Goal: Information Seeking & Learning: Find specific fact

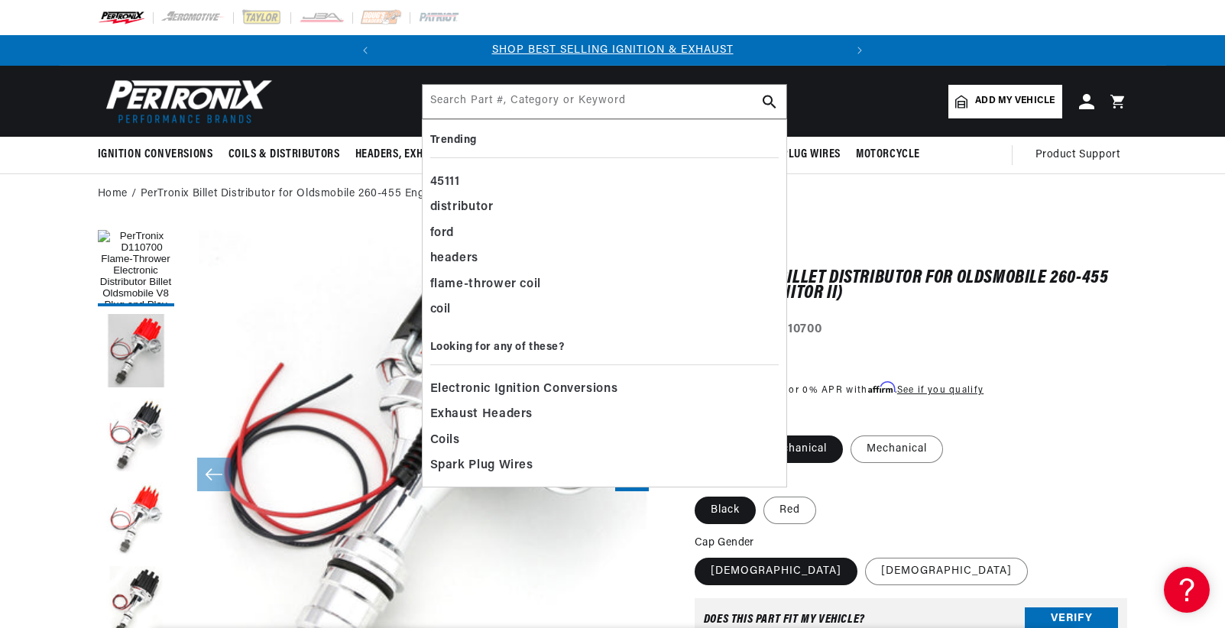
click at [560, 89] on input "text" at bounding box center [605, 102] width 364 height 34
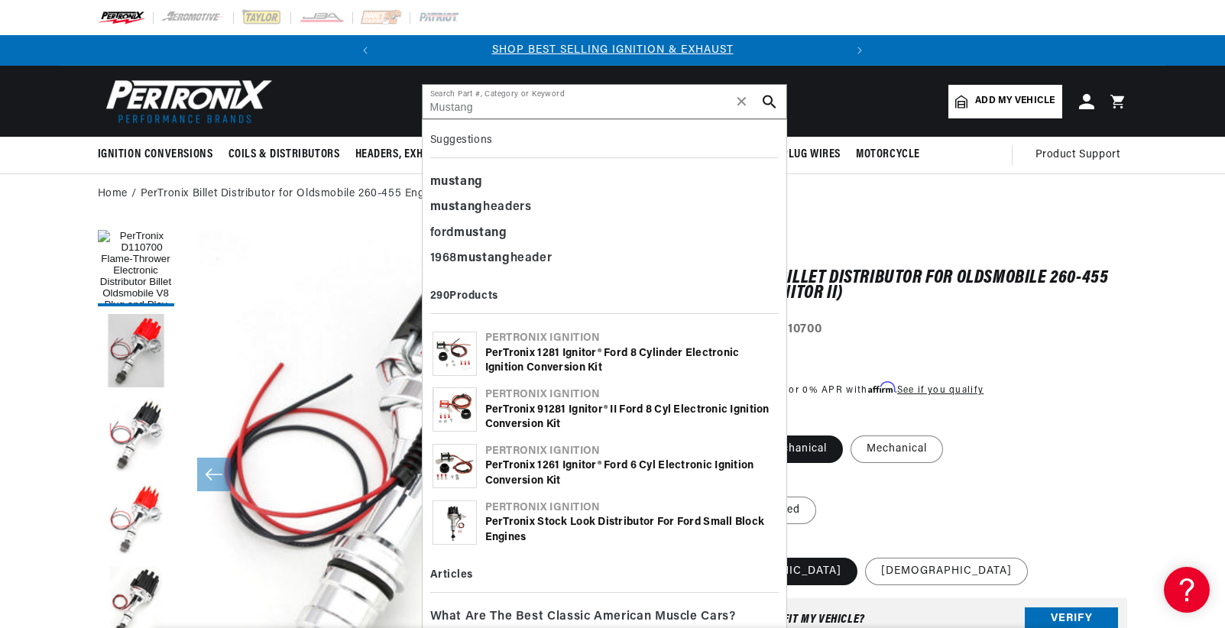
type input "Mustang"
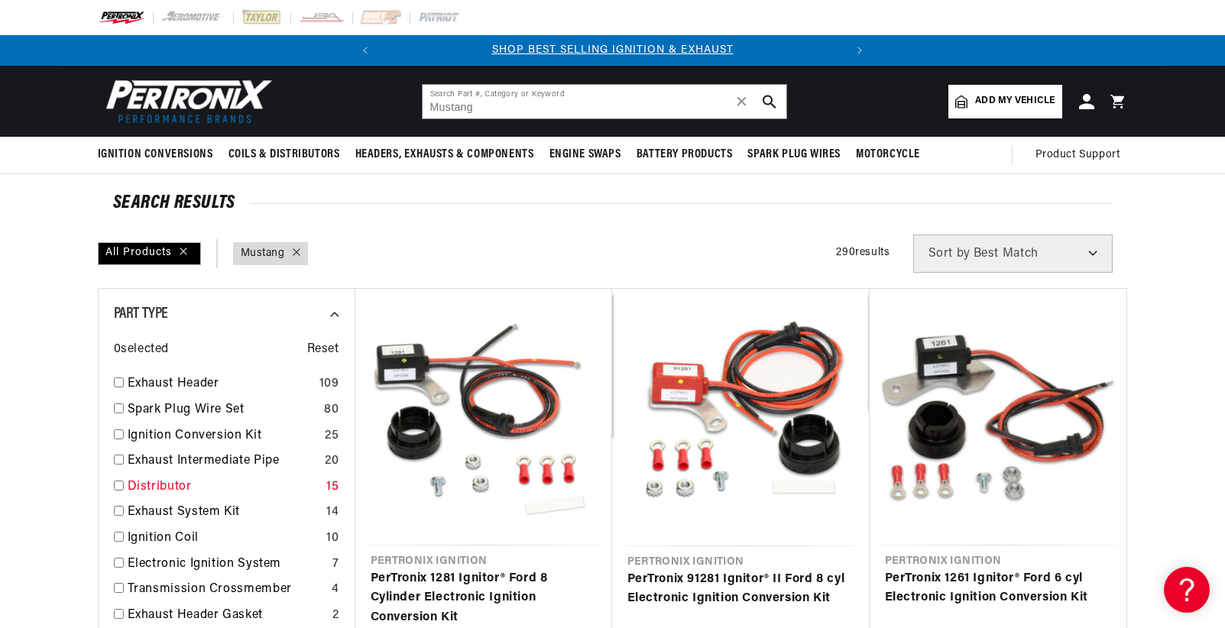
click at [118, 485] on input "checkbox" at bounding box center [119, 486] width 10 height 10
checkbox input "false"
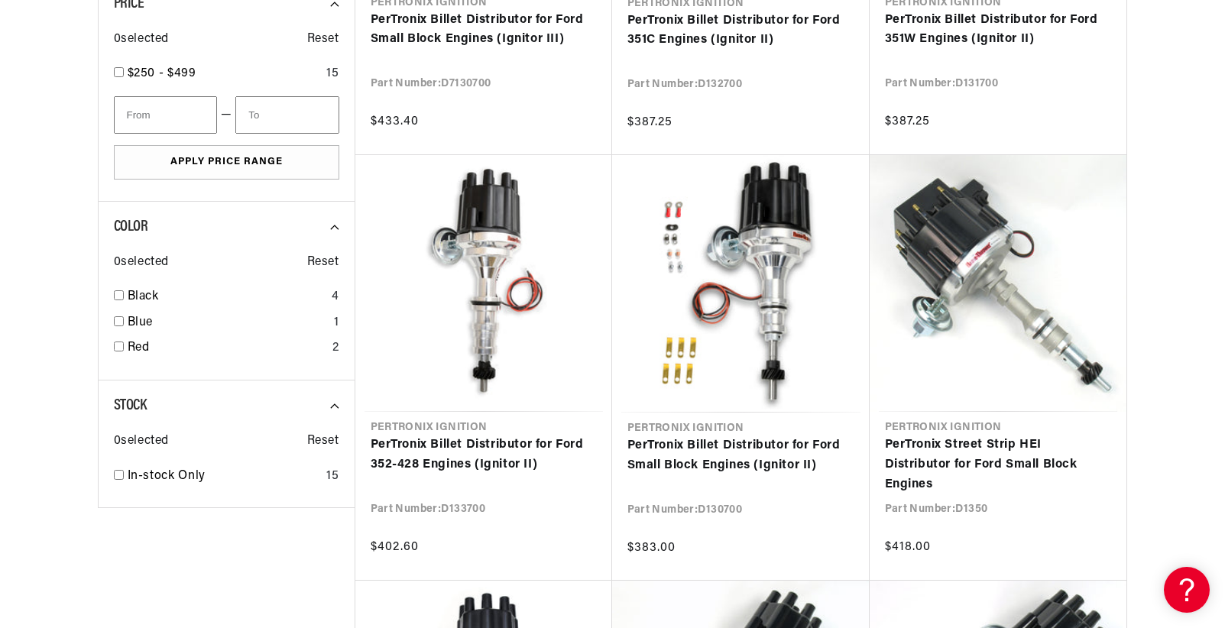
scroll to position [993, 0]
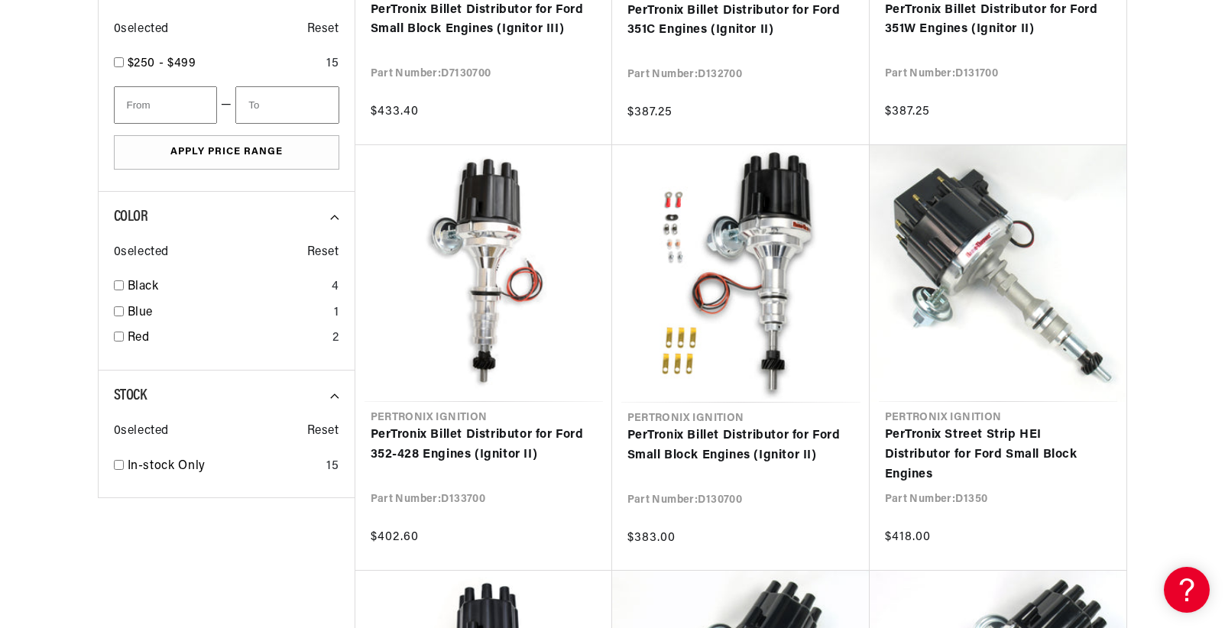
click at [1196, 271] on section "SEARCH RESULTS All Products query : Mustang Part Type : Distributor Filters 15 …" at bounding box center [612, 138] width 1225 height 1915
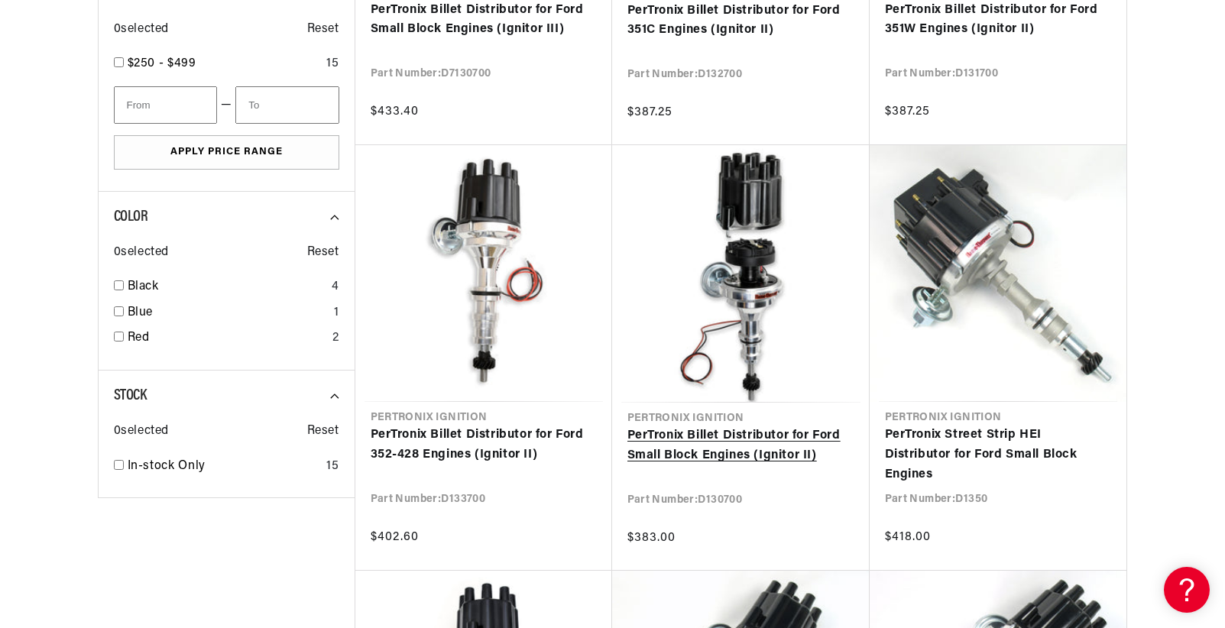
scroll to position [0, 0]
click at [692, 439] on link "PerTronix Billet Distributor for Ford Small Block Engines (Ignitor II)" at bounding box center [740, 445] width 227 height 39
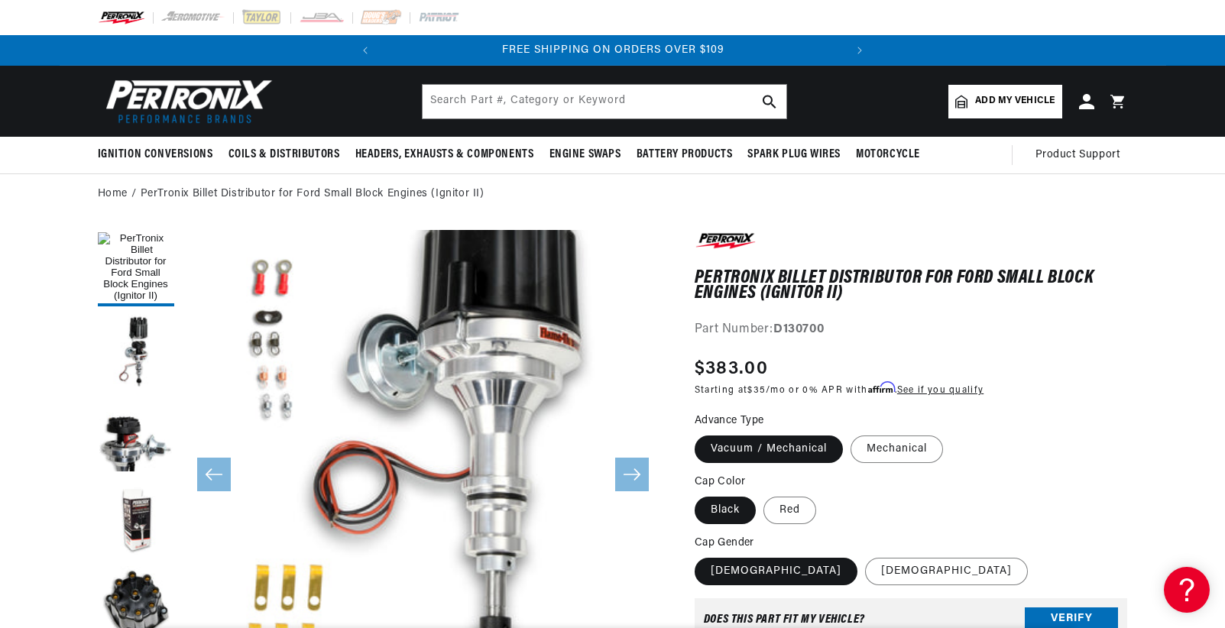
scroll to position [48, 0]
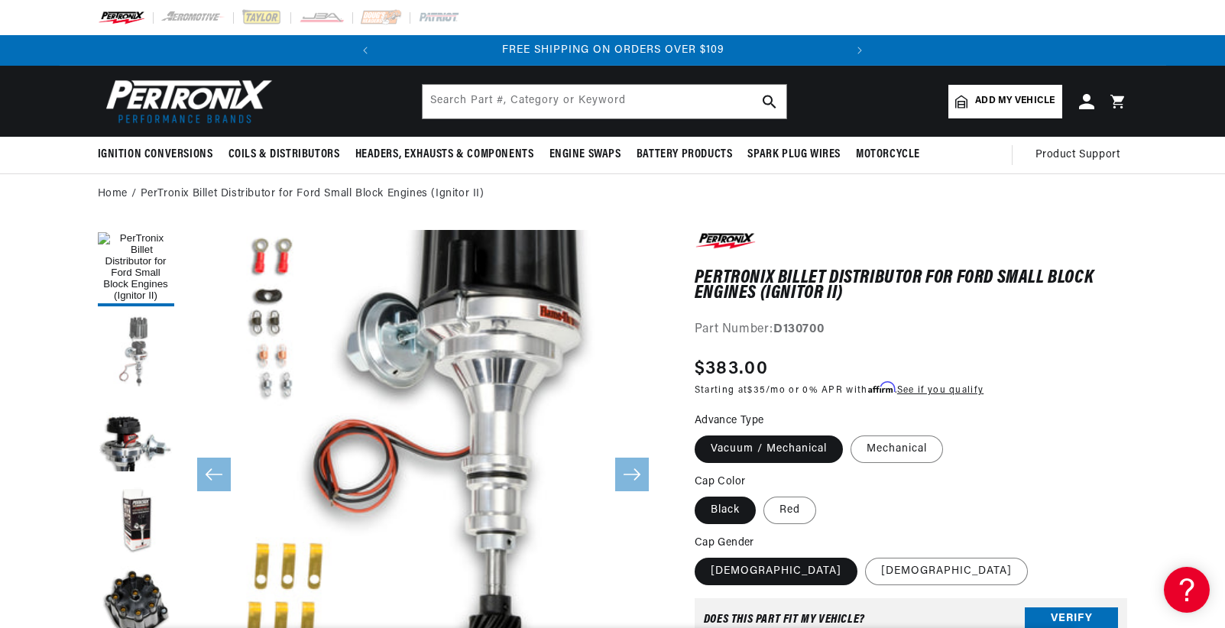
click at [129, 357] on button "Load image 2 in gallery view" at bounding box center [136, 352] width 76 height 76
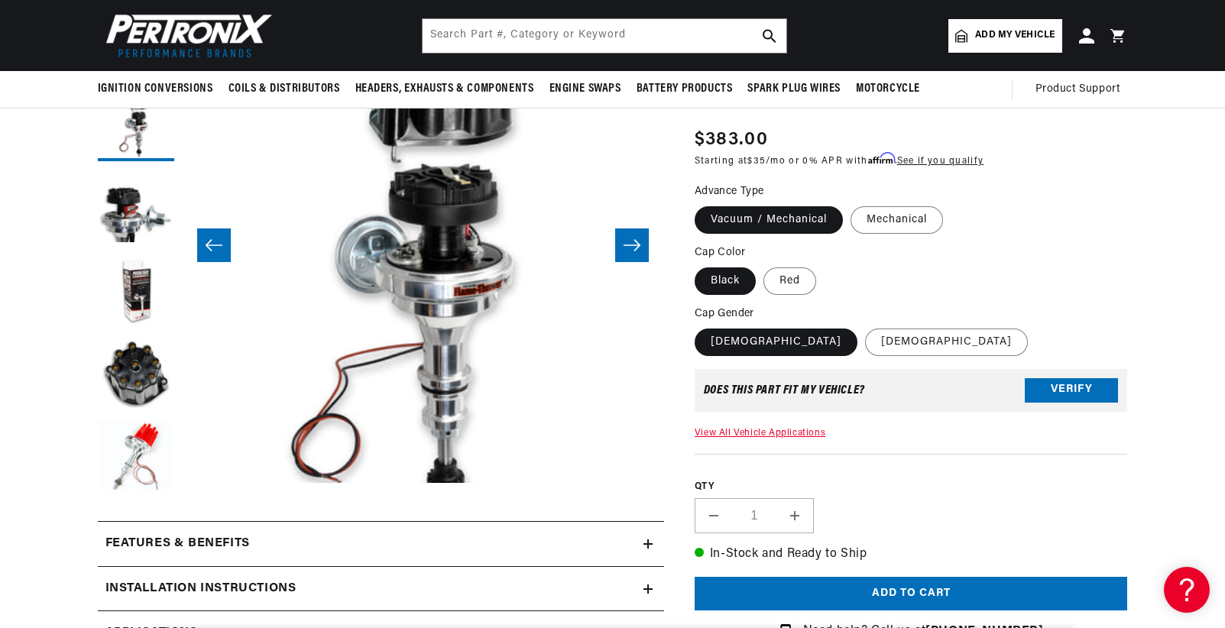
scroll to position [0, 463]
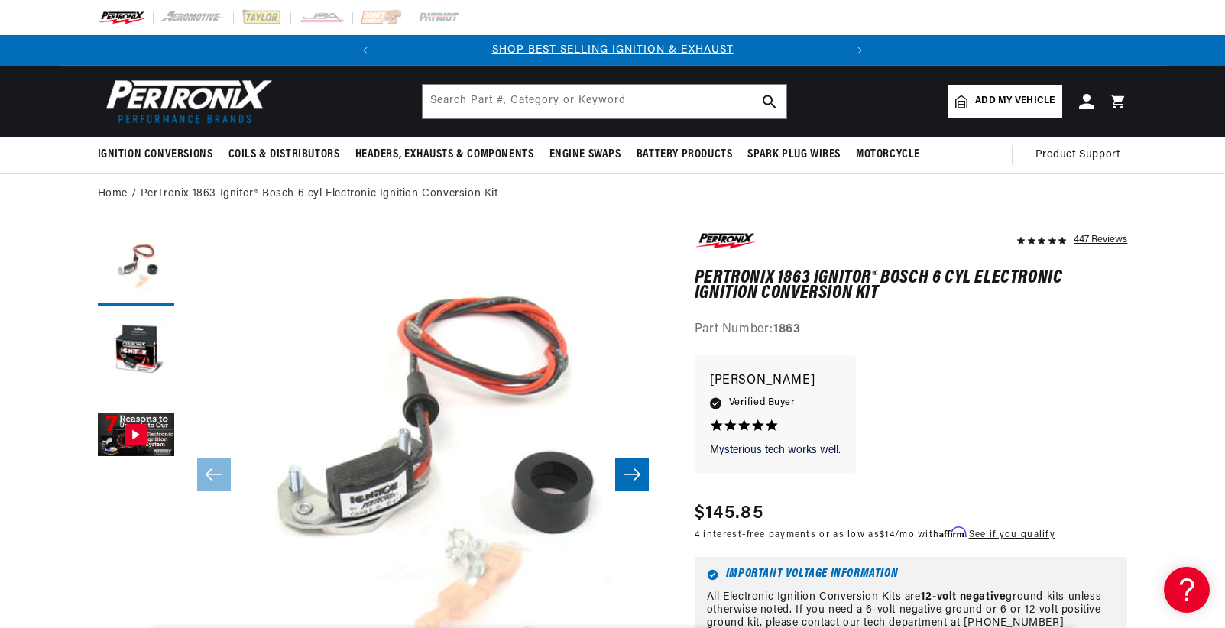
scroll to position [0, 463]
click at [472, 99] on input "text" at bounding box center [605, 102] width 364 height 34
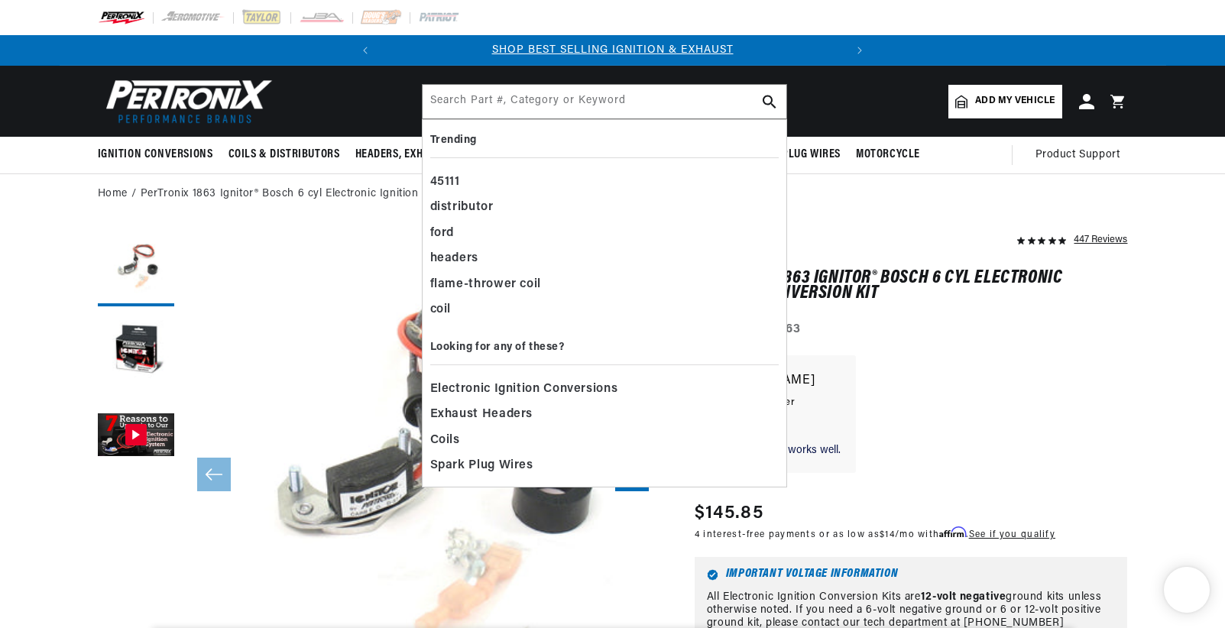
drag, startPoint x: 0, startPoint y: 0, endPoint x: 587, endPoint y: 96, distance: 594.8
click at [588, 96] on input "text" at bounding box center [605, 102] width 364 height 34
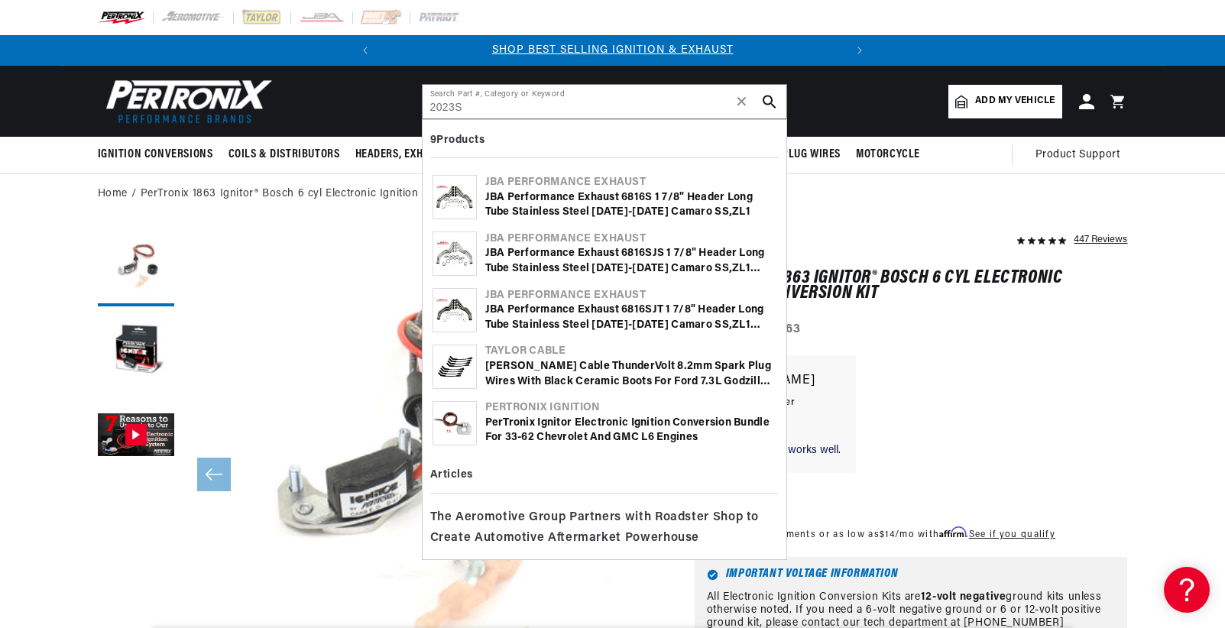
type input "2023S"
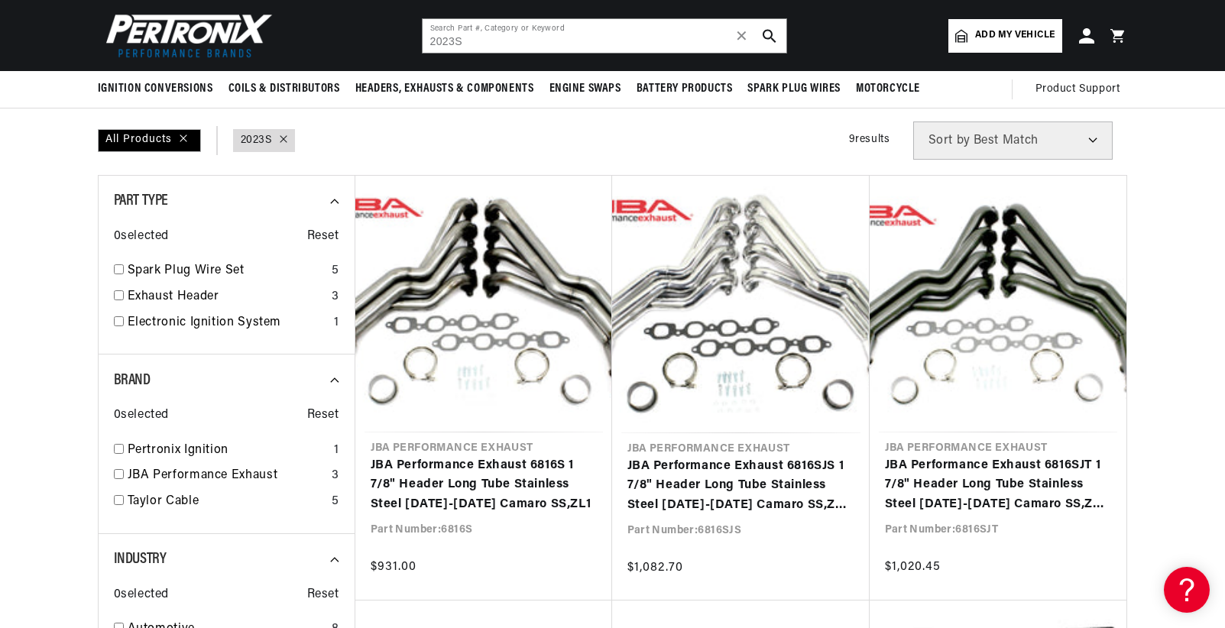
scroll to position [76, 0]
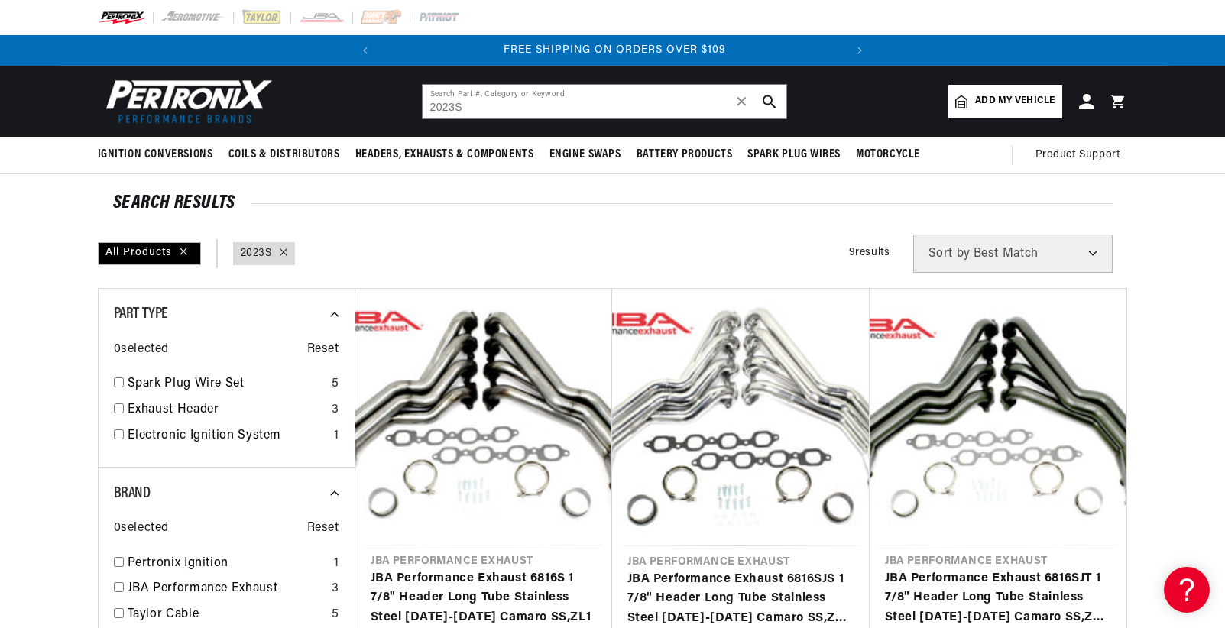
scroll to position [0, 463]
click at [431, 112] on input "2023S" at bounding box center [605, 102] width 364 height 34
type input "023S"
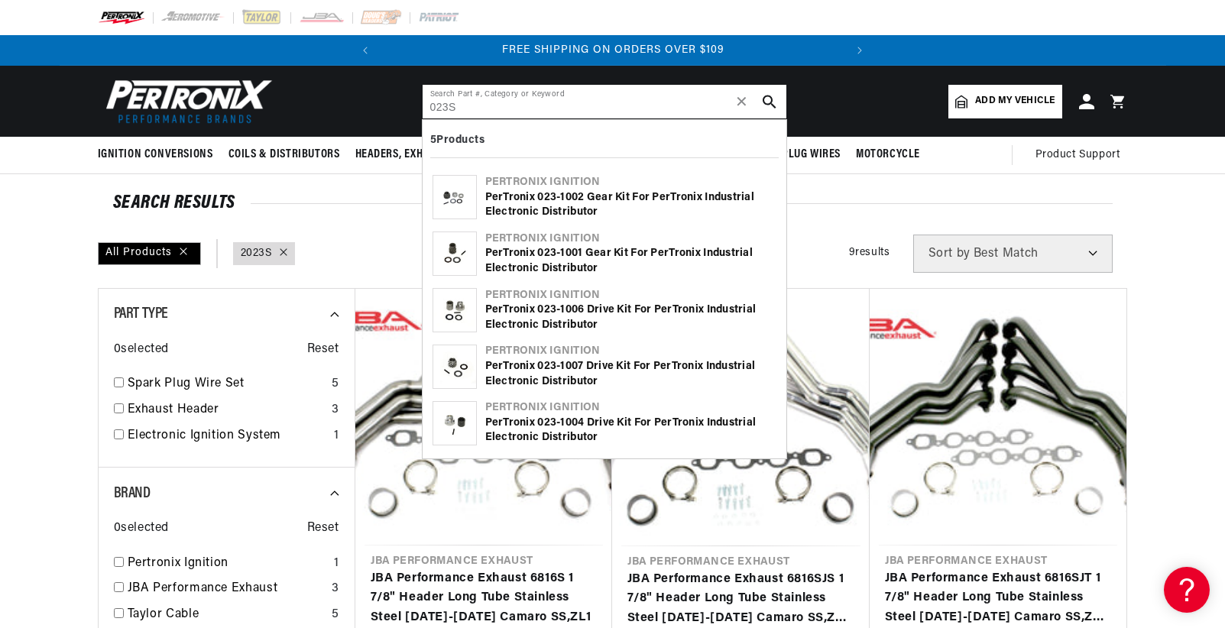
drag, startPoint x: 468, startPoint y: 103, endPoint x: 403, endPoint y: 105, distance: 65.8
click at [403, 105] on header "BETTER SEARCH RESULTS Add your vehicle's year, make, and model to find parts be…" at bounding box center [613, 101] width 1107 height 71
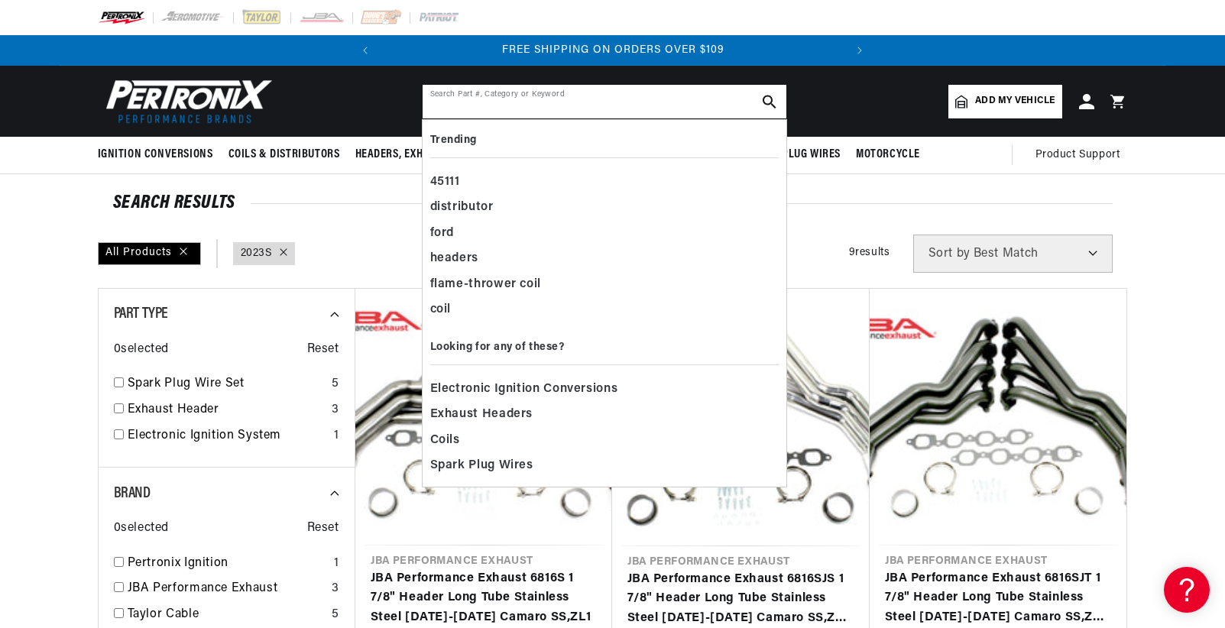
drag, startPoint x: 594, startPoint y: 104, endPoint x: 650, endPoint y: 125, distance: 59.8
click at [595, 104] on input "text" at bounding box center [605, 102] width 364 height 34
paste input "2032S"
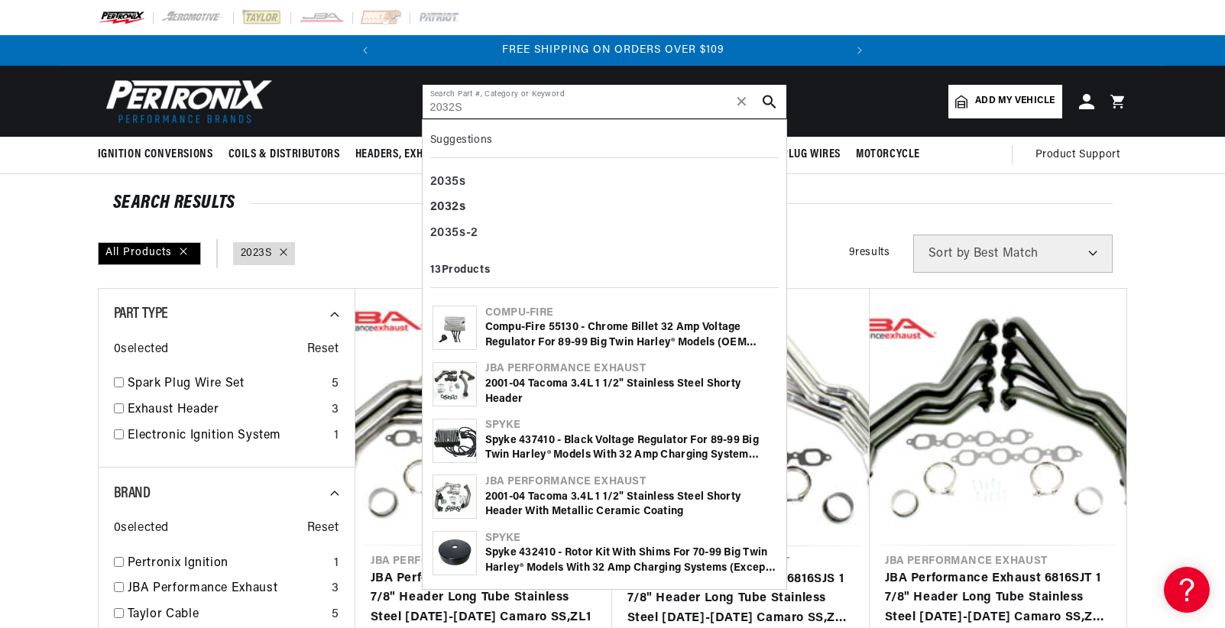
type input "2032S"
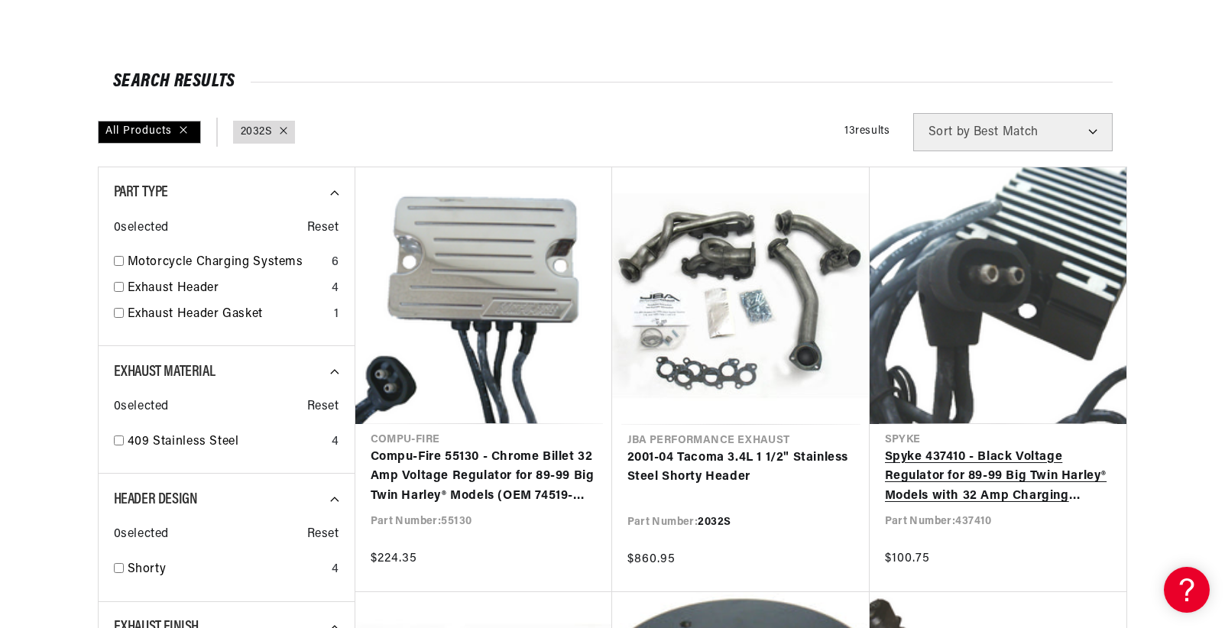
scroll to position [229, 0]
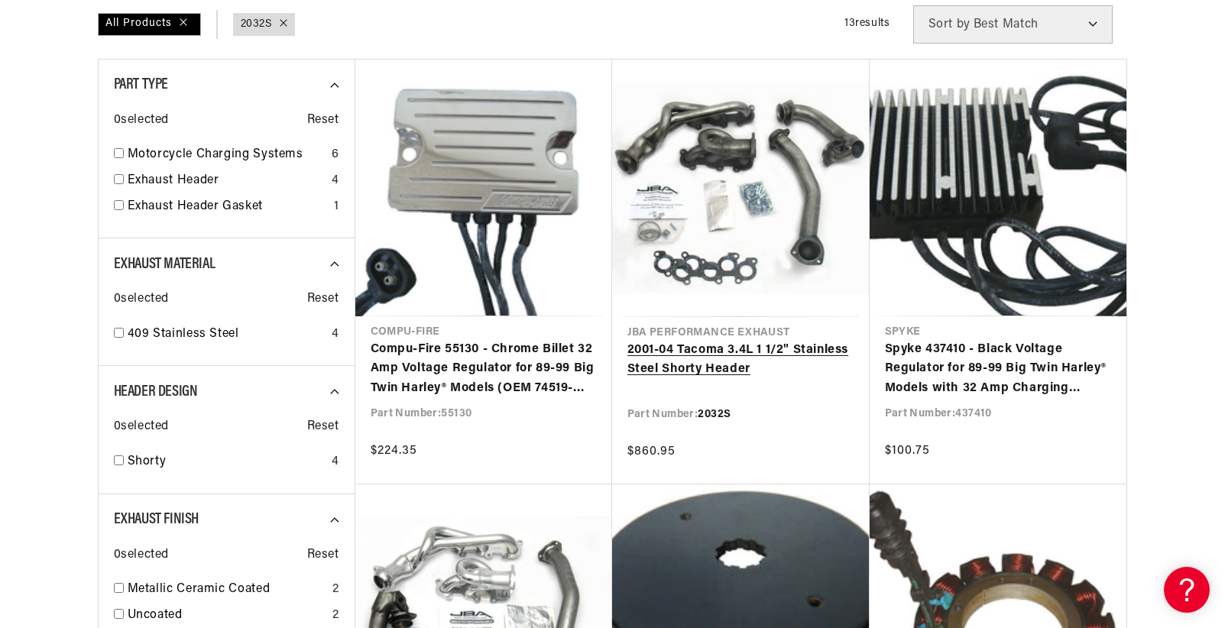
click at [711, 367] on link "2001-04 Tacoma 3.4L 1 1/2" Stainless Steel Shorty Header" at bounding box center [740, 360] width 227 height 39
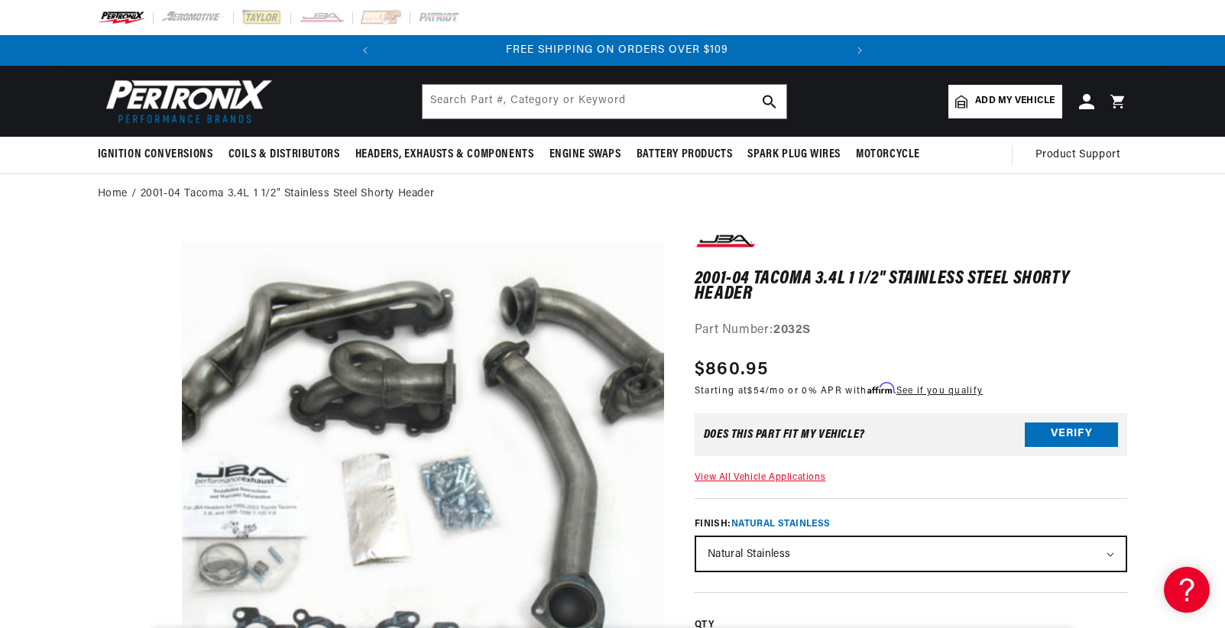
scroll to position [0, 463]
drag, startPoint x: 1179, startPoint y: 328, endPoint x: 1218, endPoint y: 326, distance: 39.0
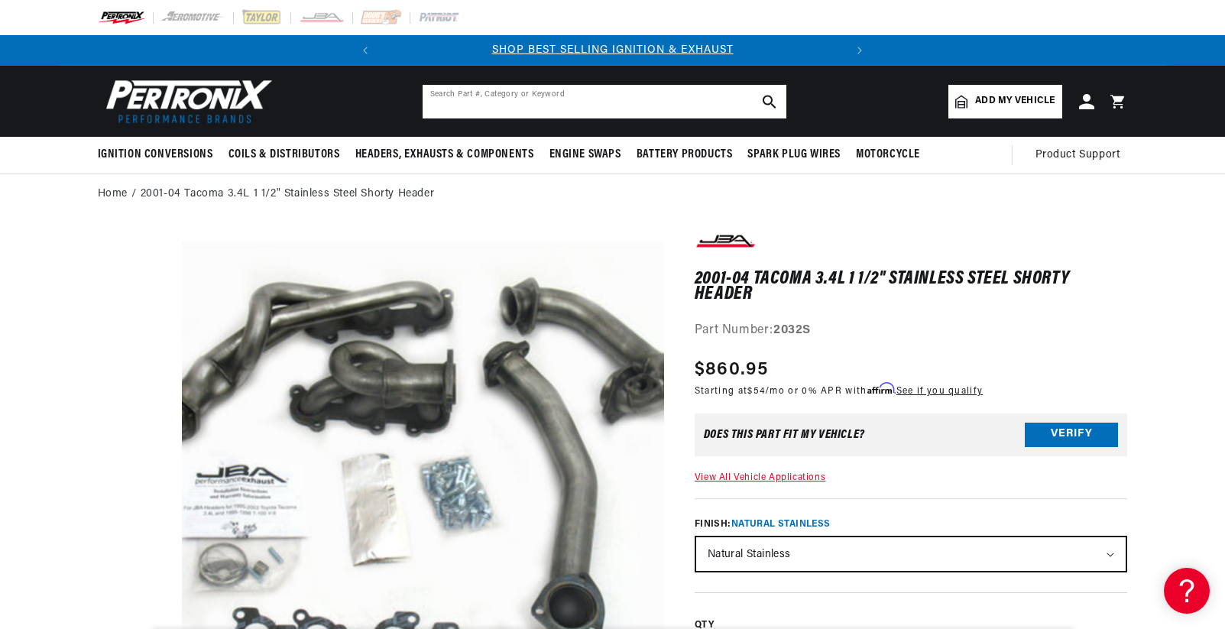
click at [575, 98] on input "text" at bounding box center [605, 102] width 364 height 34
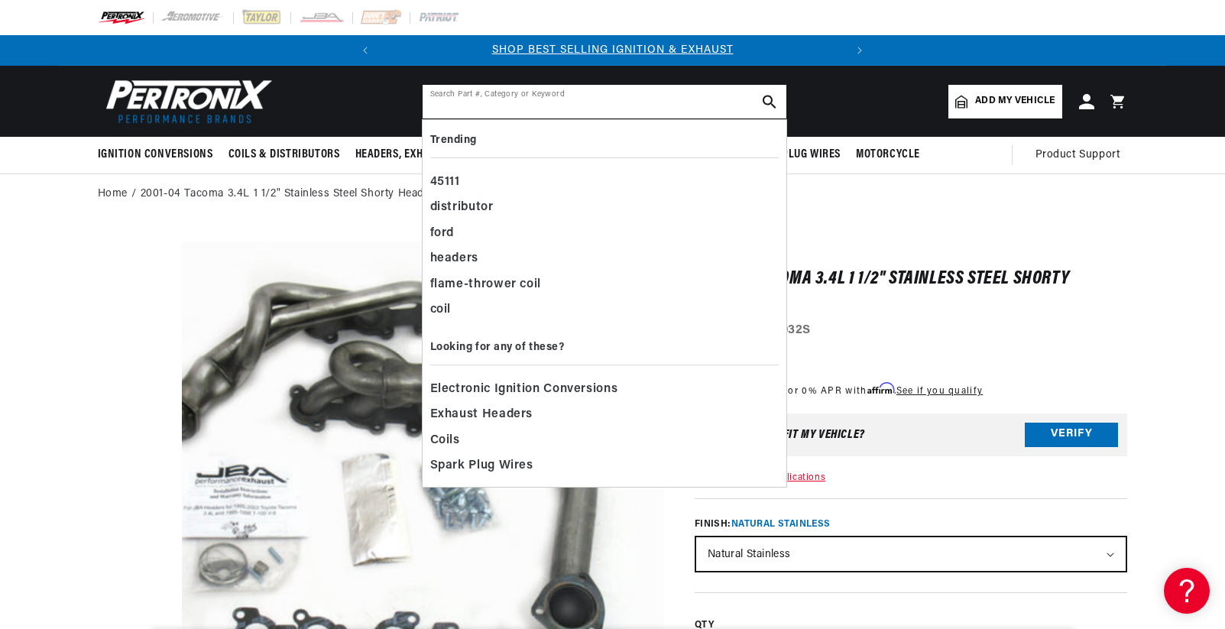
click at [575, 98] on input "text" at bounding box center [605, 102] width 364 height 34
click at [606, 112] on input "text" at bounding box center [605, 102] width 364 height 34
click at [606, 111] on input "text" at bounding box center [605, 102] width 364 height 34
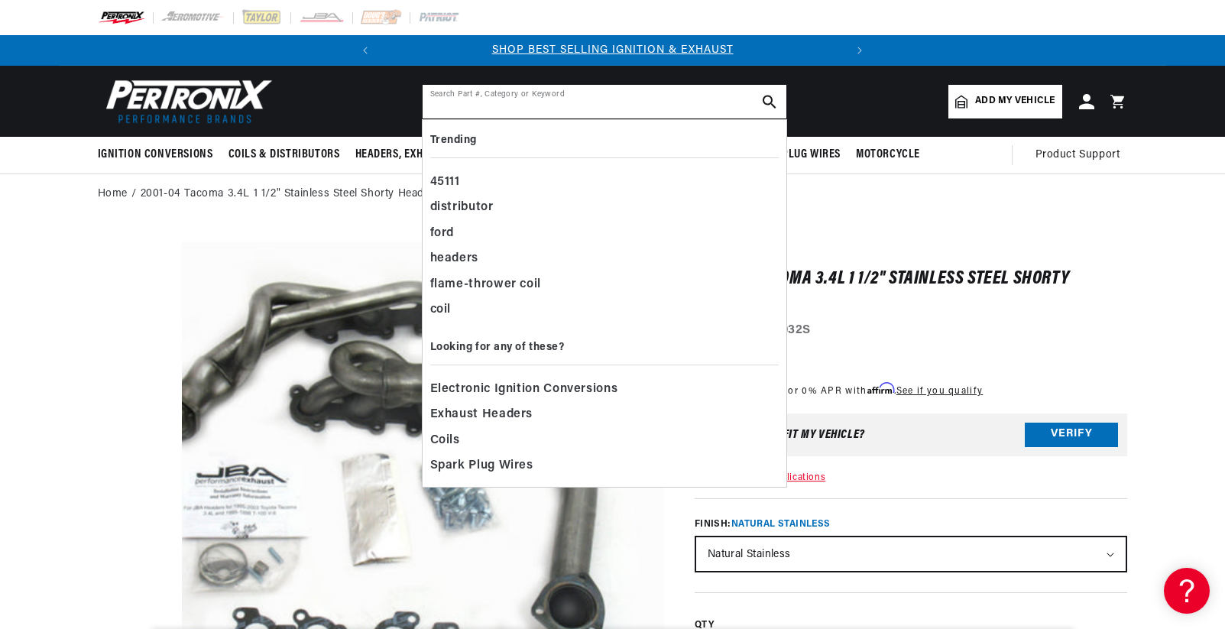
click at [606, 111] on input "text" at bounding box center [605, 102] width 364 height 34
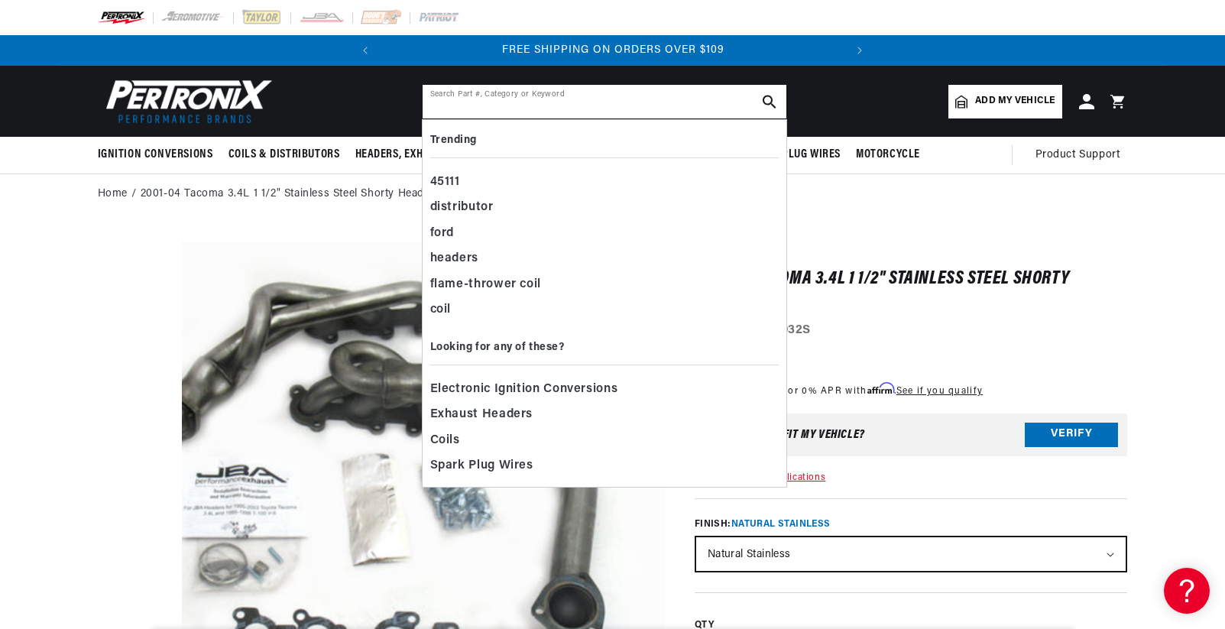
click at [606, 111] on input "text" at bounding box center [605, 102] width 364 height 34
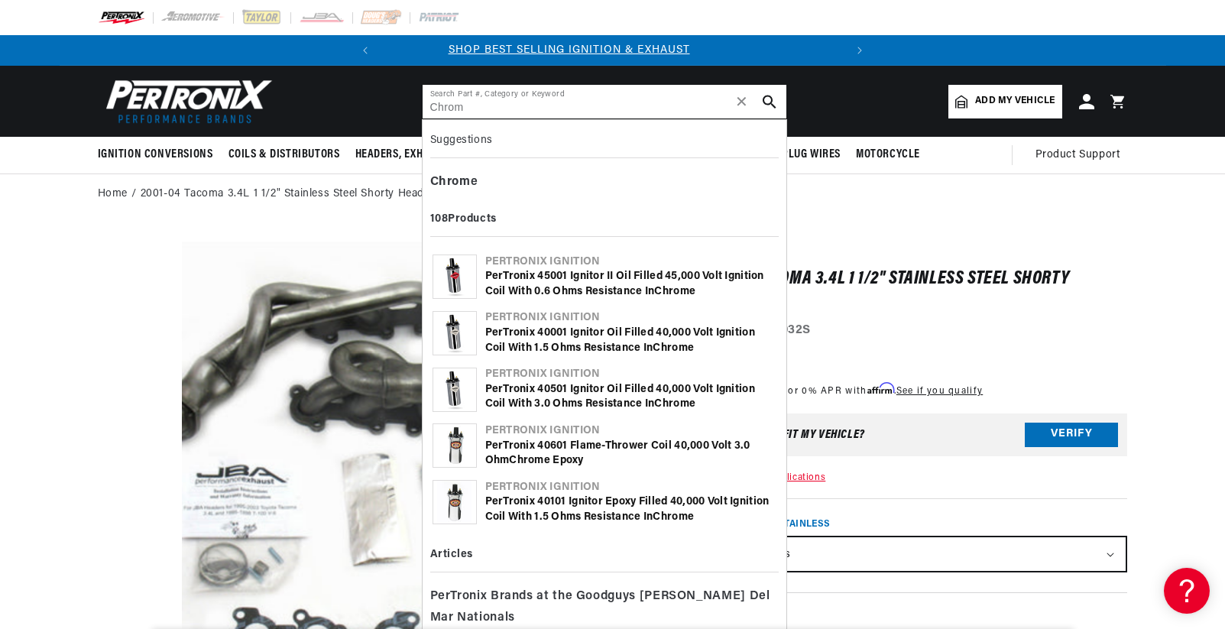
scroll to position [0, 0]
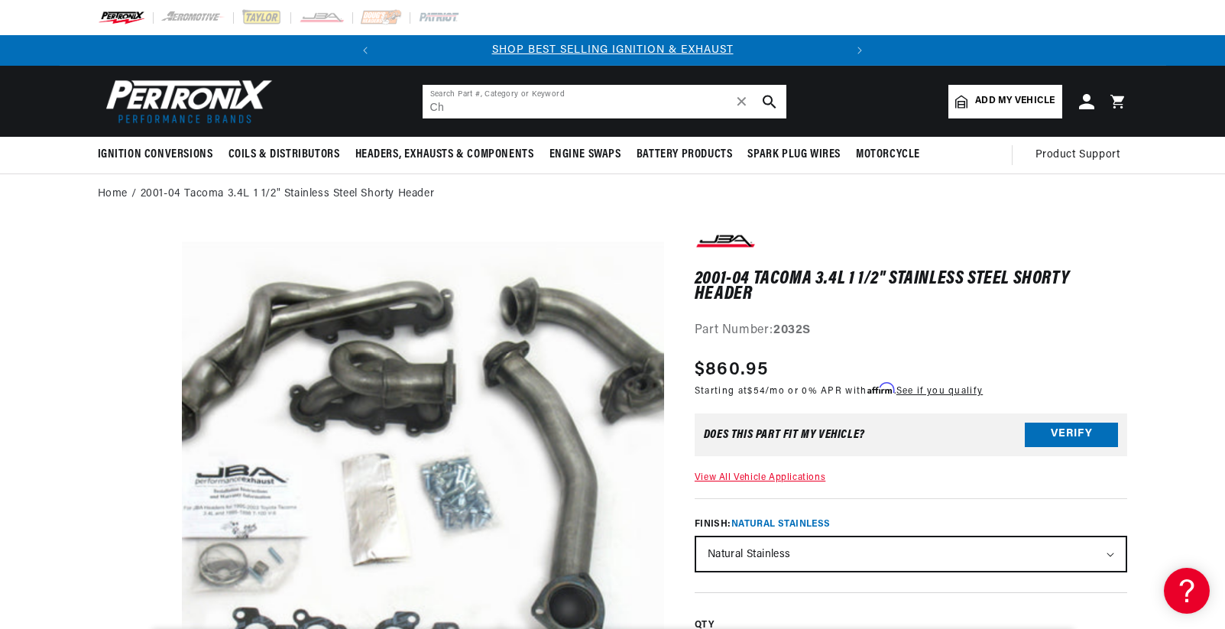
type input "C"
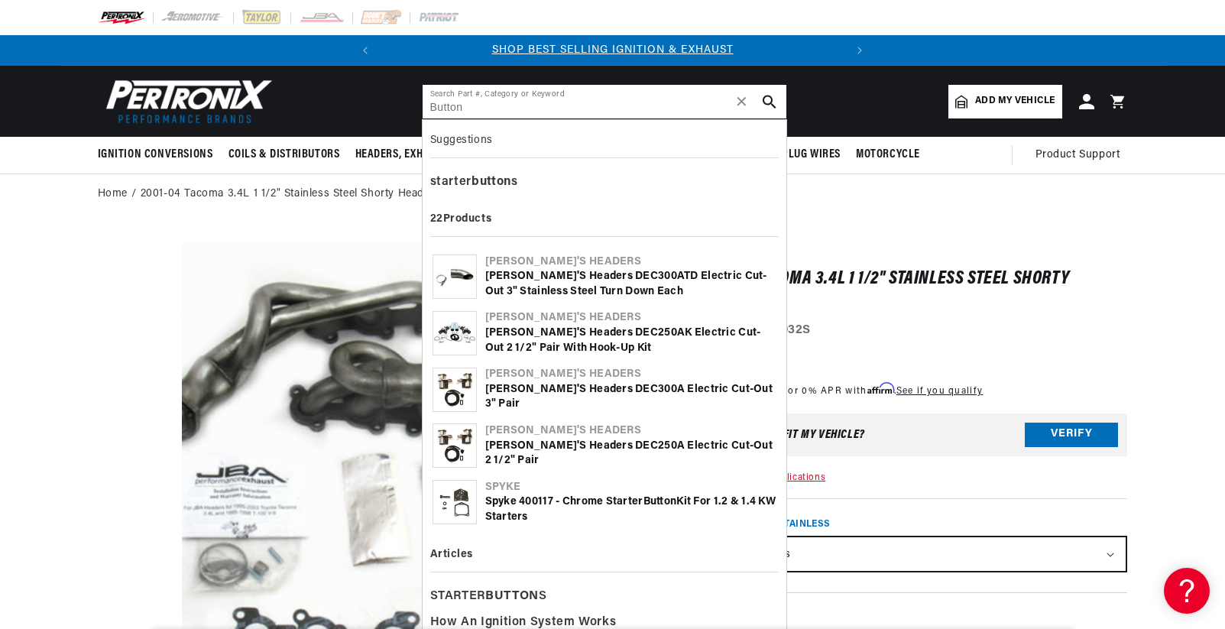
type input "Button"
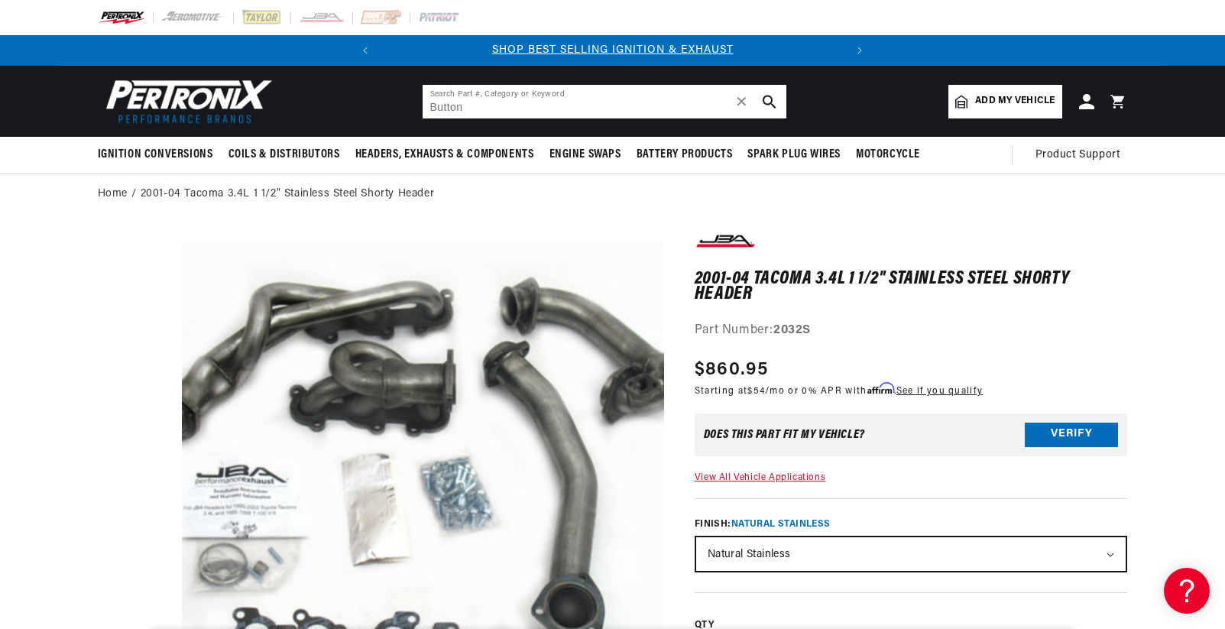
scroll to position [0, 245]
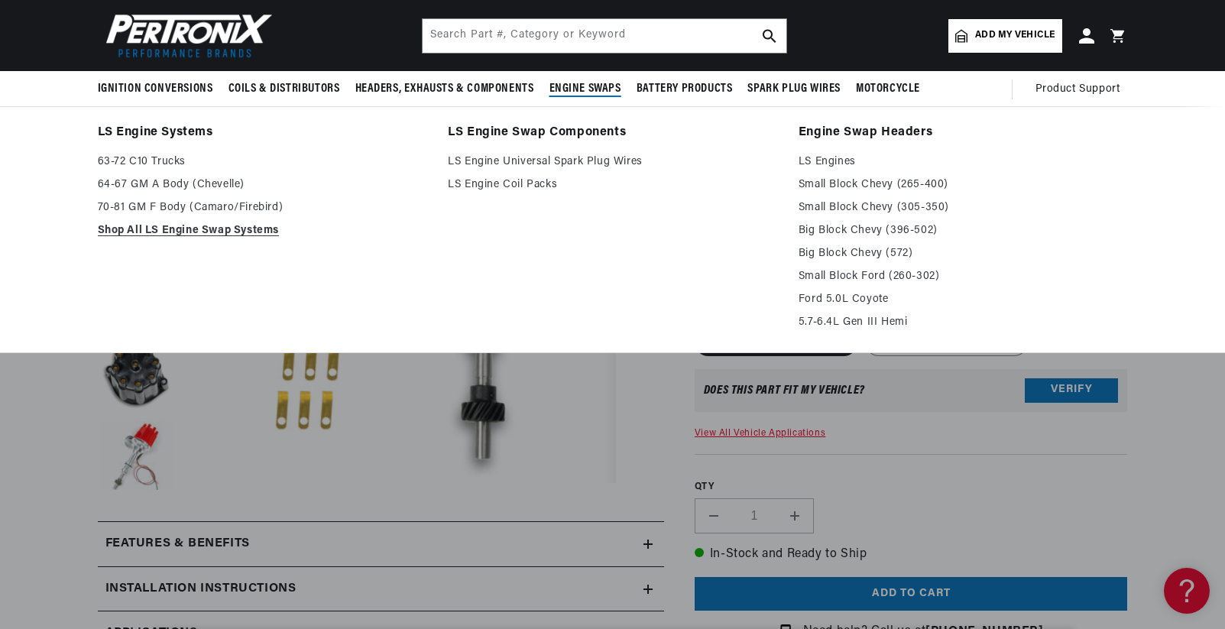
scroll to position [0, 482]
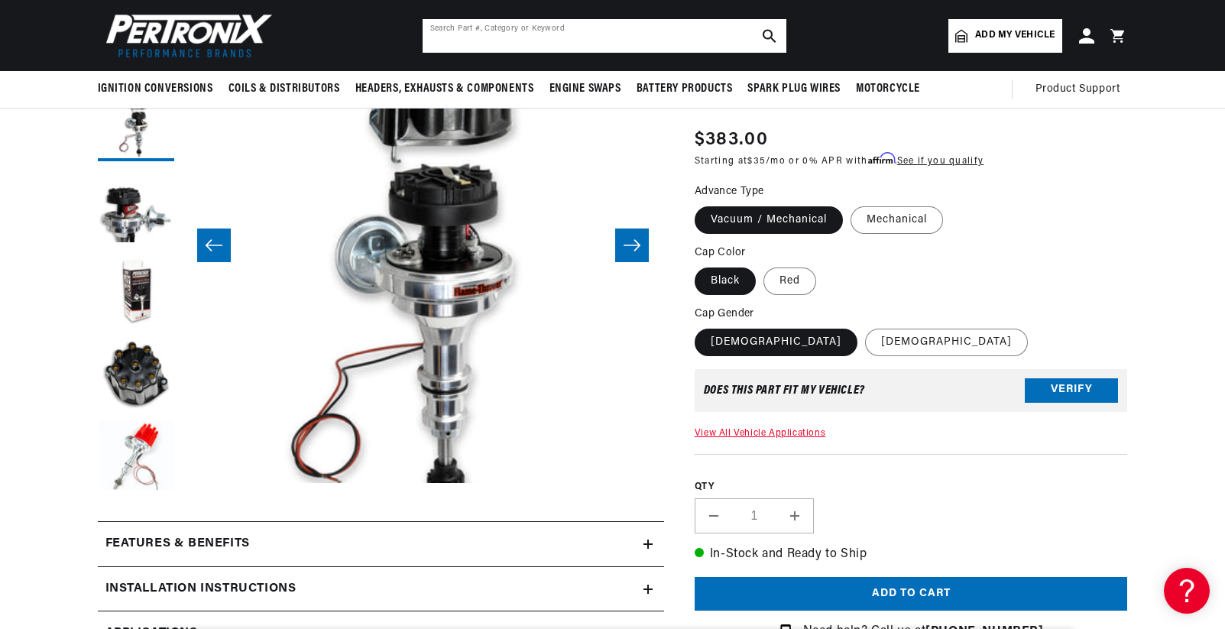
click at [538, 42] on input "text" at bounding box center [605, 36] width 364 height 34
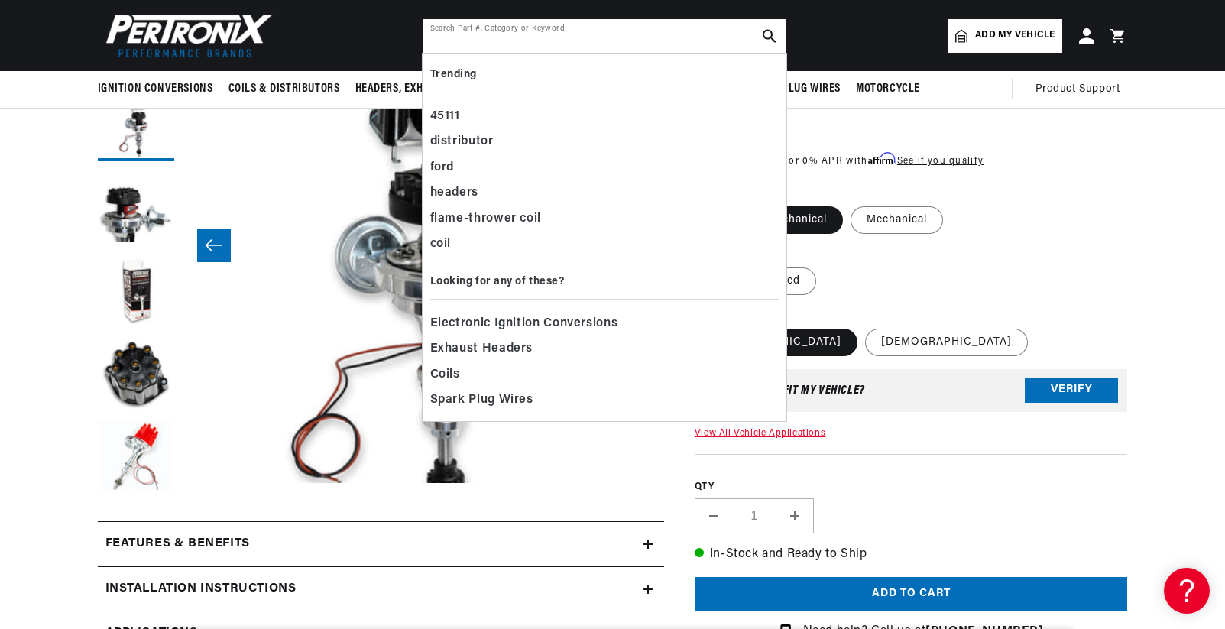
scroll to position [0, 463]
click at [550, 43] on input "text" at bounding box center [605, 36] width 364 height 34
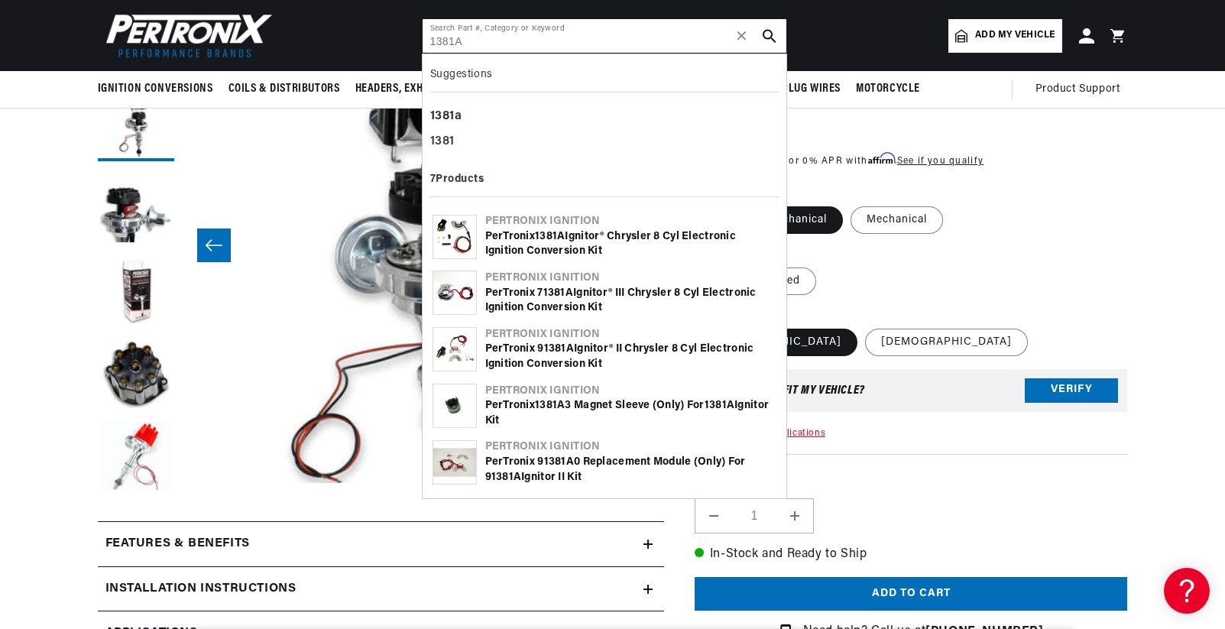
type input "1381A"
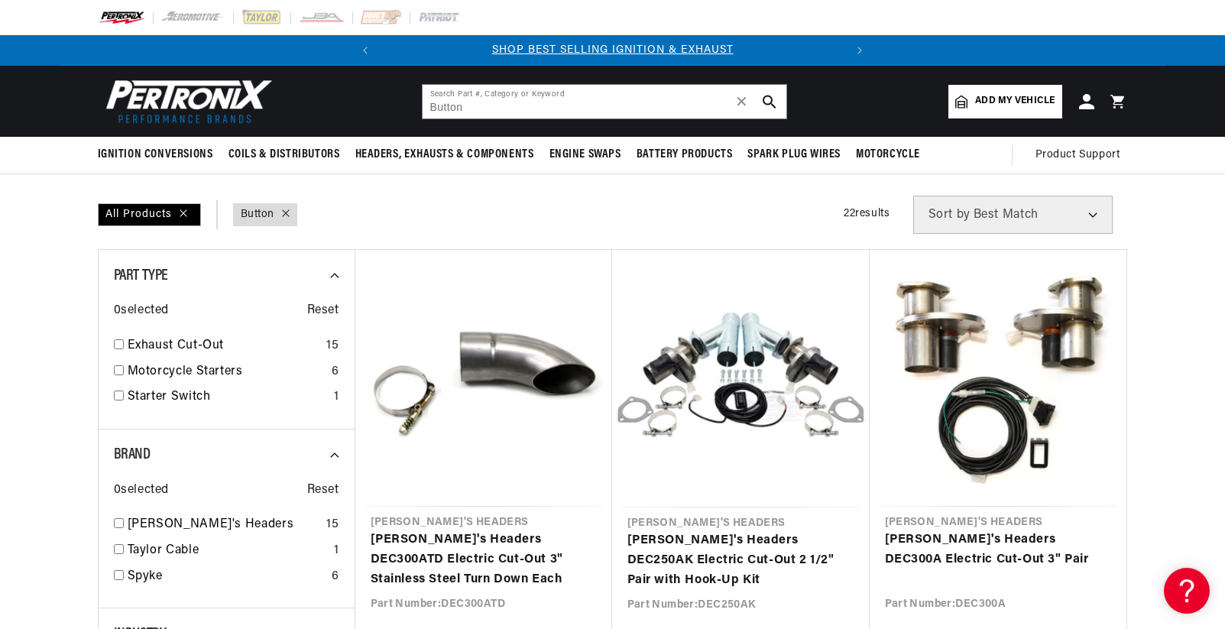
drag, startPoint x: 509, startPoint y: 101, endPoint x: 385, endPoint y: 104, distance: 123.8
click at [385, 104] on header "BETTER SEARCH RESULTS Add your vehicle's year, make, and model to find parts be…" at bounding box center [613, 101] width 1107 height 71
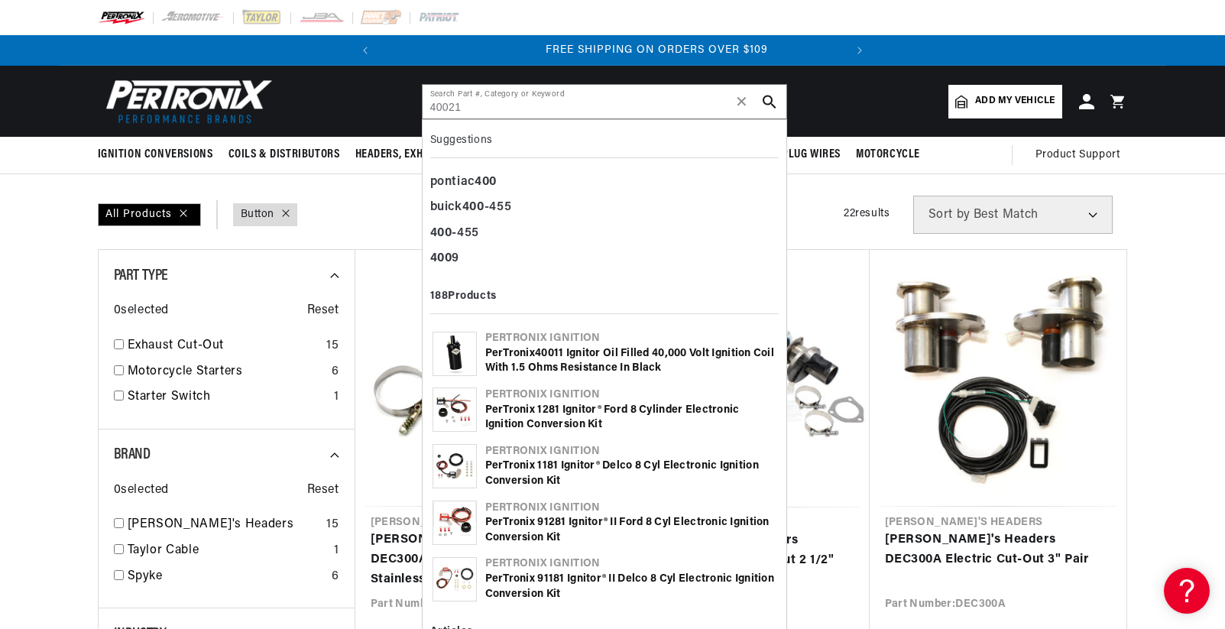
scroll to position [0, 463]
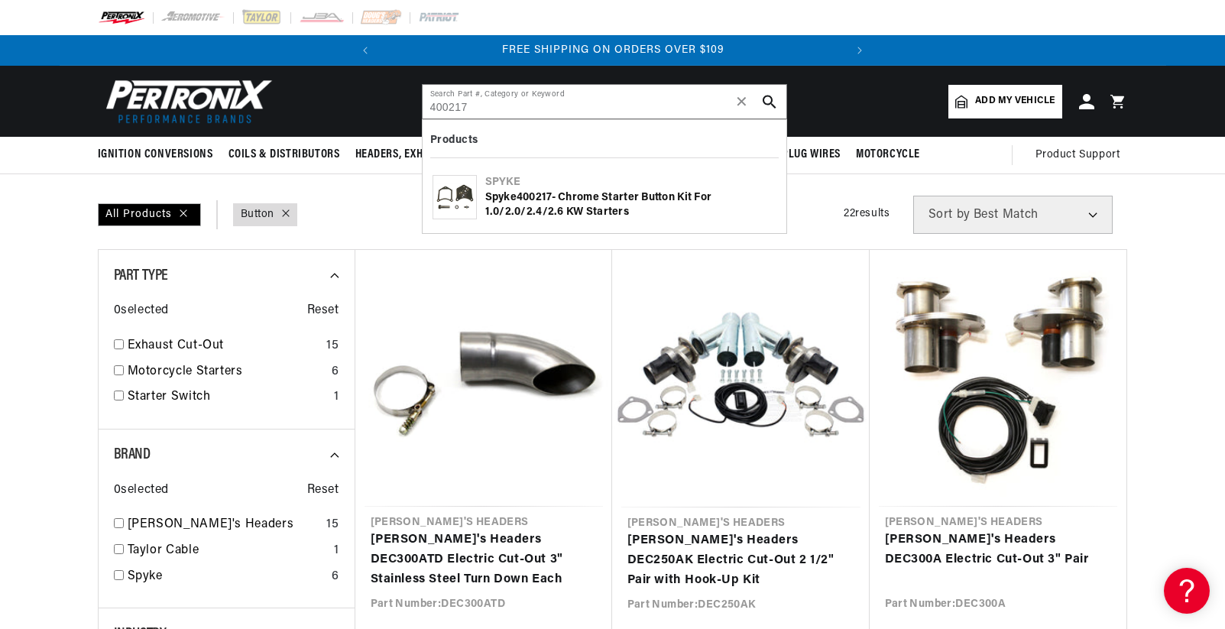
type input "400217"
click at [499, 202] on div "Spyke 400217 - Chrome Starter Button Kit for 1.0/2.0/2.4/2.6 kW Starters" at bounding box center [630, 205] width 291 height 30
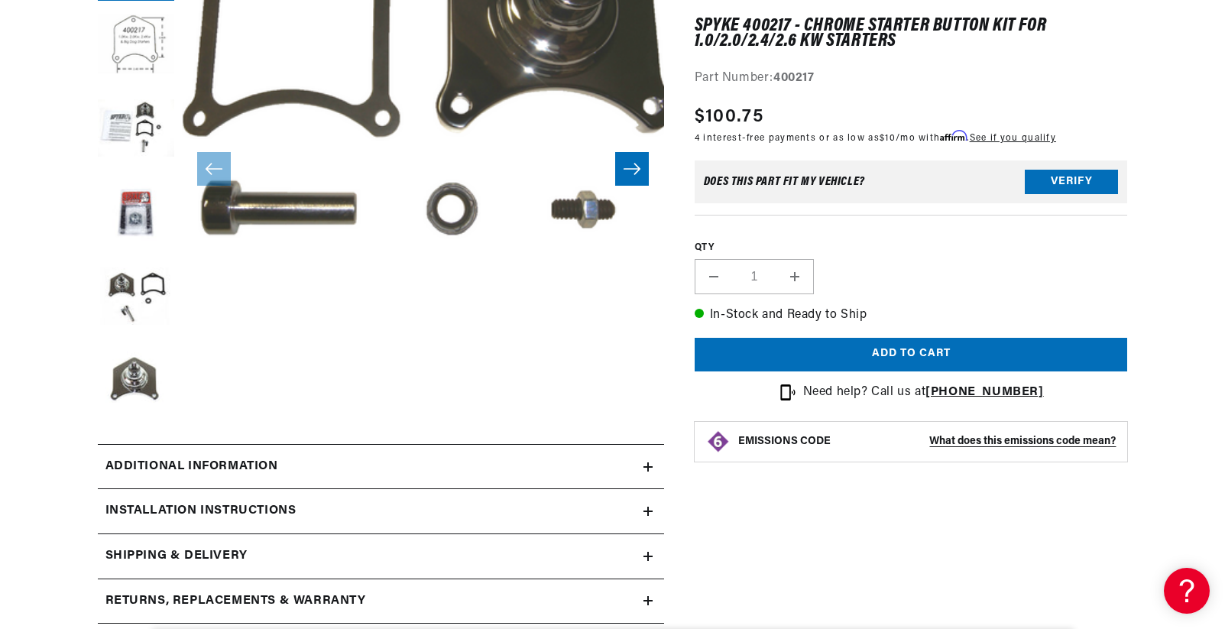
click at [472, 467] on div "Additional information" at bounding box center [371, 467] width 546 height 20
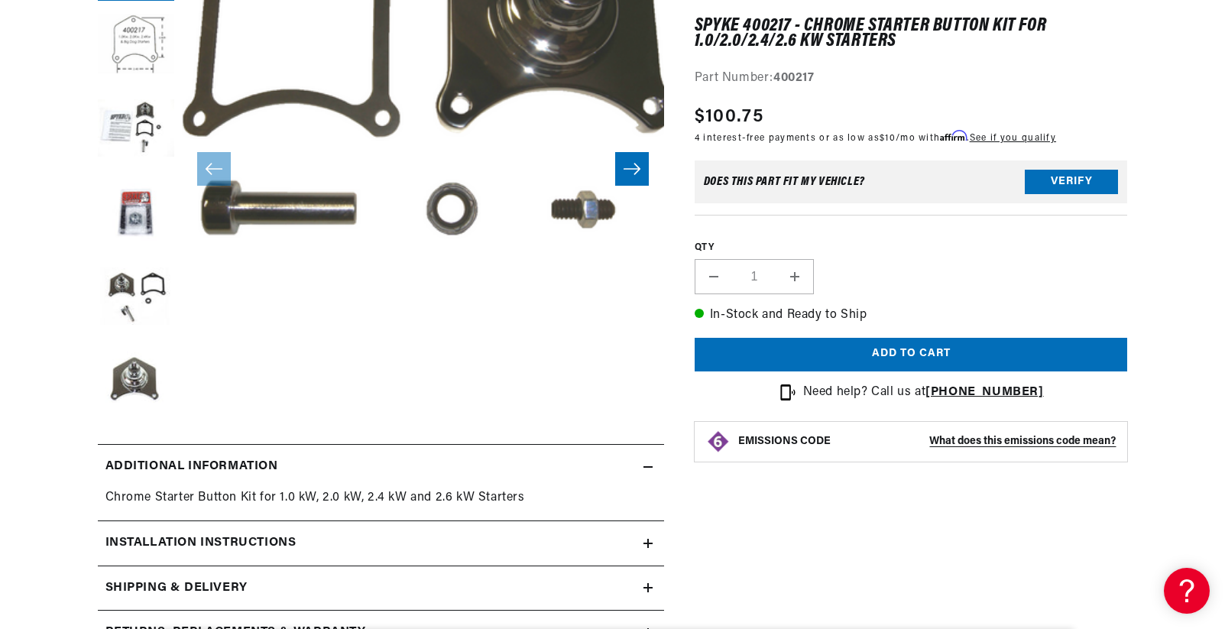
click at [462, 463] on div "Additional information" at bounding box center [371, 467] width 546 height 20
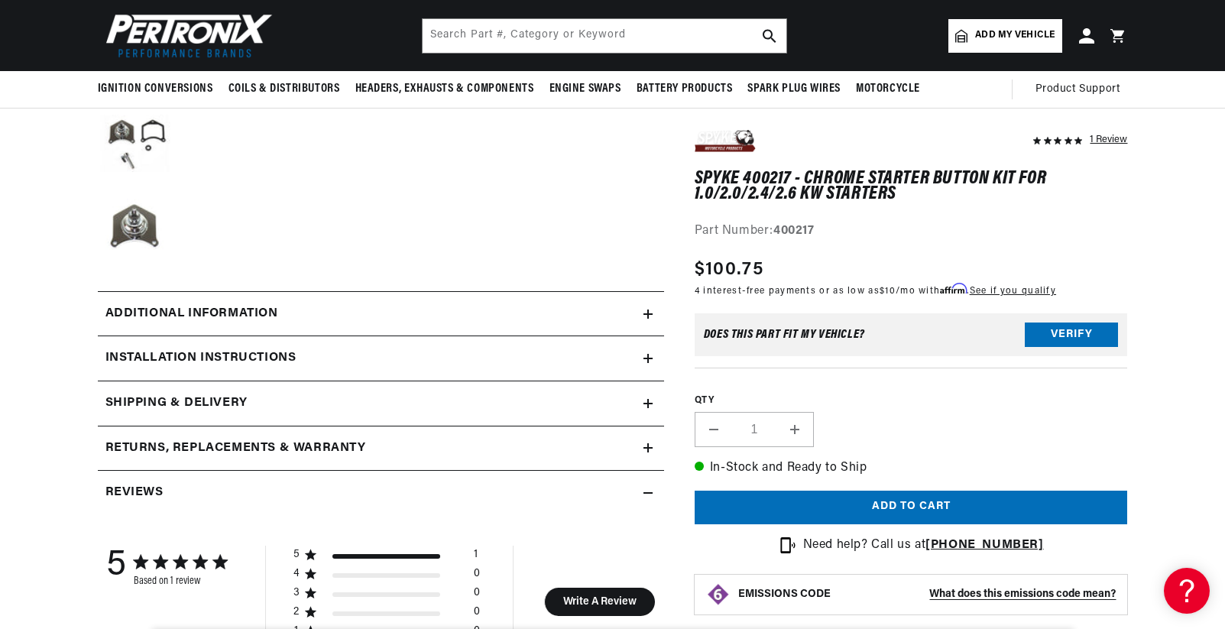
scroll to position [382, 0]
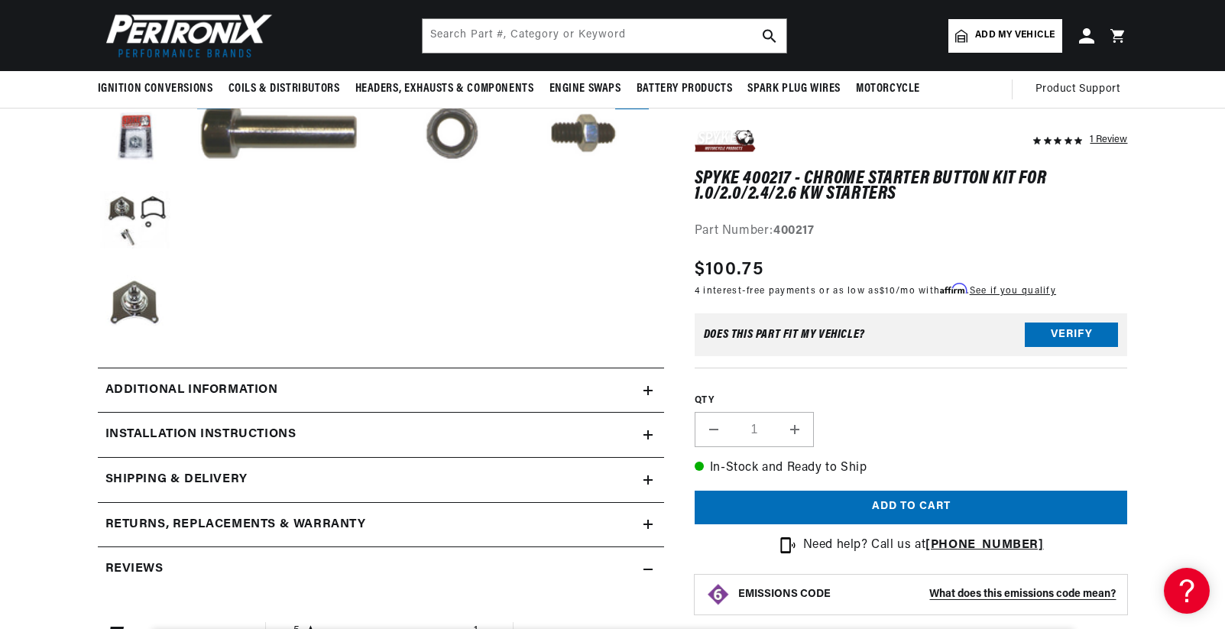
click at [623, 438] on div "Installation instructions" at bounding box center [371, 435] width 546 height 20
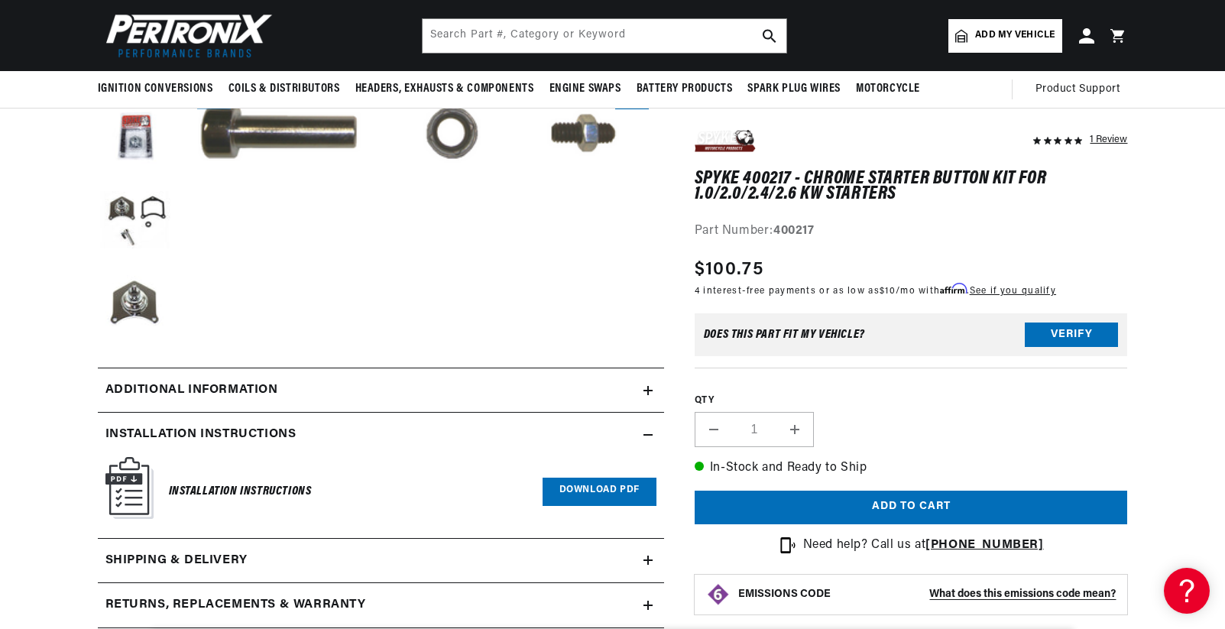
click at [556, 490] on link "Download PDF" at bounding box center [600, 492] width 114 height 28
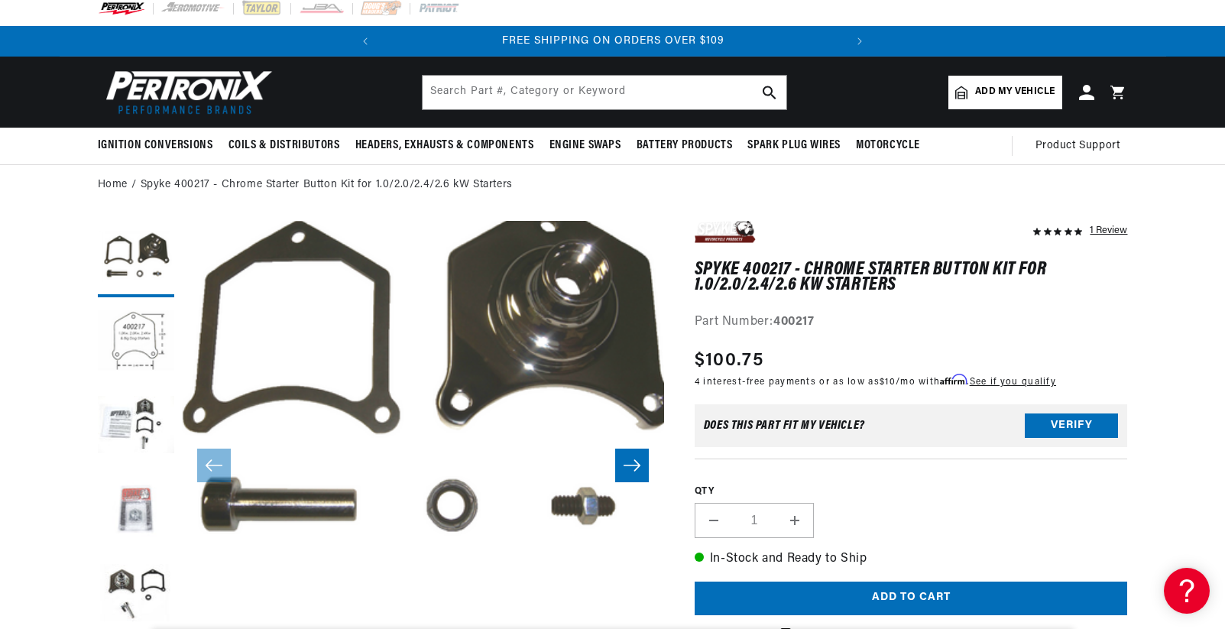
scroll to position [0, 0]
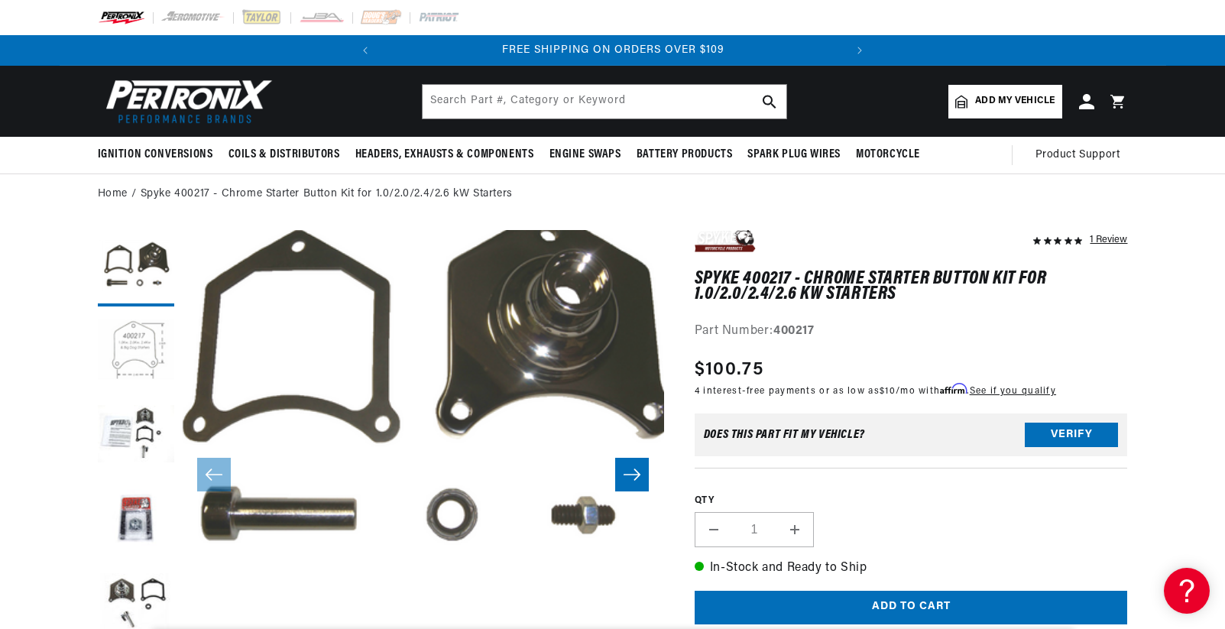
click at [131, 331] on button "Load image 2 in gallery view" at bounding box center [136, 352] width 76 height 76
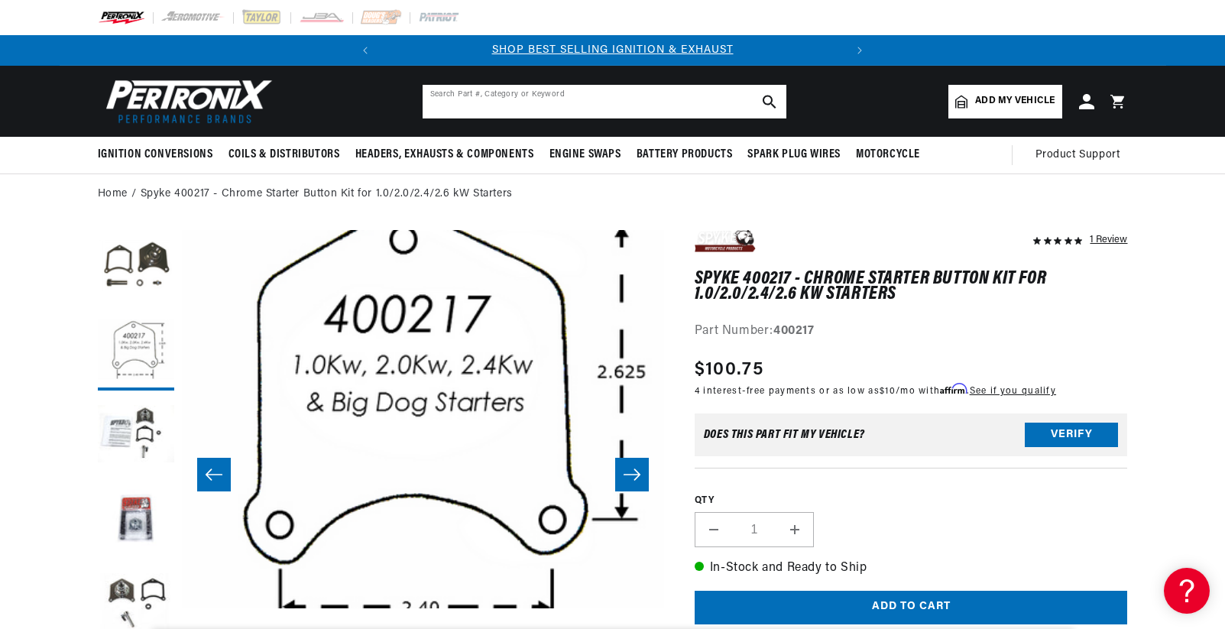
click at [517, 115] on input "text" at bounding box center [605, 102] width 364 height 34
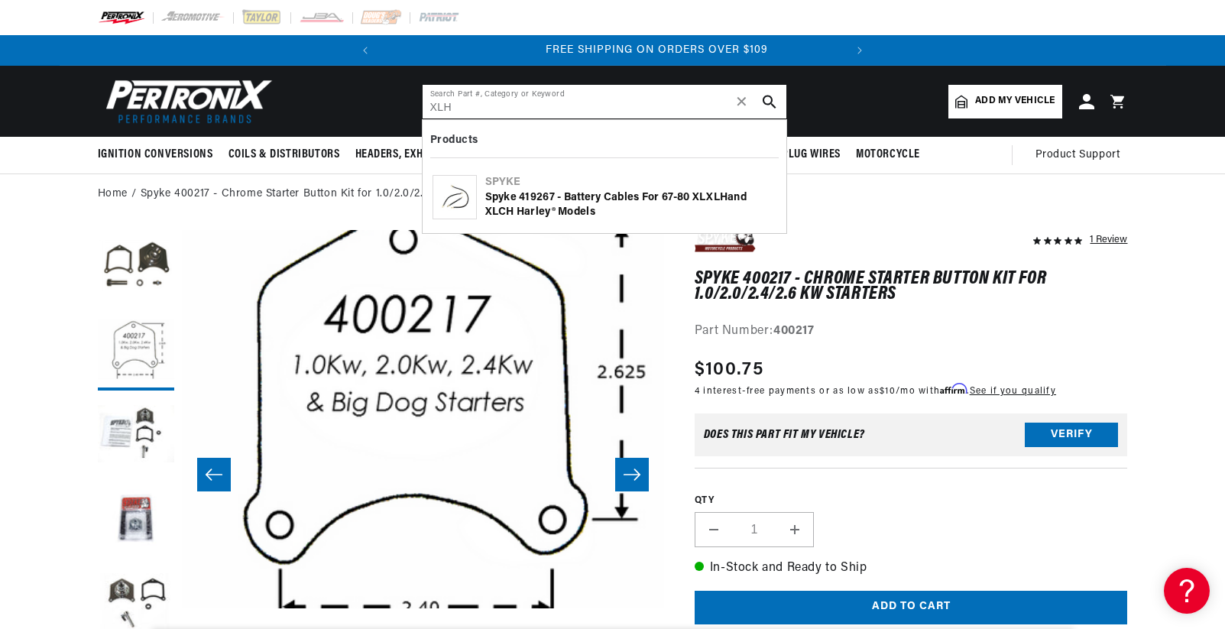
scroll to position [0, 463]
type input "XLH"
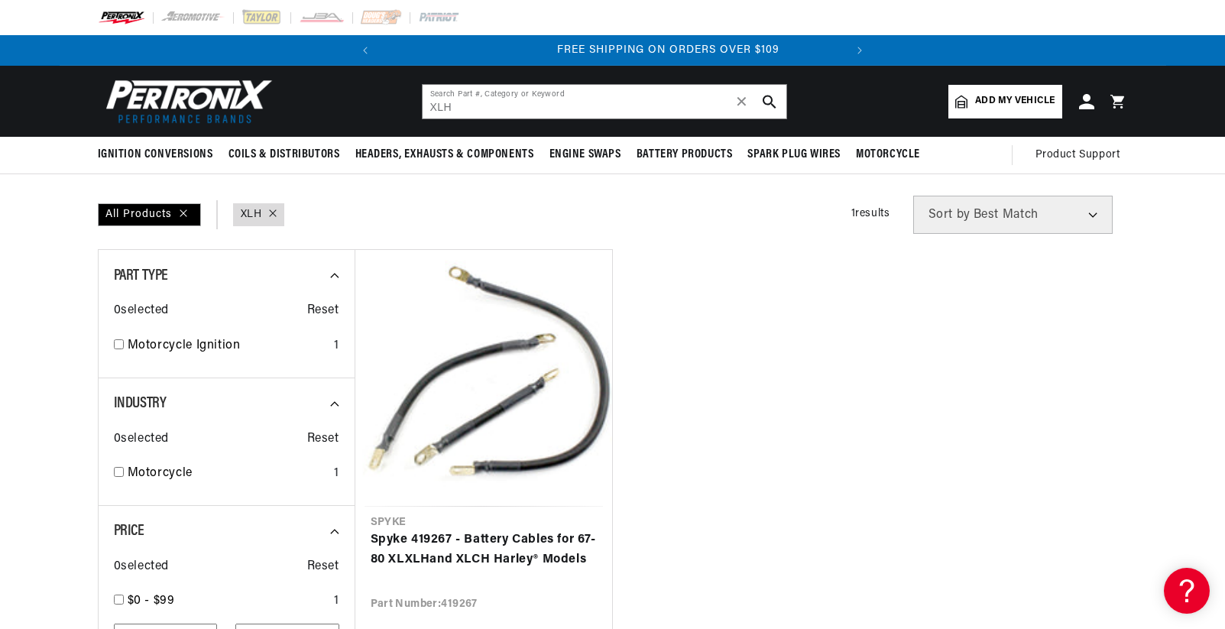
scroll to position [0, 463]
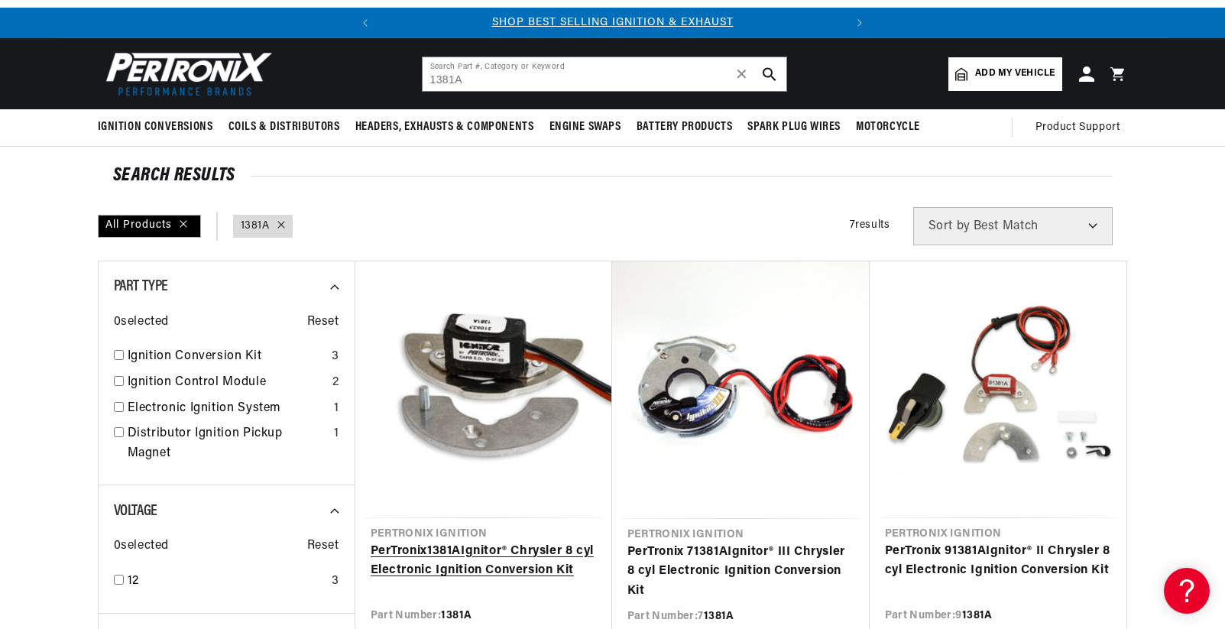
scroll to position [76, 0]
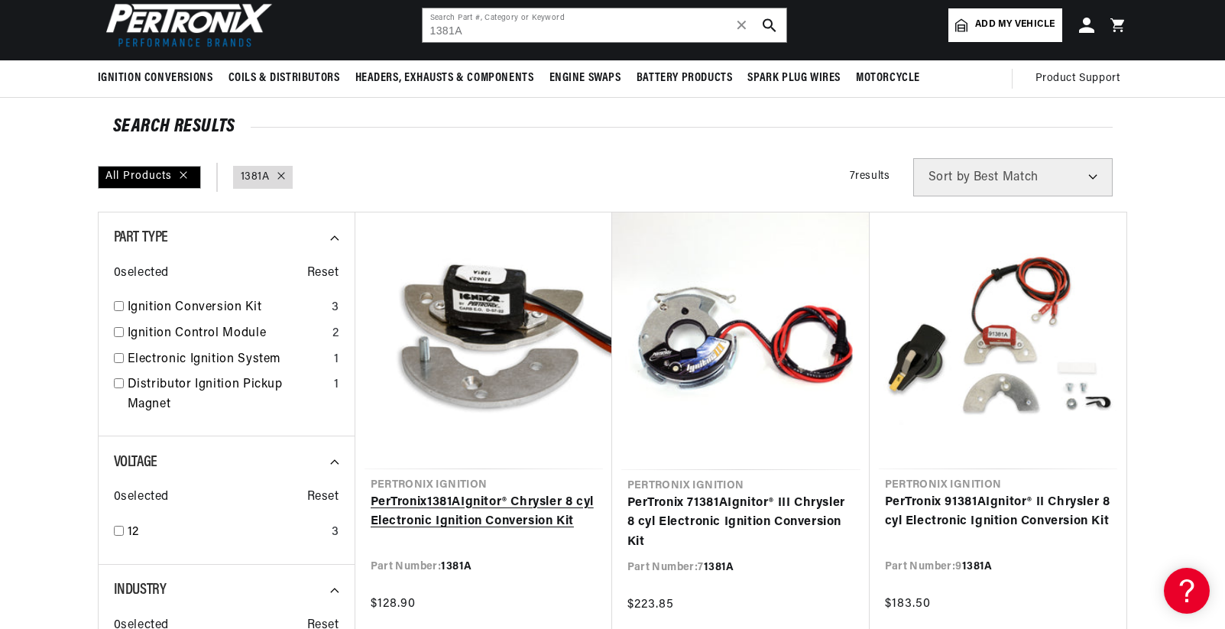
drag, startPoint x: 521, startPoint y: 518, endPoint x: 533, endPoint y: 514, distance: 12.8
click at [522, 518] on link "PerTronix 1381A Ignitor® Chrysler 8 cyl Electronic Ignition Conversion Kit" at bounding box center [484, 512] width 226 height 39
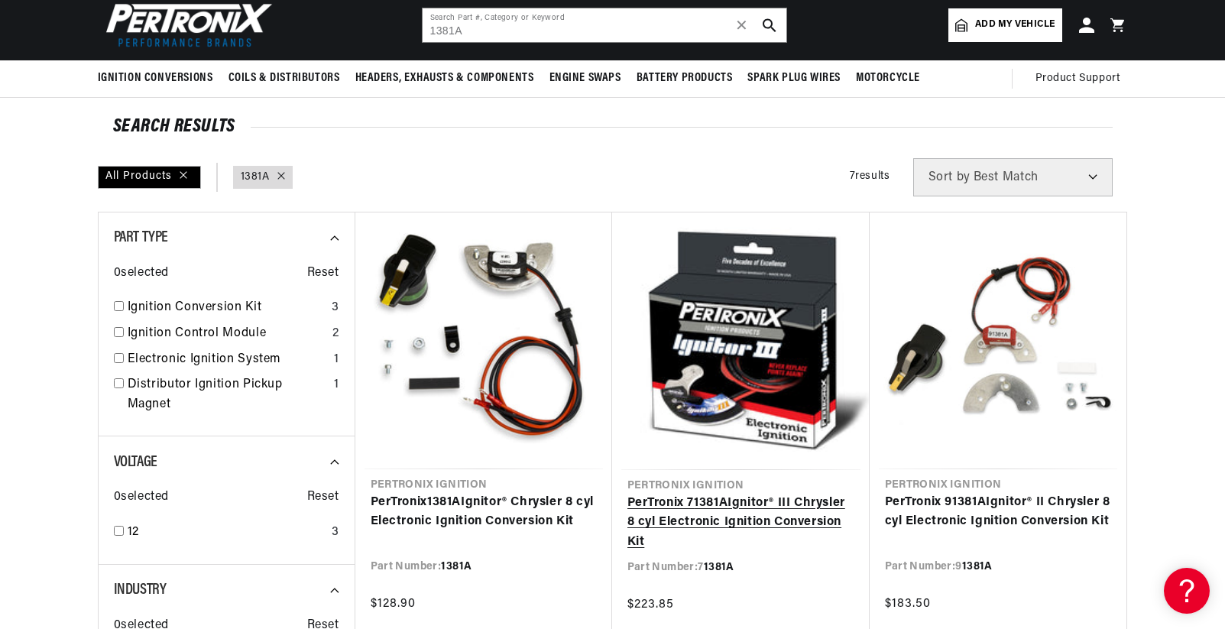
click at [738, 510] on link "PerTronix 7 1381A Ignitor® III Chrysler 8 cyl Electronic Ignition Conversion Kit" at bounding box center [740, 523] width 227 height 59
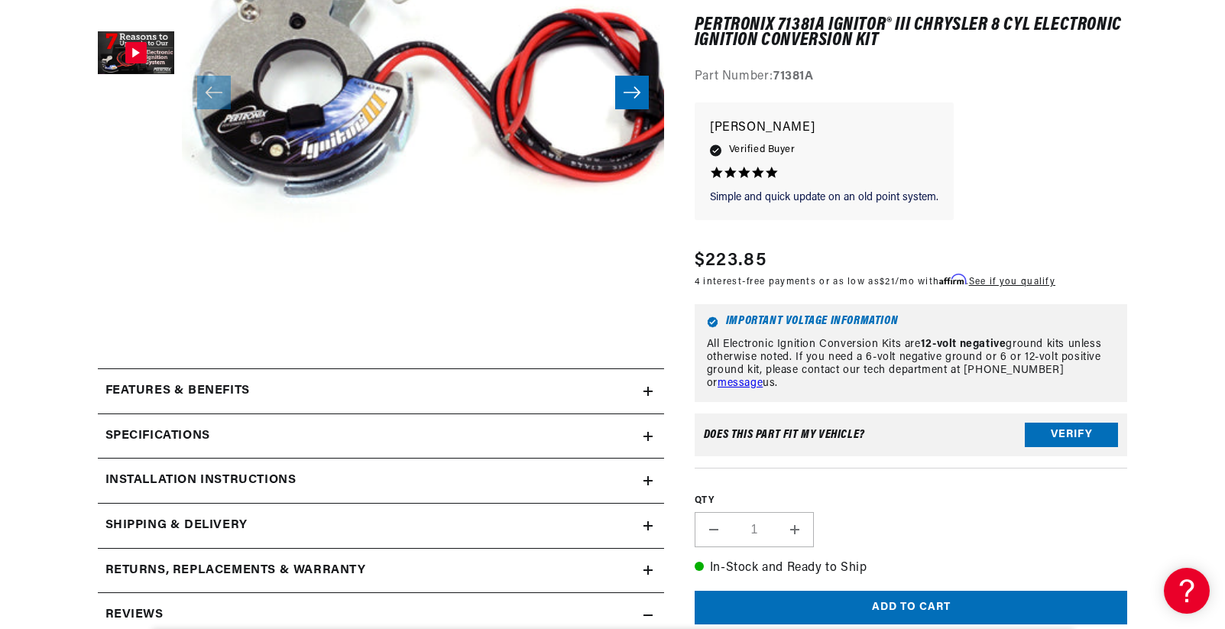
click at [607, 488] on div "Installation instructions" at bounding box center [371, 481] width 546 height 20
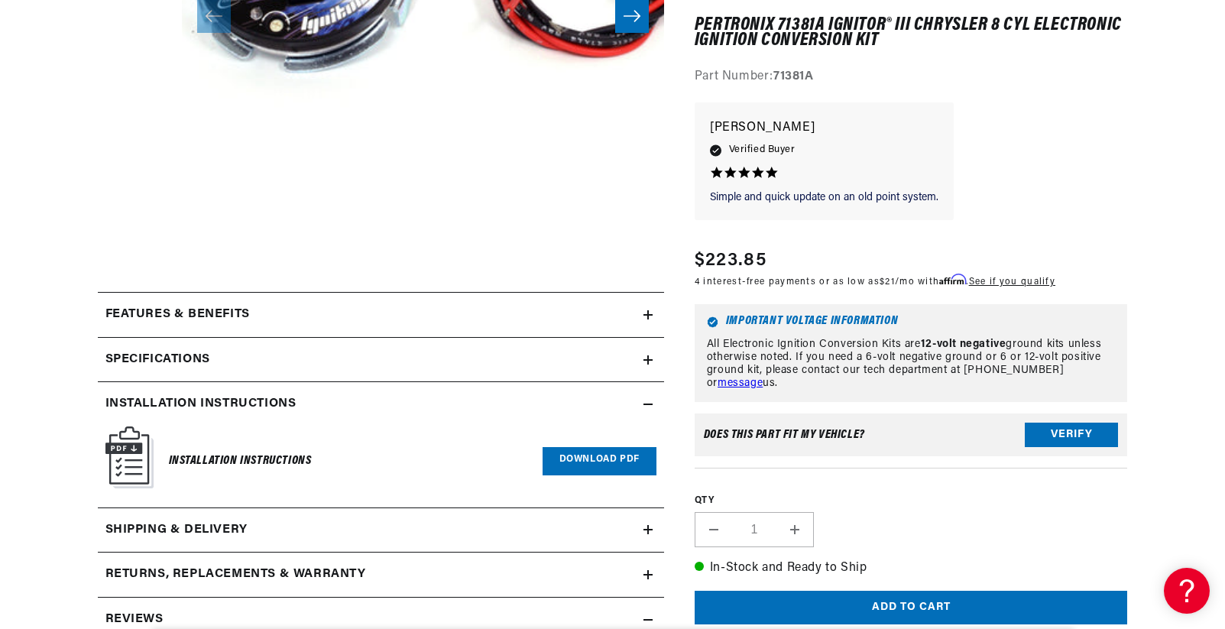
scroll to position [0, 463]
click at [562, 459] on link "Download PDF" at bounding box center [600, 461] width 114 height 28
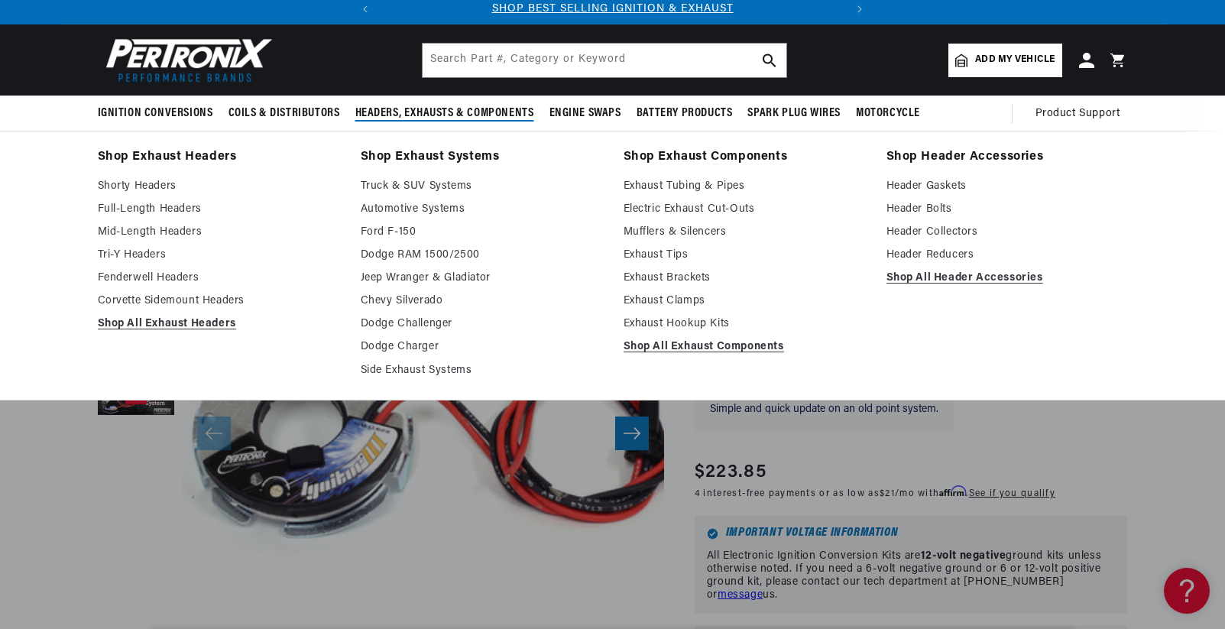
scroll to position [0, 0]
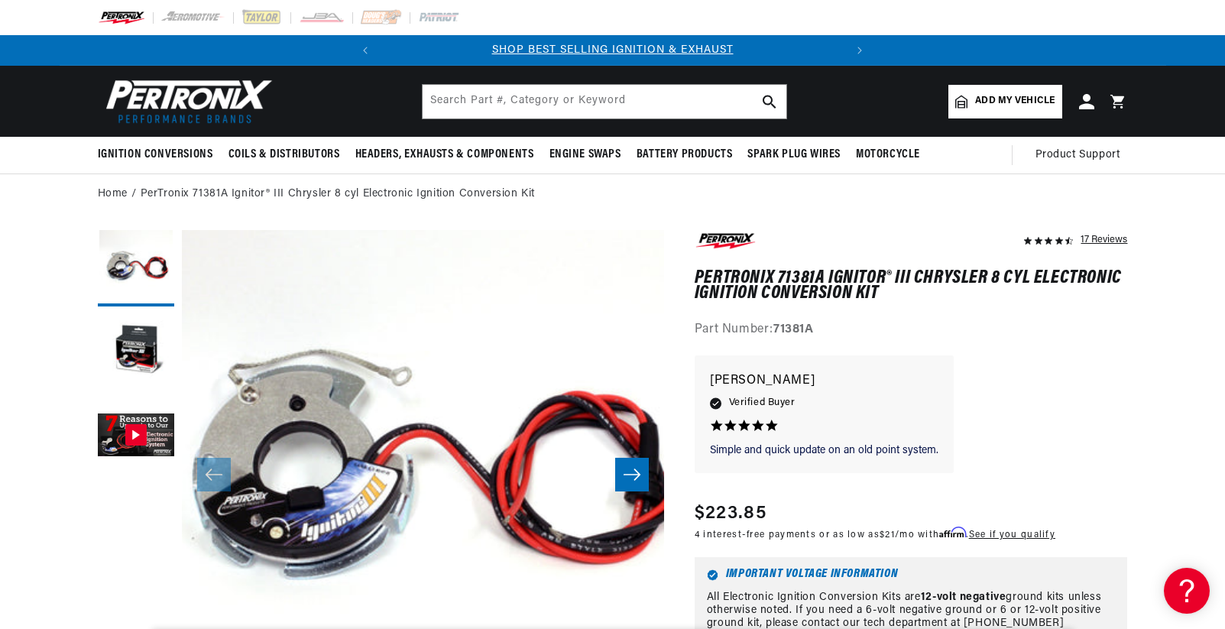
click at [504, 63] on div "SHOP BEST SELLING IGNITION & EXHAUST FREE SHIPPING ON ORDERS OVER $109" at bounding box center [612, 50] width 525 height 31
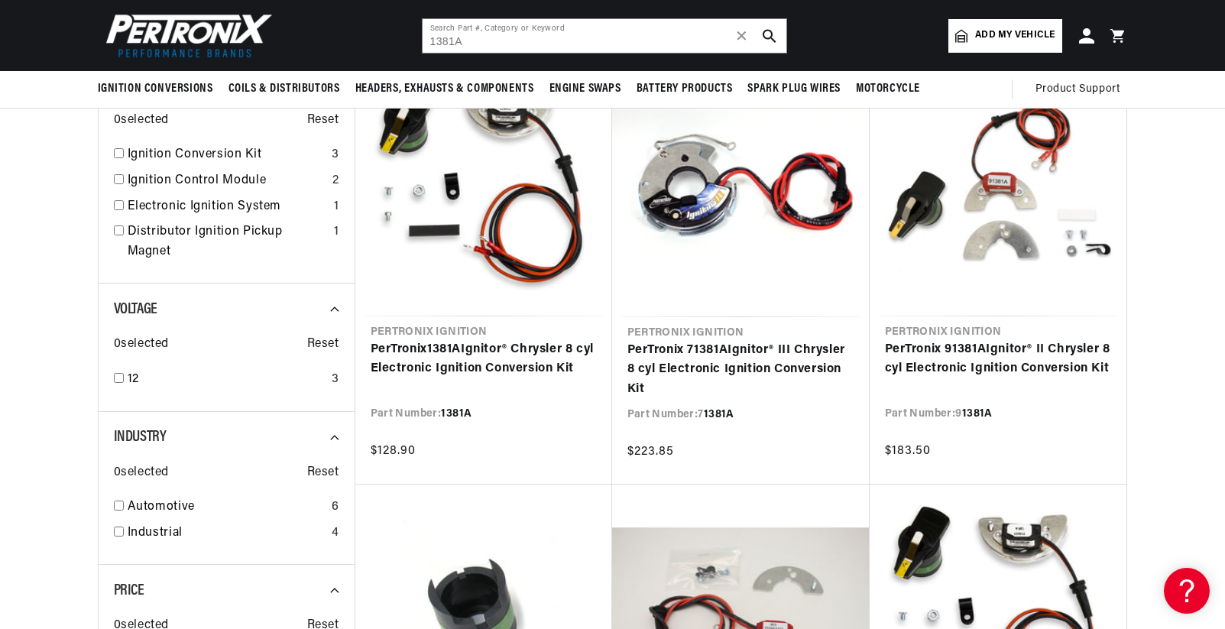
drag, startPoint x: 1158, startPoint y: 433, endPoint x: 1167, endPoint y: 433, distance: 9.2
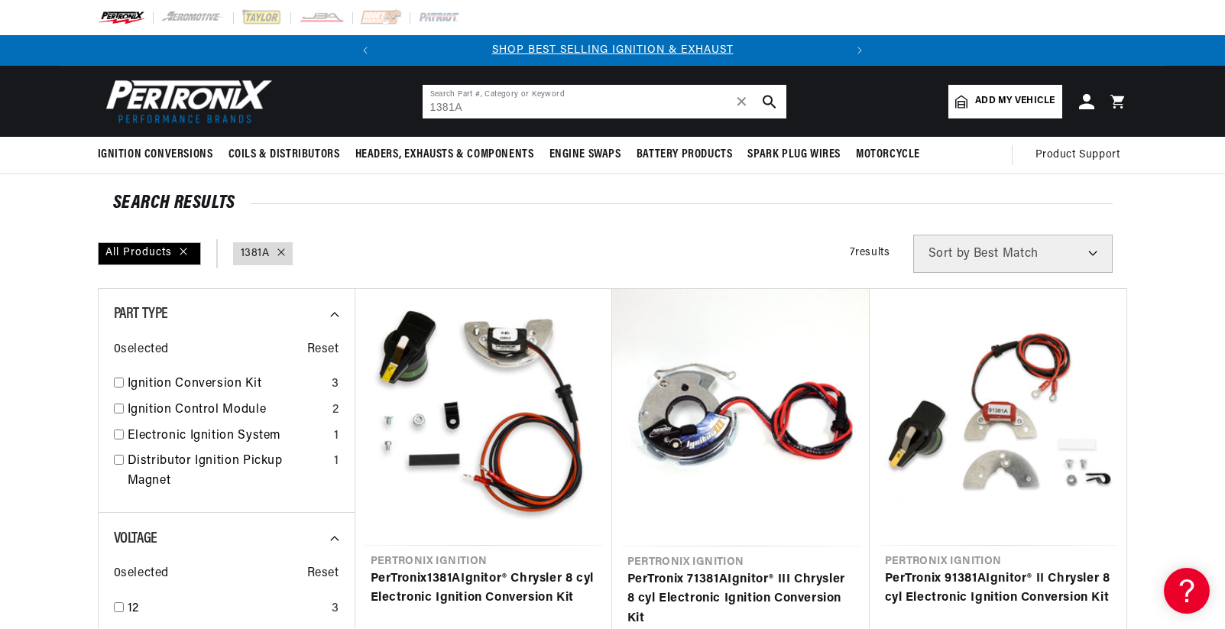
click at [477, 104] on input "1381A" at bounding box center [605, 102] width 364 height 34
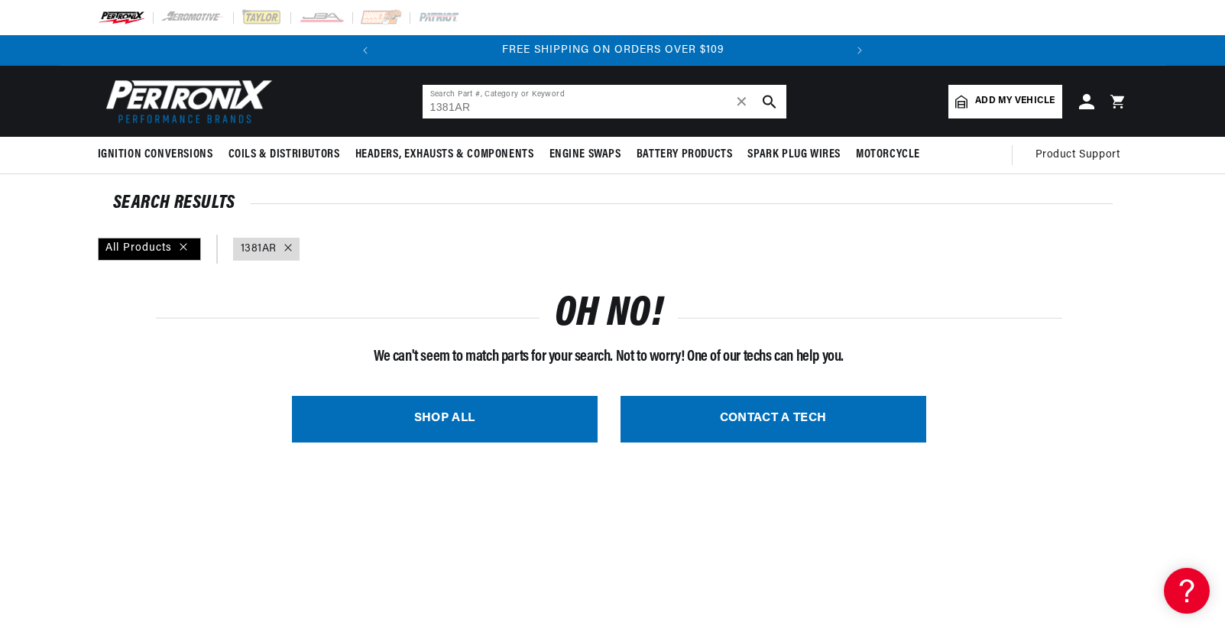
click at [477, 103] on input "1381AR" at bounding box center [605, 102] width 364 height 34
click at [632, 102] on input "1381AR" at bounding box center [605, 102] width 364 height 34
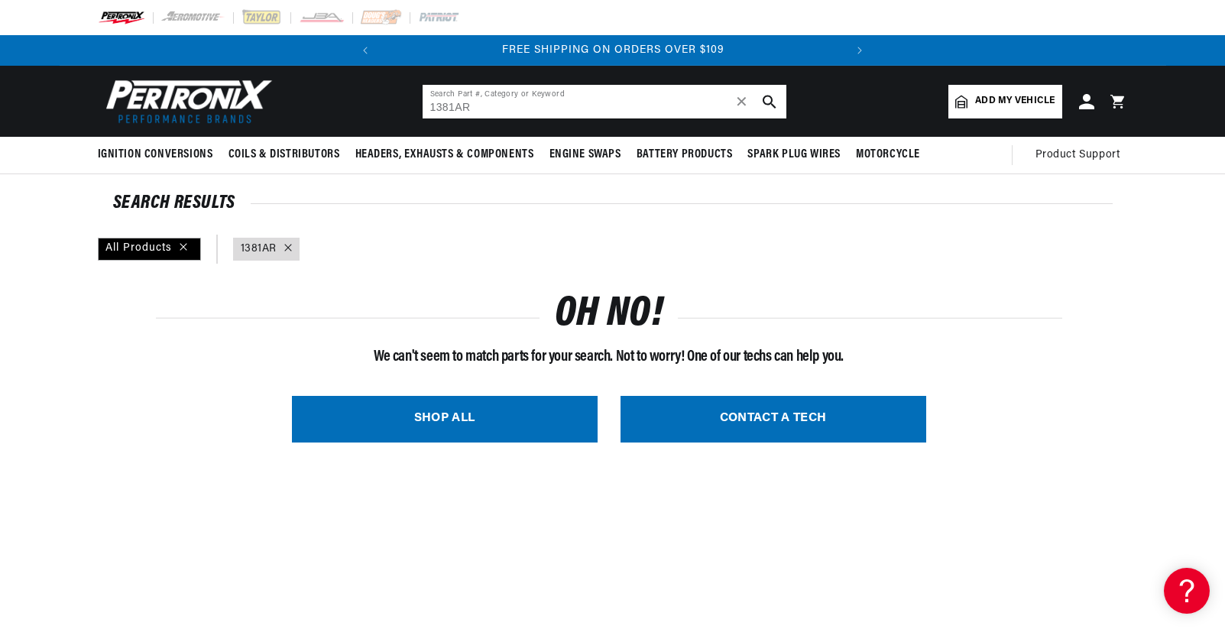
paste input "D606600"
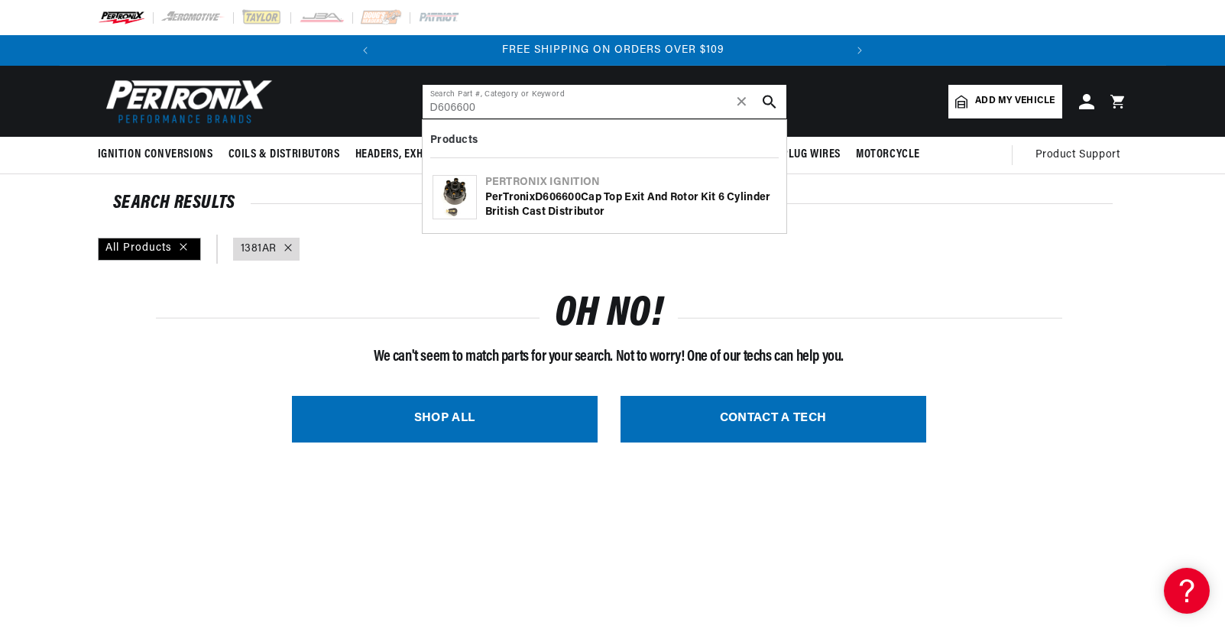
type input "D606600"
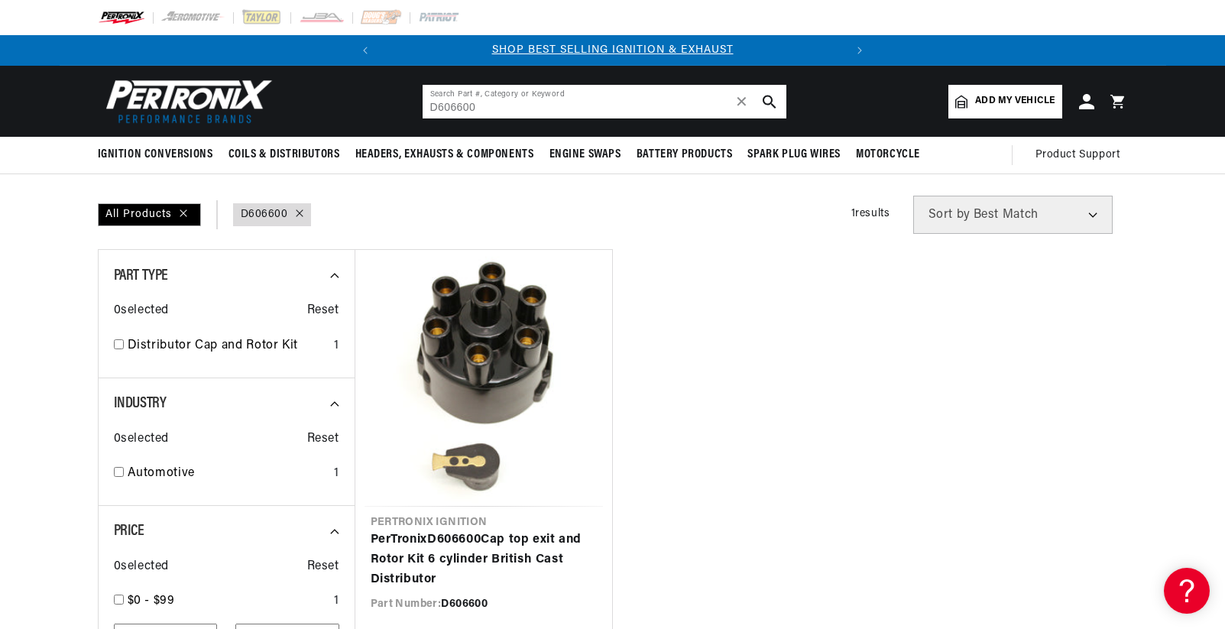
click at [582, 90] on input "D606600" at bounding box center [605, 102] width 364 height 34
click at [574, 100] on input "D606600" at bounding box center [605, 102] width 364 height 34
click at [573, 101] on input "D606600" at bounding box center [605, 102] width 364 height 34
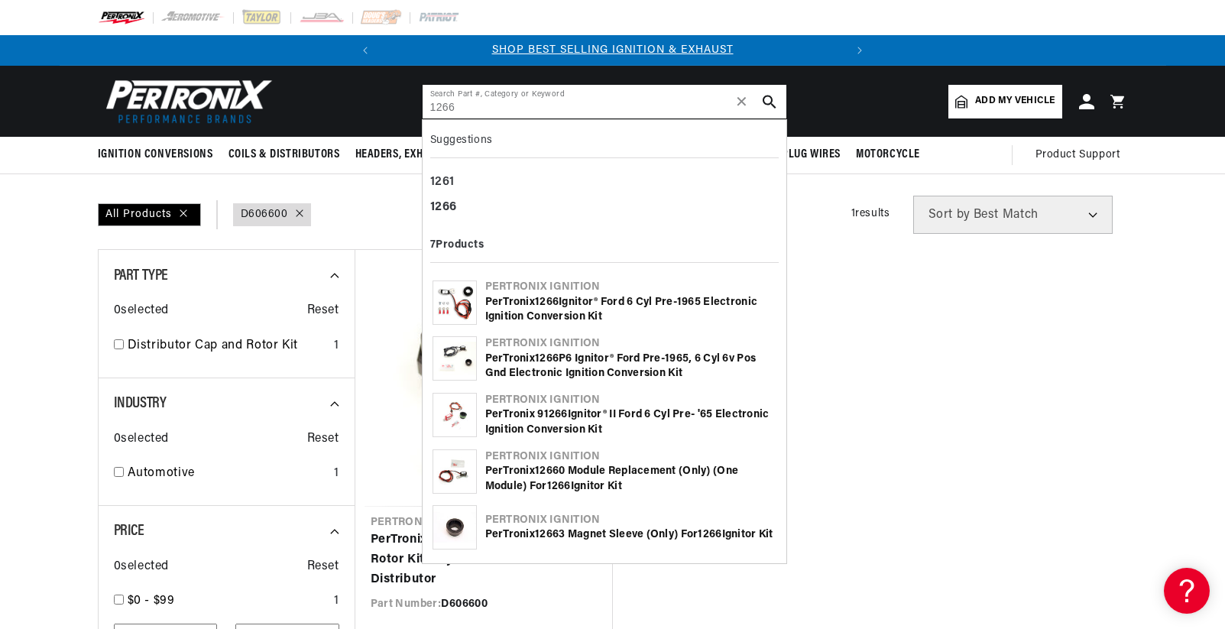
type input "1266"
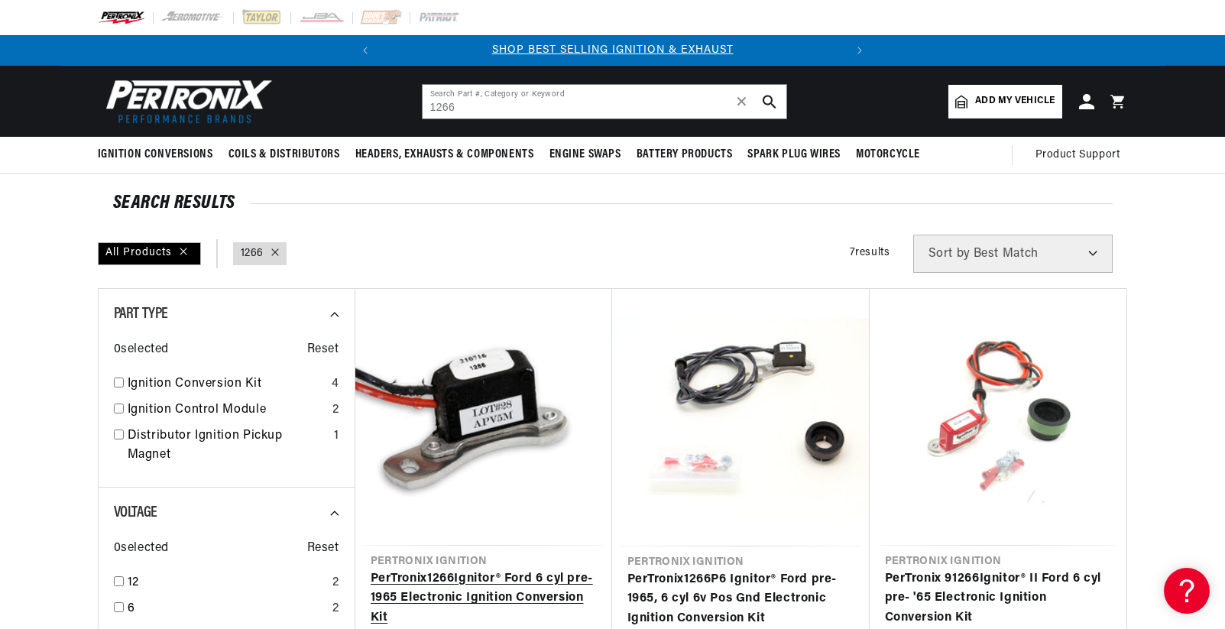
click at [463, 607] on link "PerTronix 1266 Ignitor® Ford 6 cyl pre-1965 Electronic Ignition Conversion Kit" at bounding box center [484, 598] width 226 height 59
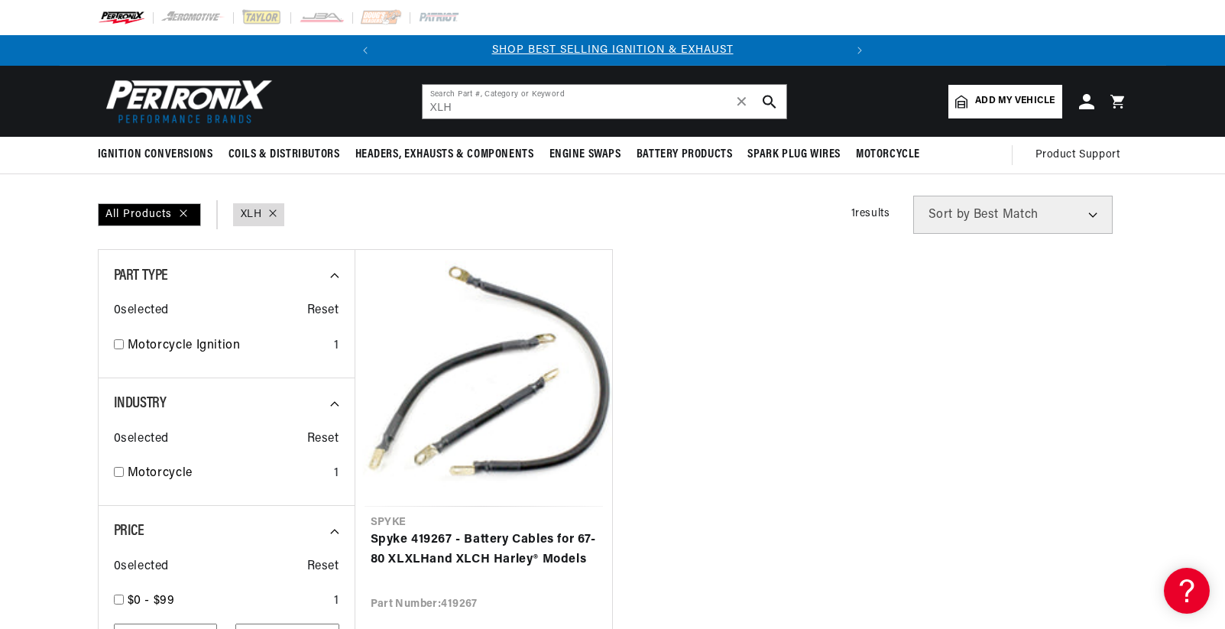
click at [140, 81] on img at bounding box center [186, 101] width 176 height 53
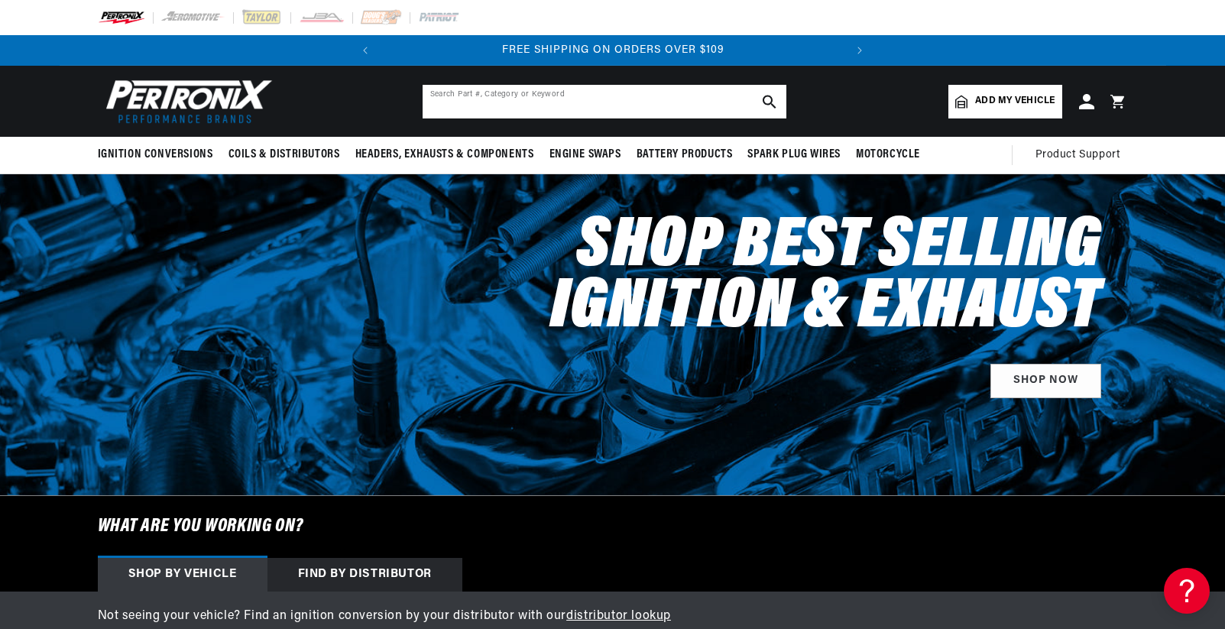
click at [593, 94] on input "text" at bounding box center [605, 102] width 364 height 34
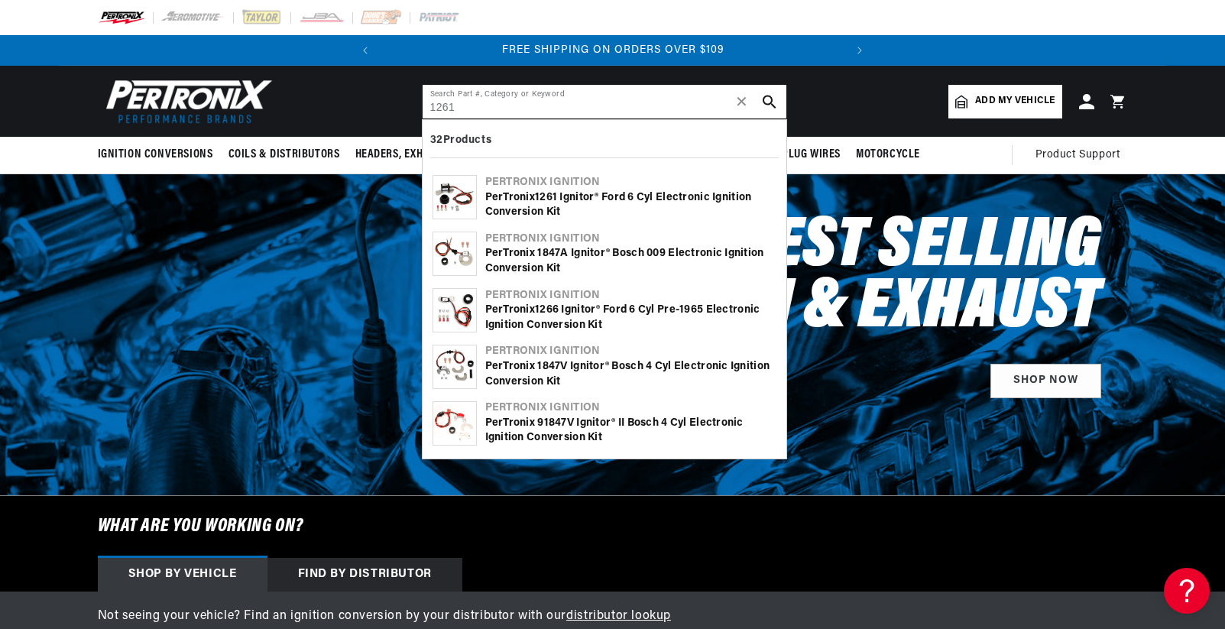
type input "1261"
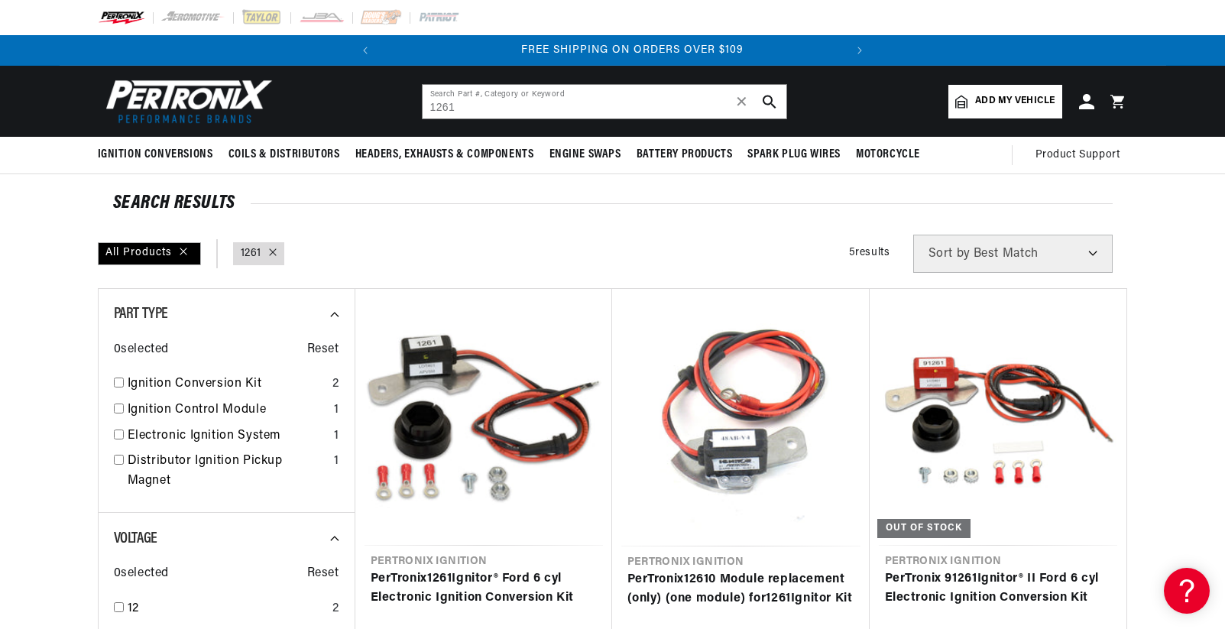
scroll to position [0, 463]
click at [563, 101] on input "1261" at bounding box center [605, 102] width 364 height 34
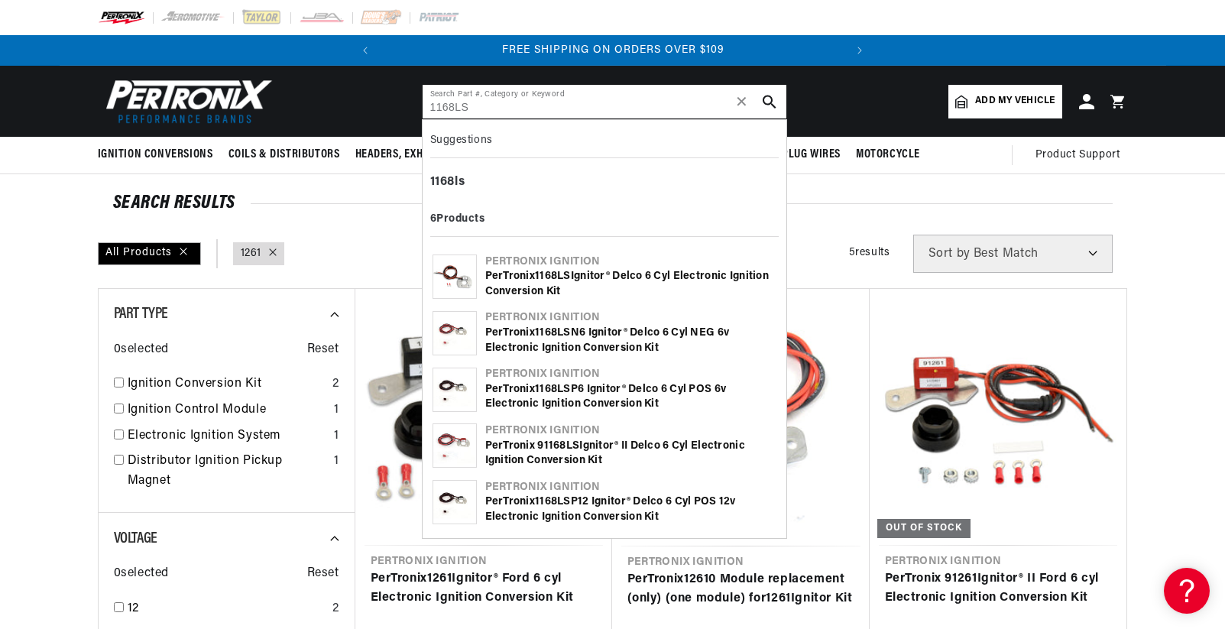
type input "1168LS"
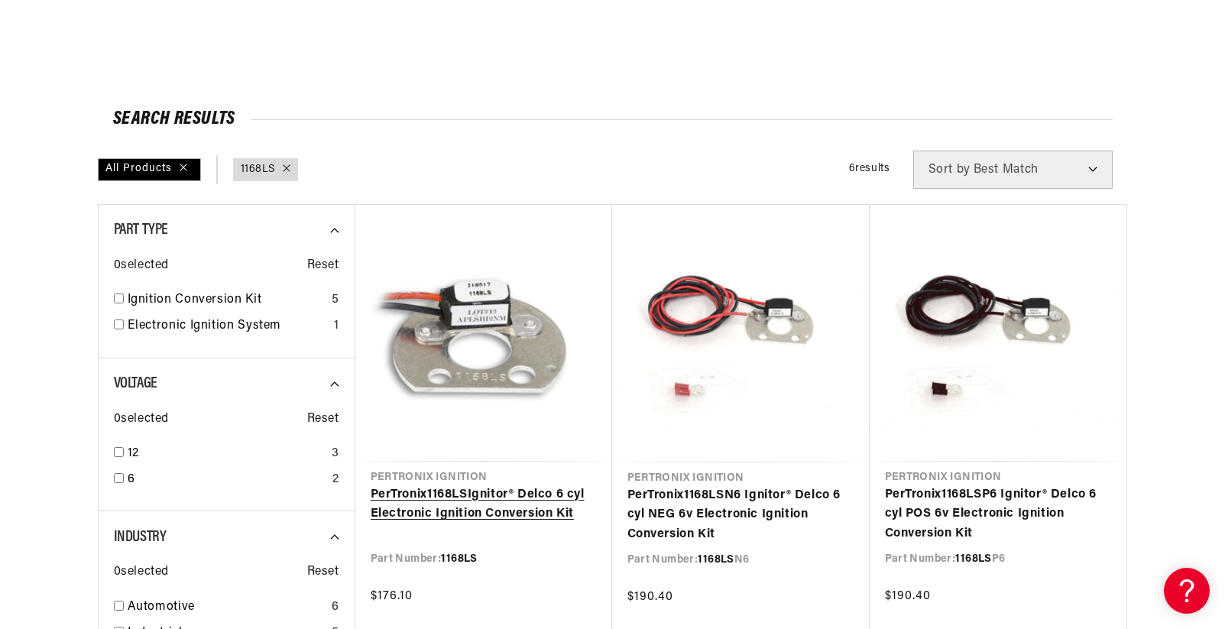
scroll to position [229, 0]
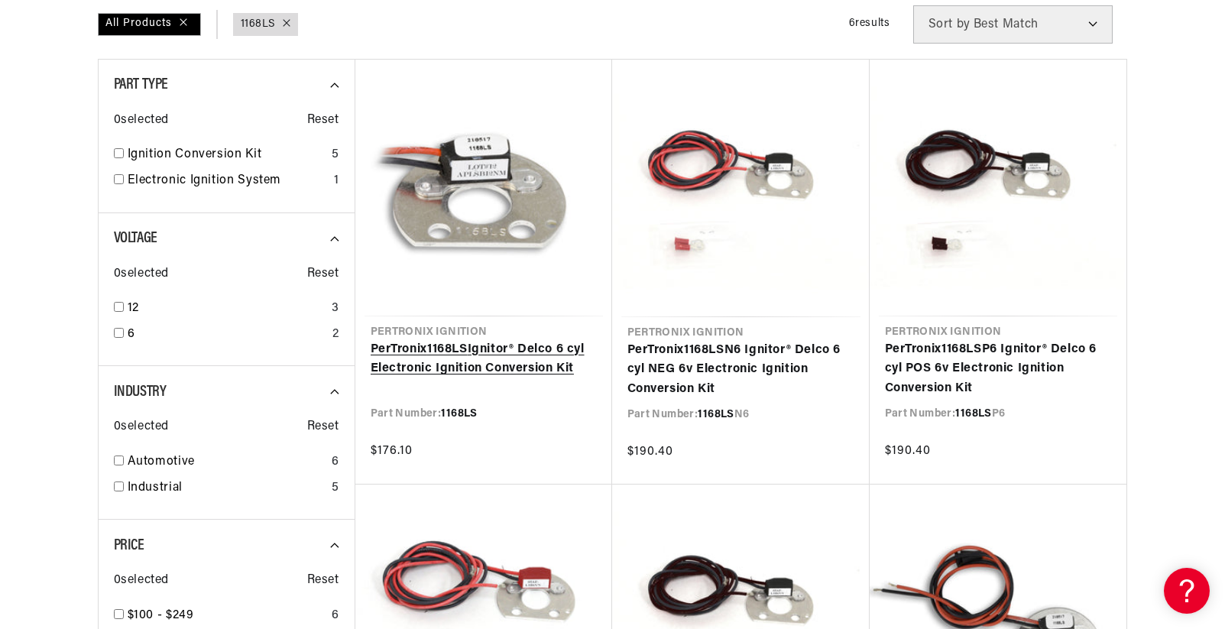
click at [464, 353] on link "PerTronix 1168LS Ignitor® Delco 6 cyl Electronic Ignition Conversion Kit" at bounding box center [484, 359] width 226 height 39
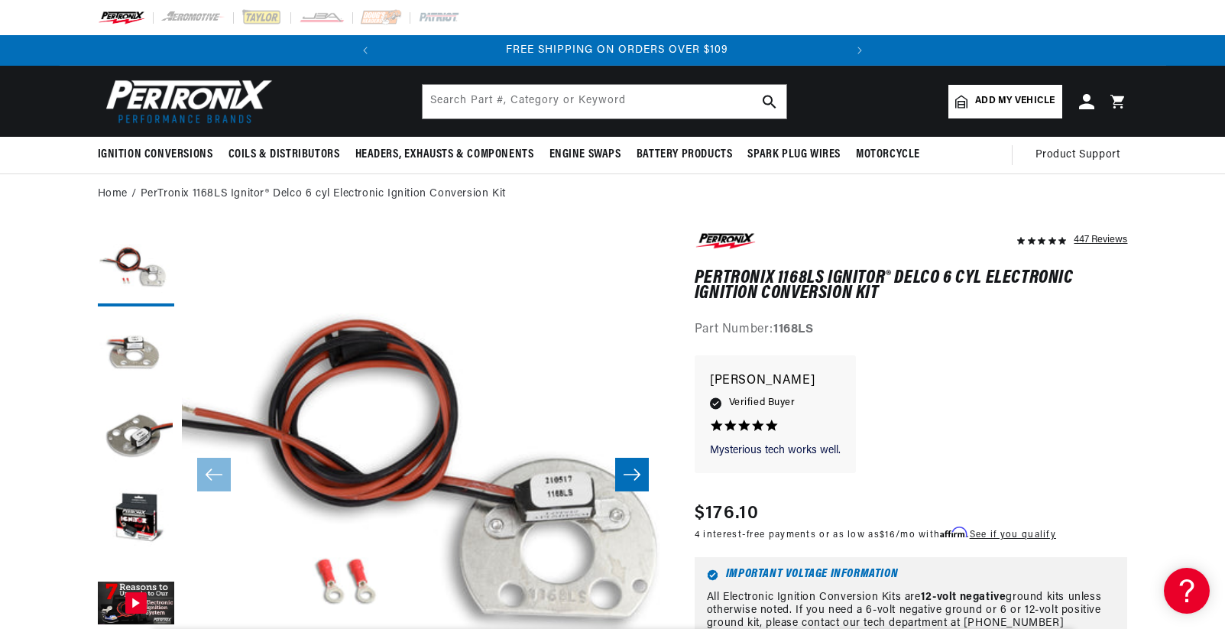
scroll to position [0, 463]
click at [1089, 416] on div "Mysterious tech works well. Mysterious tech works well. [PERSON_NAME] 5.0 star …" at bounding box center [911, 421] width 433 height 133
click at [1081, 413] on div "Mysterious tech works well. Mysterious tech works well. [PERSON_NAME] 5.0 star …" at bounding box center [911, 421] width 433 height 133
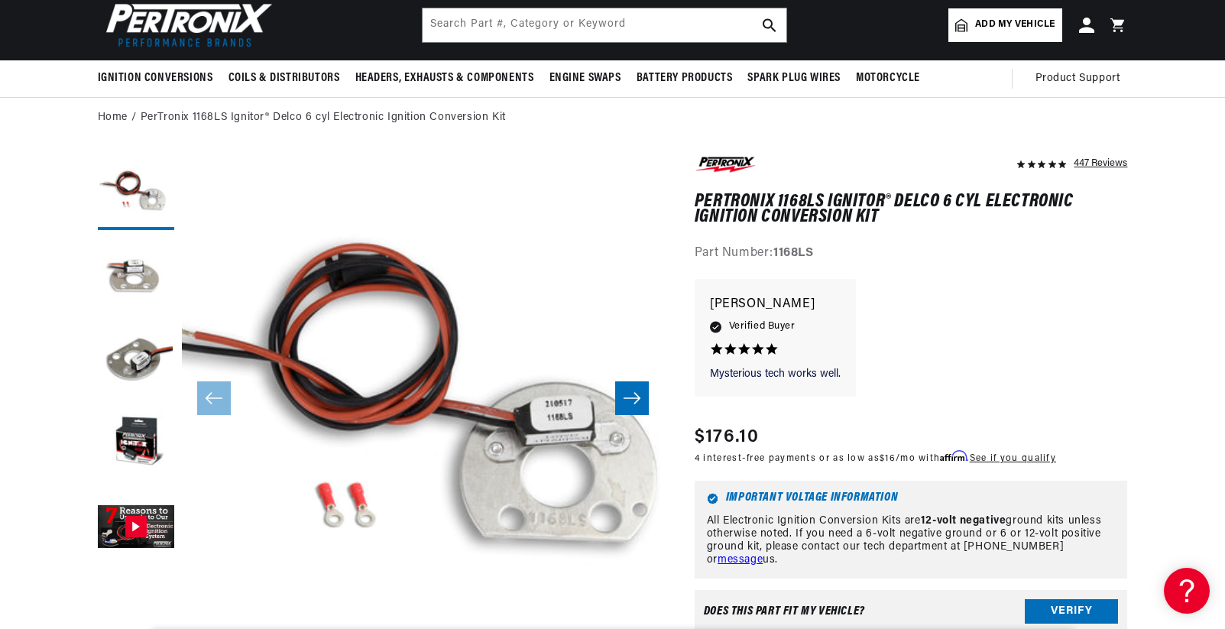
drag, startPoint x: 1142, startPoint y: 173, endPoint x: 1167, endPoint y: 198, distance: 35.1
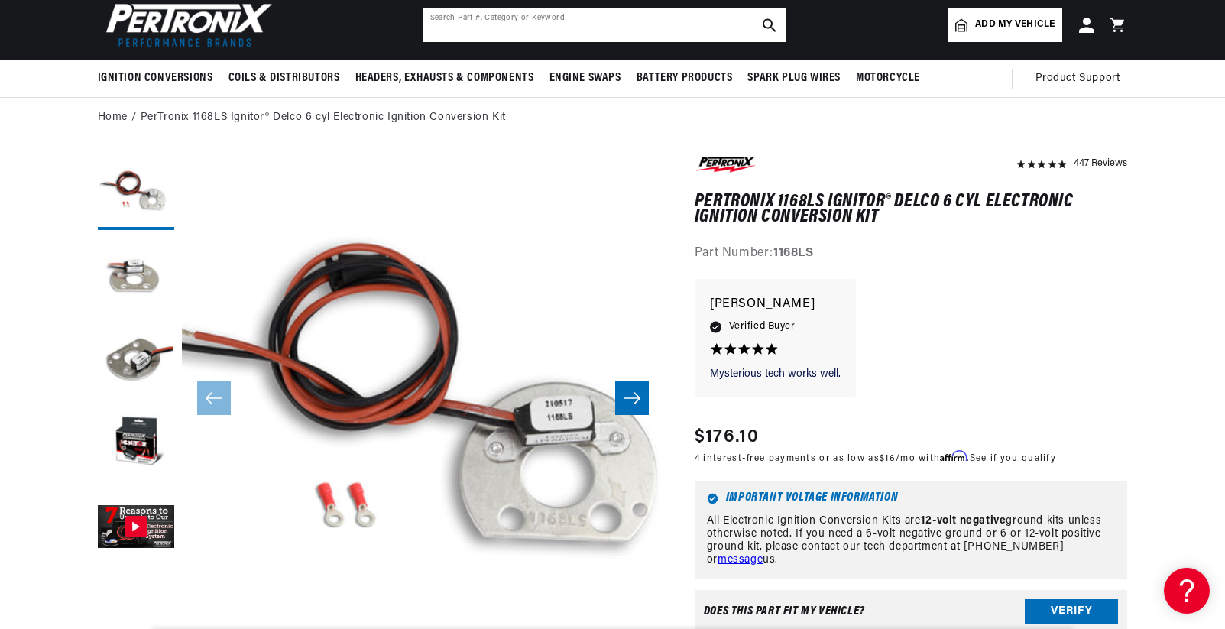
click at [586, 32] on input "text" at bounding box center [605, 25] width 364 height 34
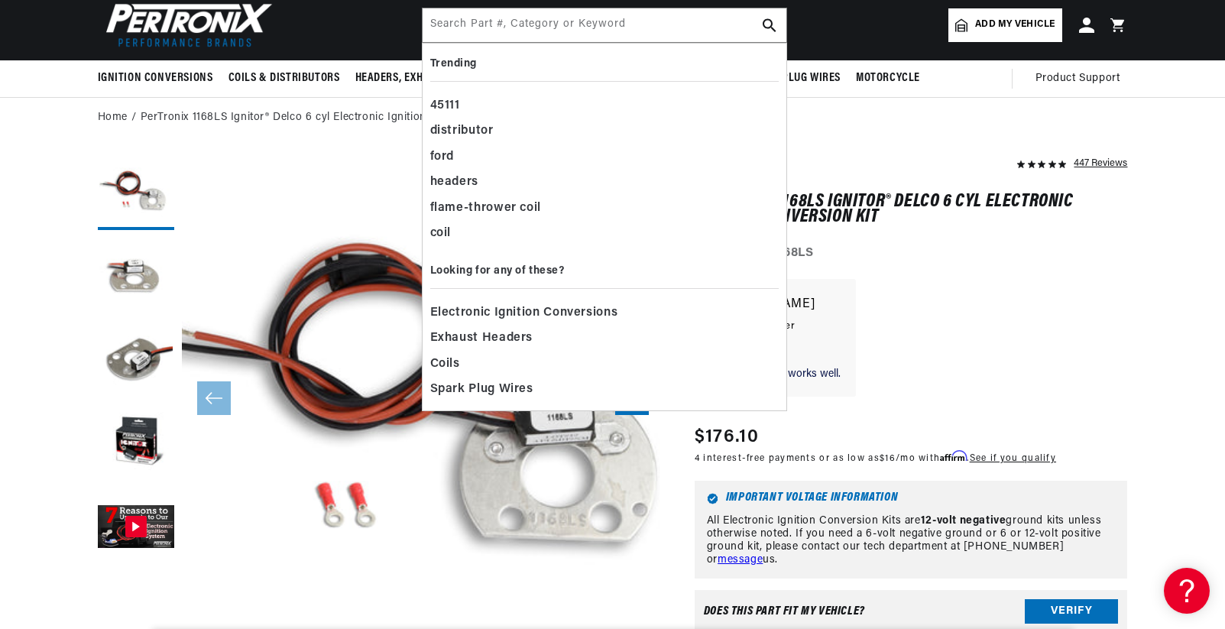
click at [1078, 358] on div "Mysterious tech works well. Mysterious tech works well. Dean M. 5.0 star rating…" at bounding box center [911, 345] width 433 height 133
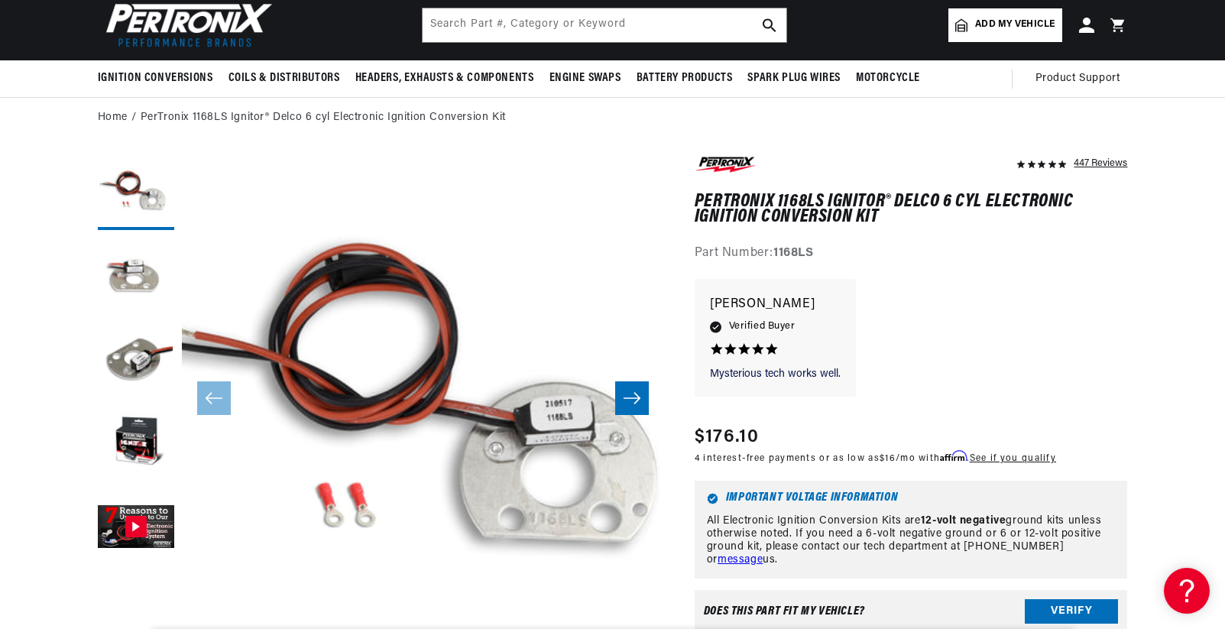
scroll to position [0, 463]
click at [611, 6] on header "BETTER SEARCH RESULTS Add your vehicle's year, make, and model to find parts be…" at bounding box center [613, 24] width 1107 height 71
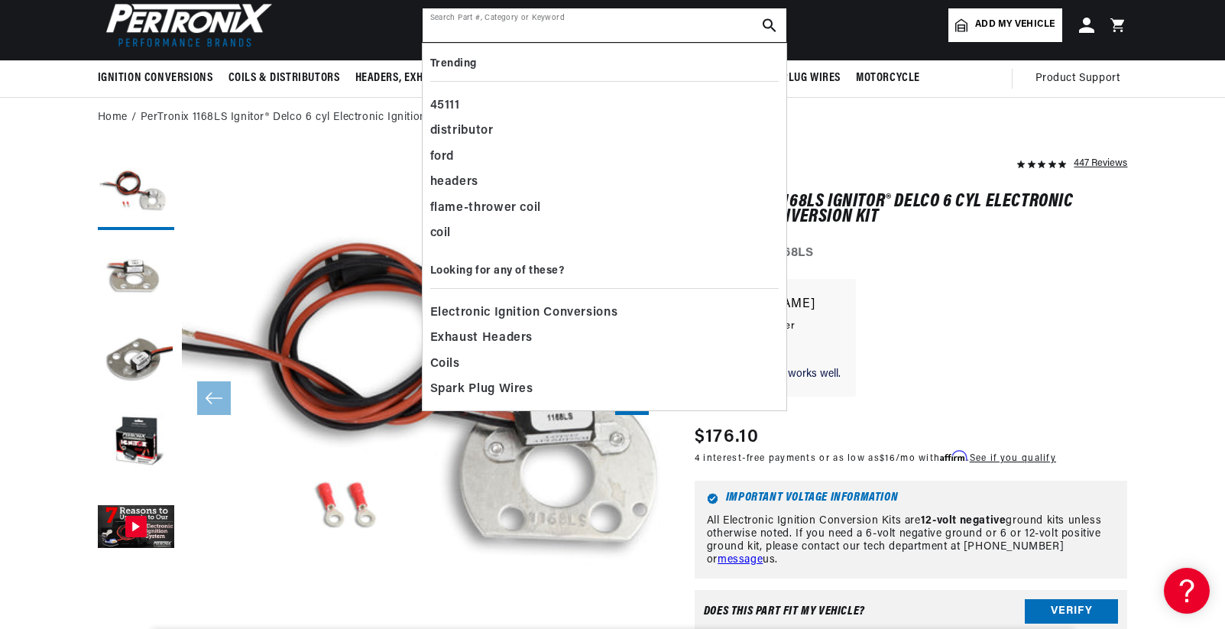
drag, startPoint x: 608, startPoint y: 13, endPoint x: 621, endPoint y: 9, distance: 13.5
click at [608, 13] on input "text" at bounding box center [605, 25] width 364 height 34
click at [574, 19] on input "text" at bounding box center [605, 25] width 364 height 34
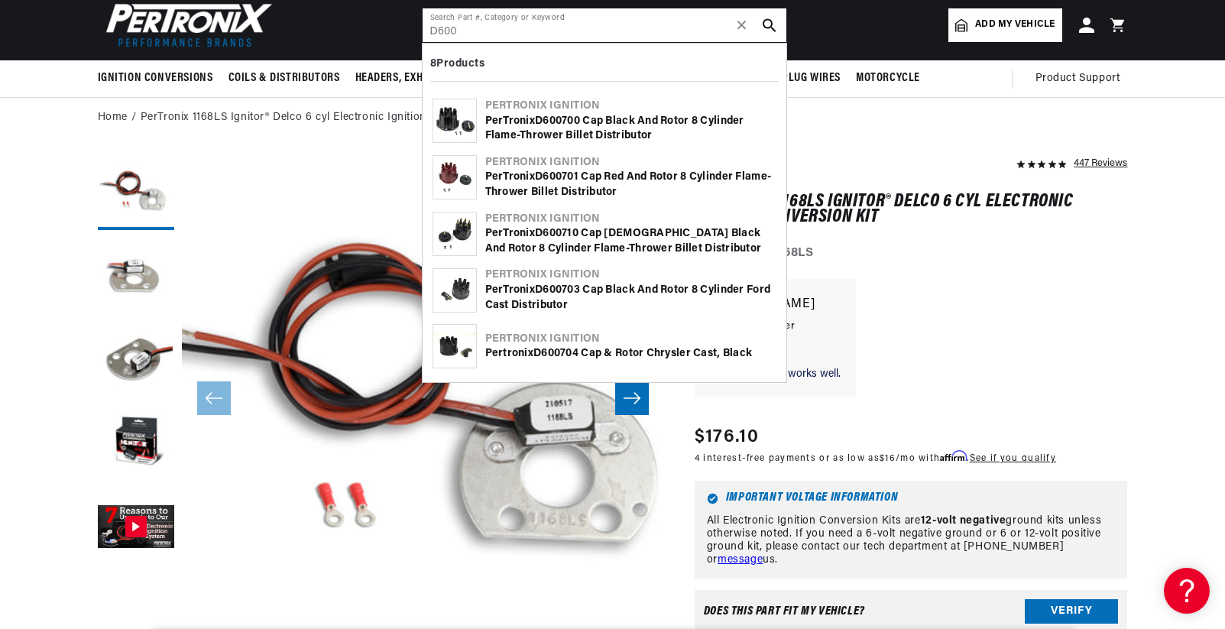
scroll to position [0, 0]
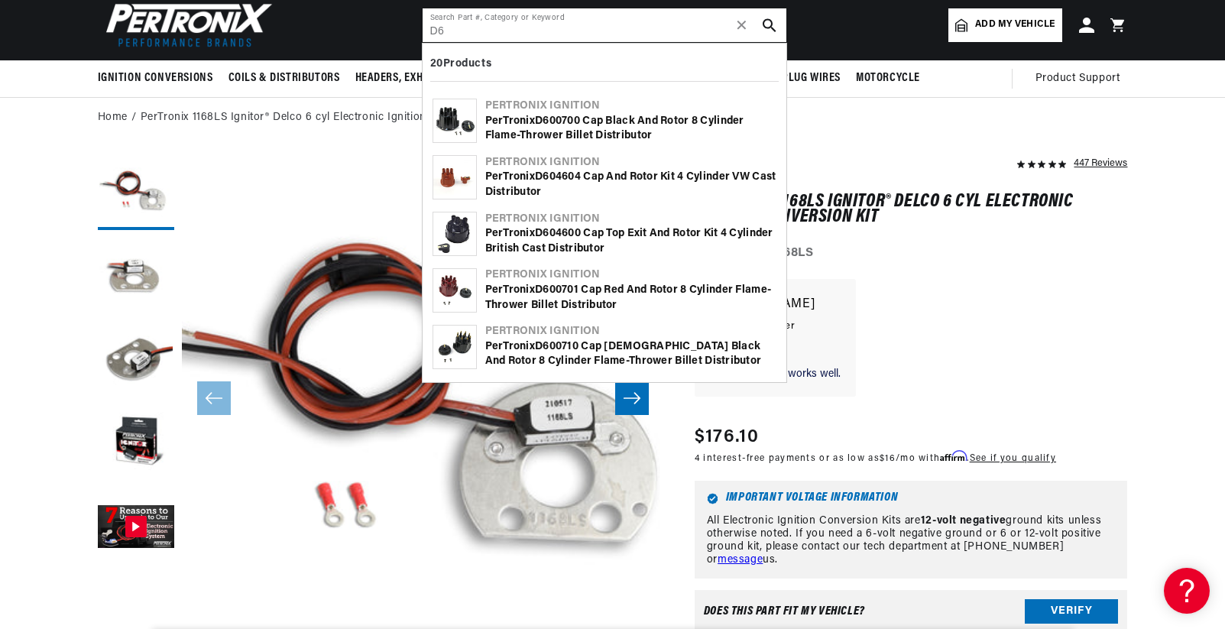
type input "D"
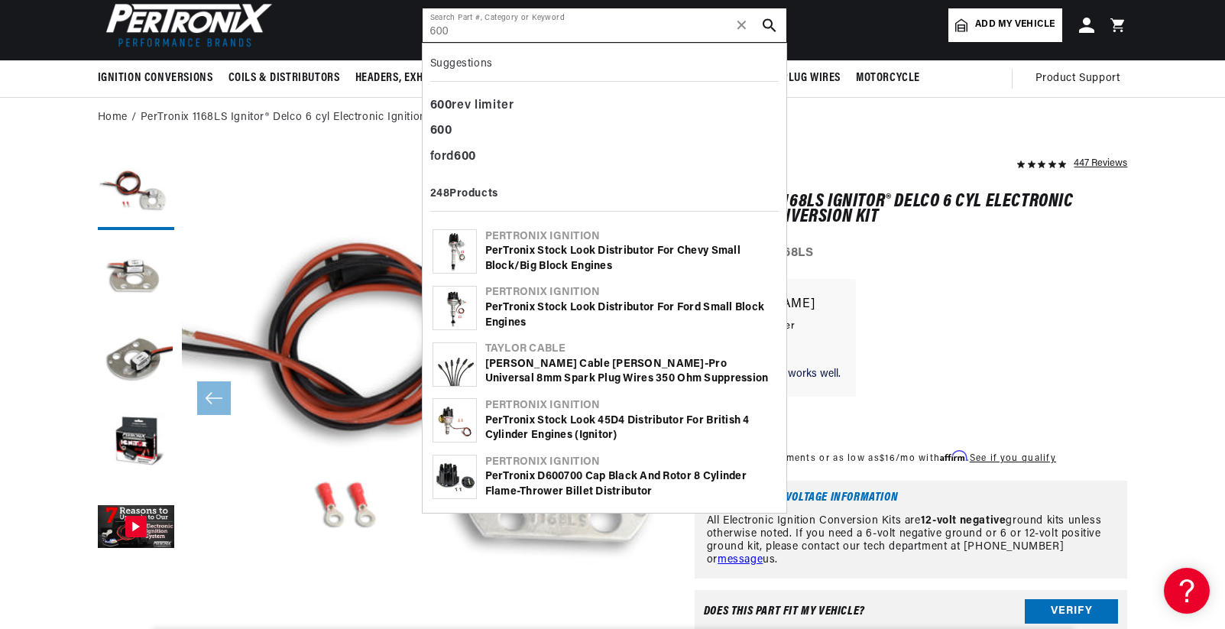
type input "600"
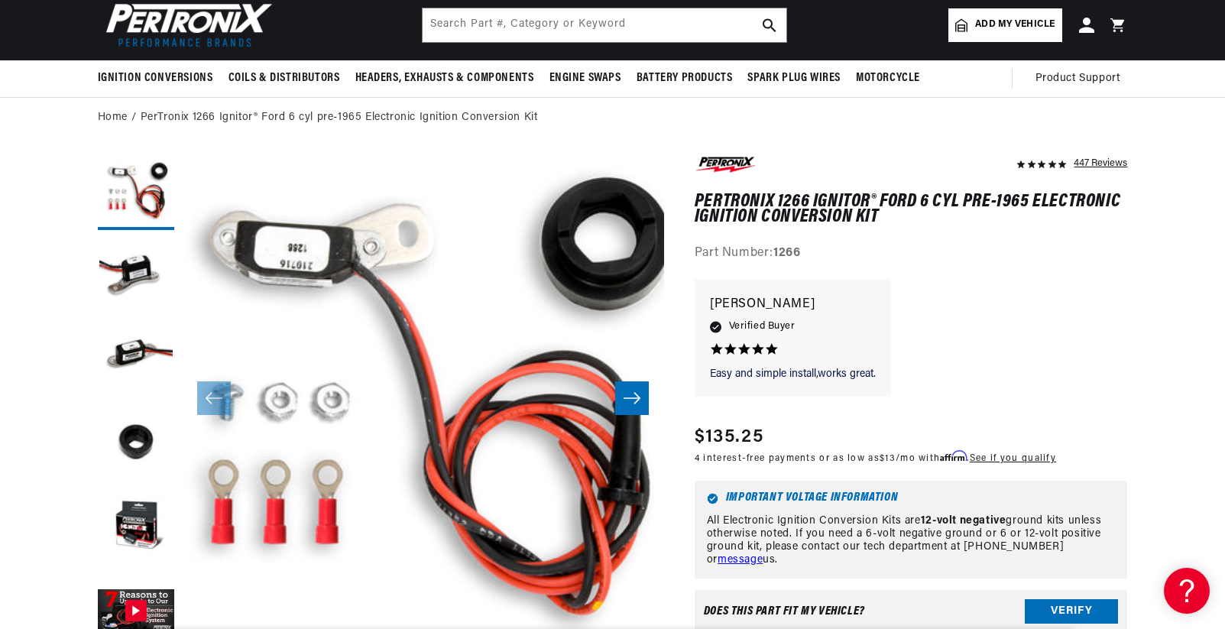
scroll to position [76, 0]
click at [550, 28] on input "text" at bounding box center [605, 25] width 364 height 34
type input "1"
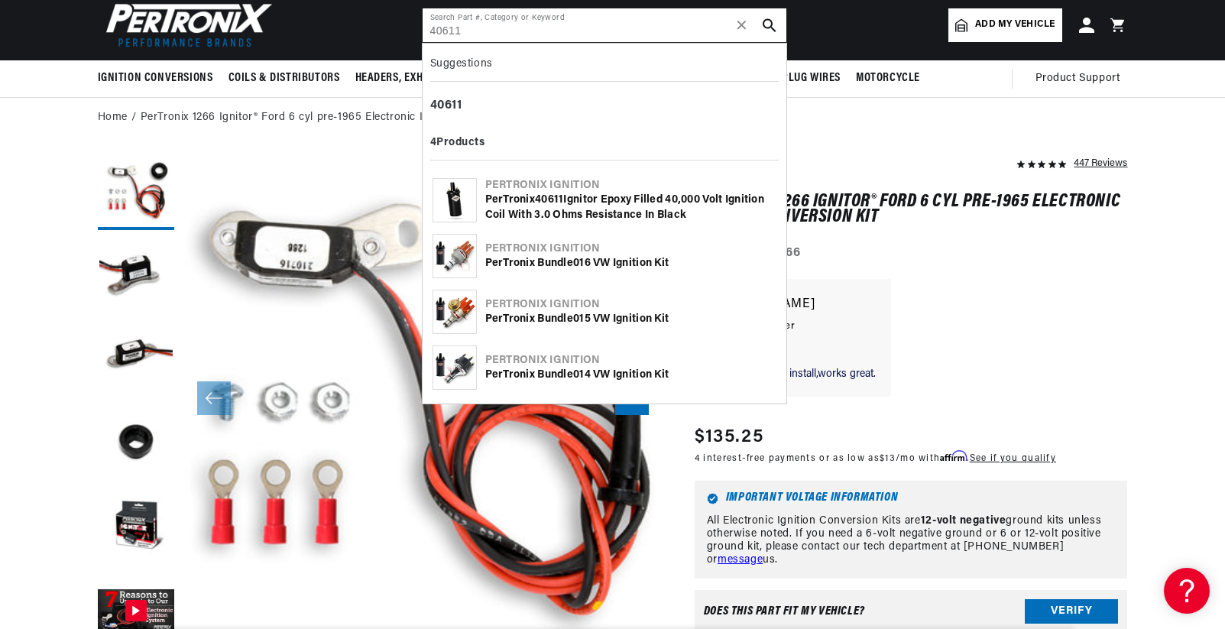
type input "40611"
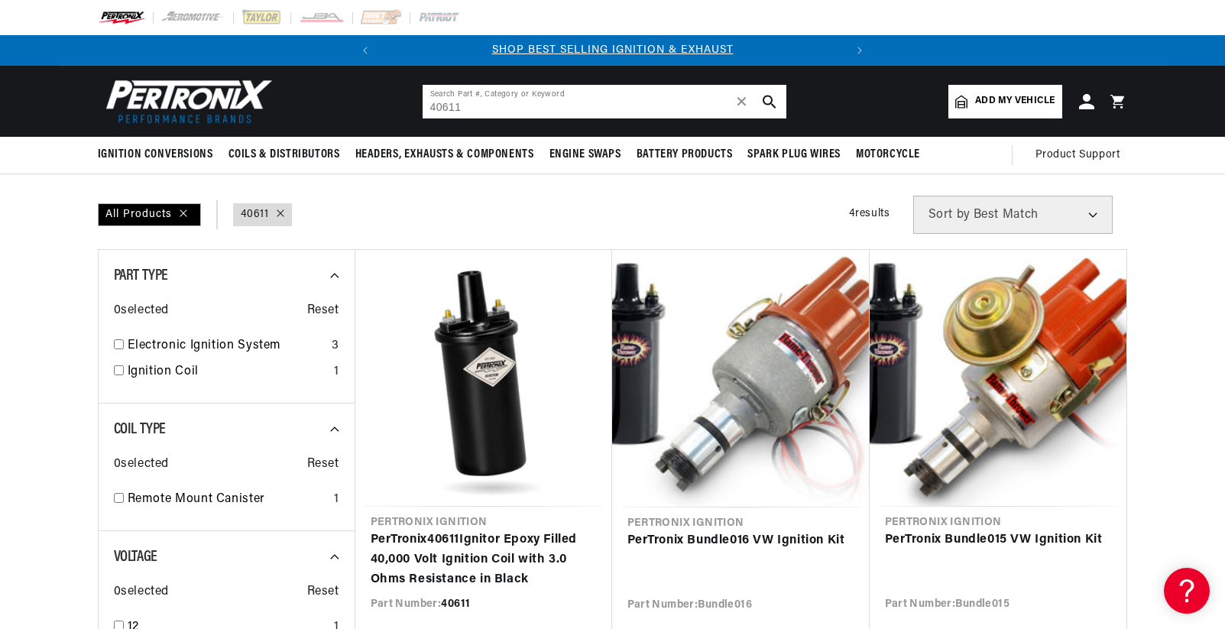
click at [524, 96] on input "40611" at bounding box center [605, 102] width 364 height 34
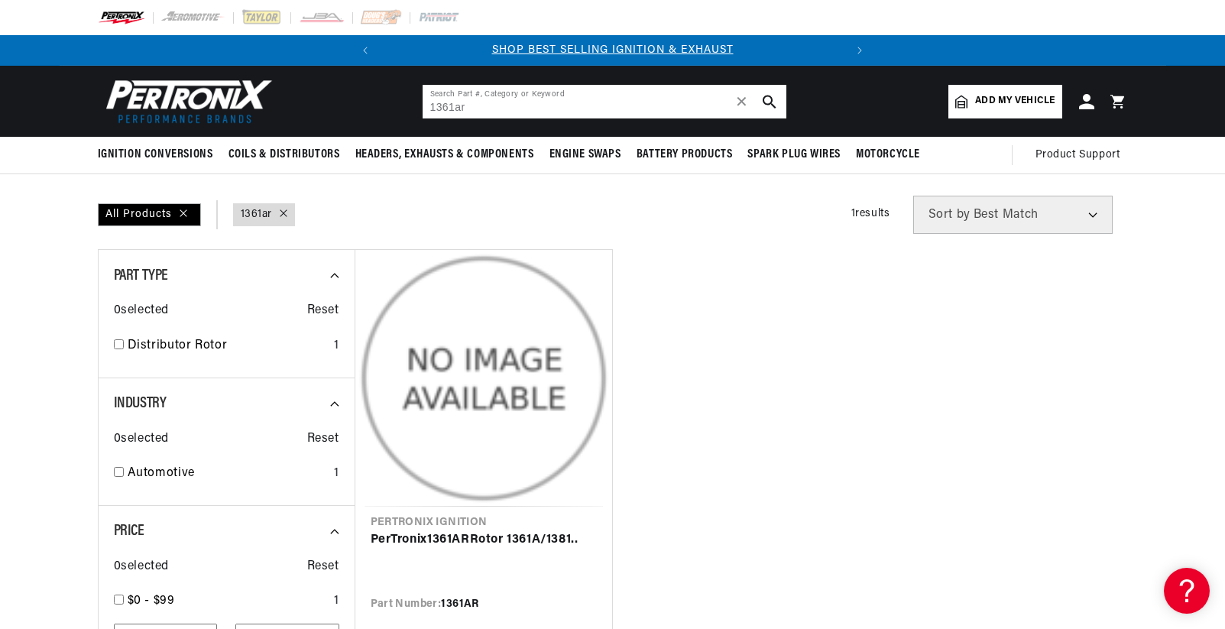
click at [590, 93] on input "1361ar" at bounding box center [605, 102] width 364 height 34
type input "6455"
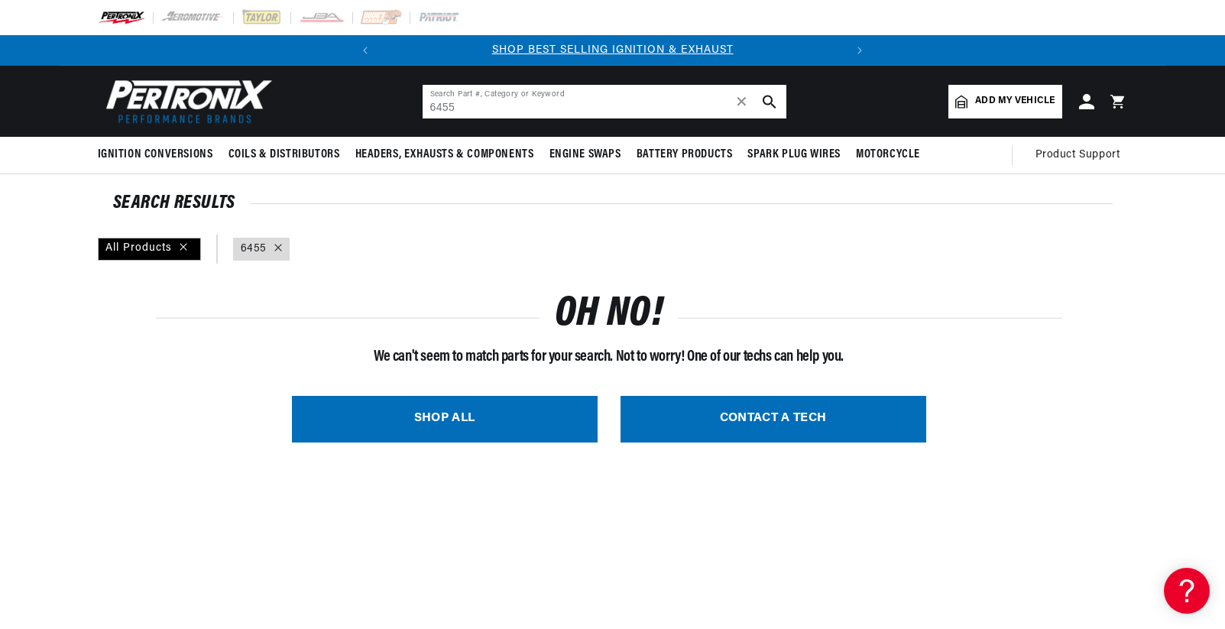
click at [489, 102] on input "6455" at bounding box center [605, 102] width 364 height 34
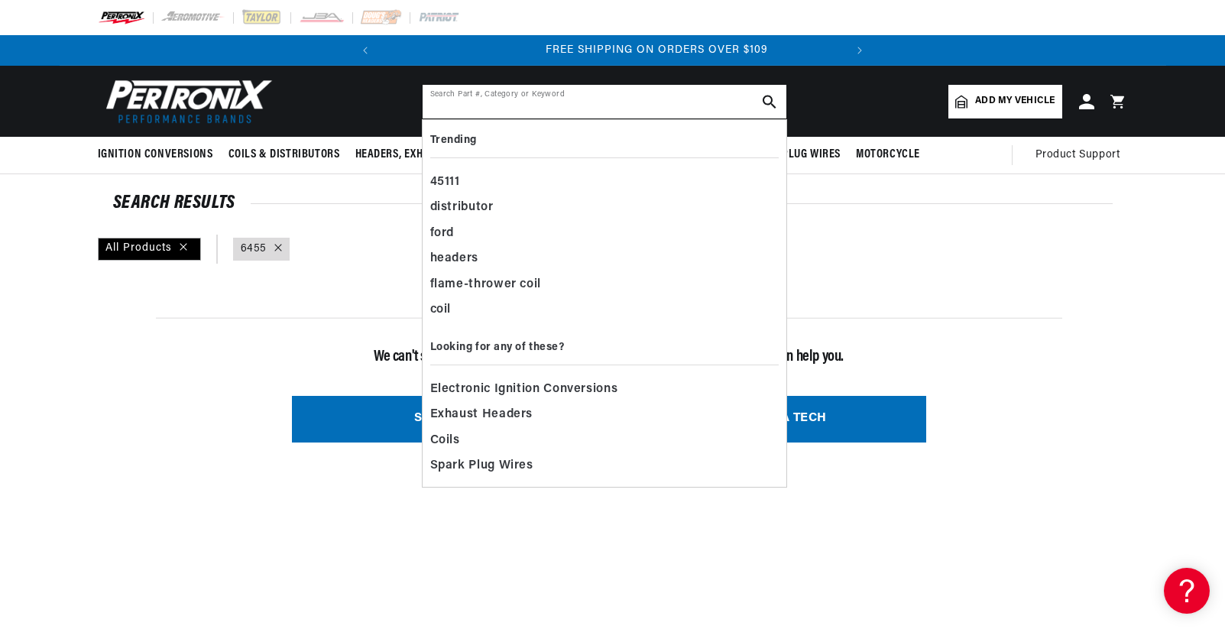
scroll to position [0, 463]
click at [489, 102] on input "text" at bounding box center [605, 102] width 364 height 34
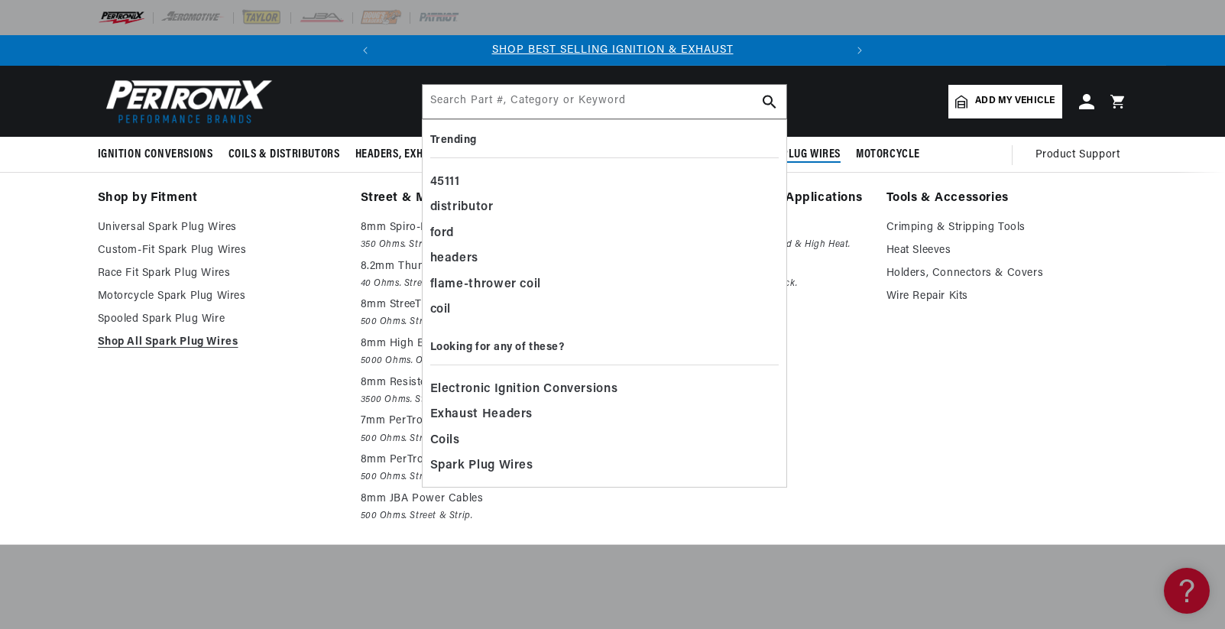
click at [1011, 201] on link "Tools & Accessories" at bounding box center [1006, 198] width 241 height 21
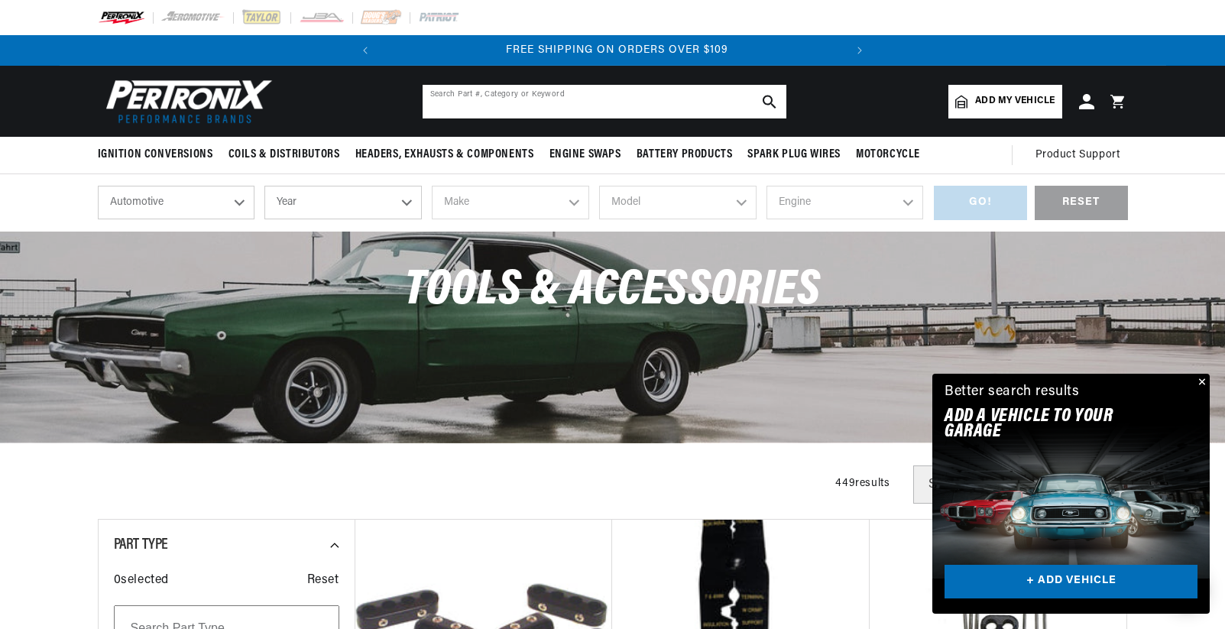
click at [564, 92] on input "text" at bounding box center [605, 102] width 364 height 34
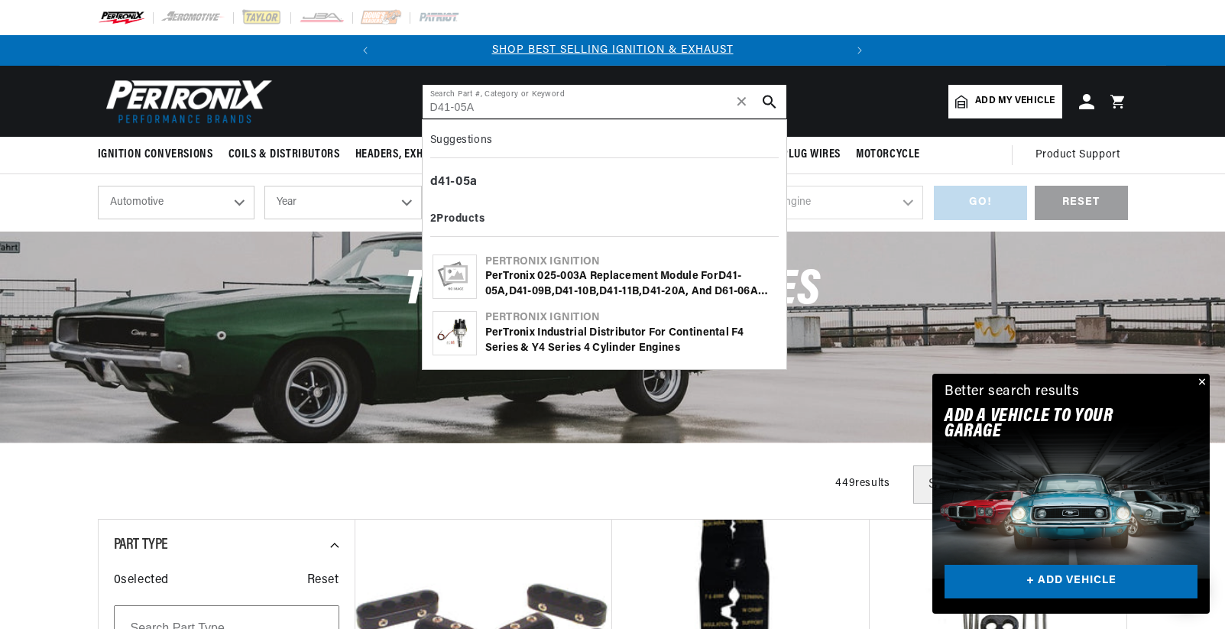
type input "D41-05A"
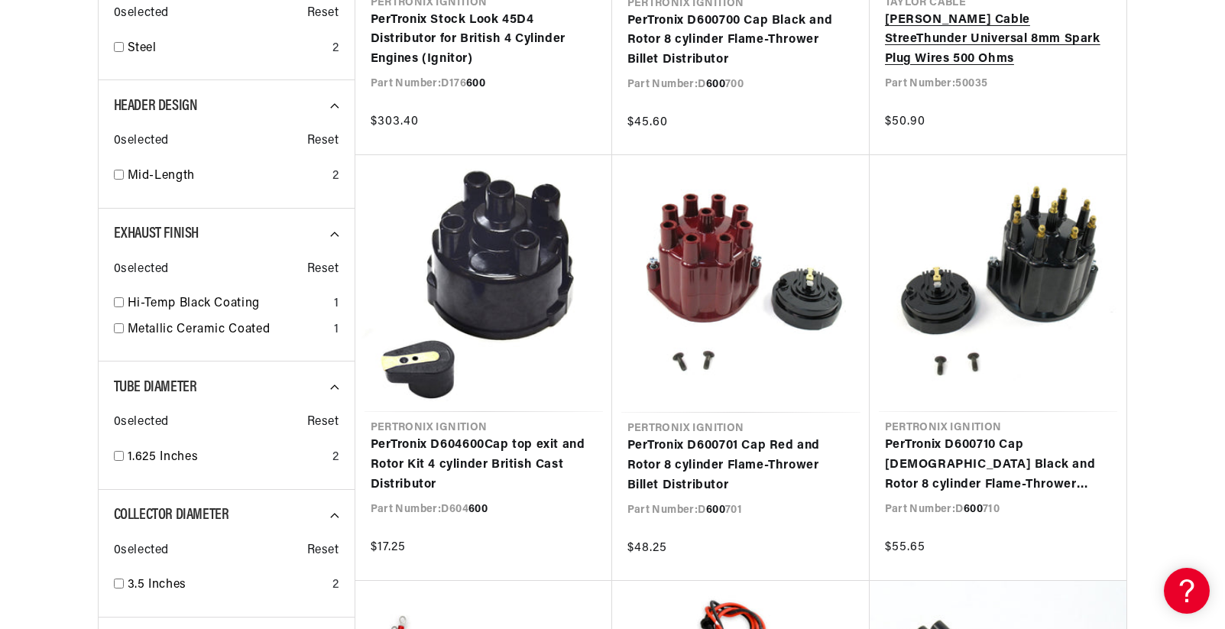
scroll to position [1146, 0]
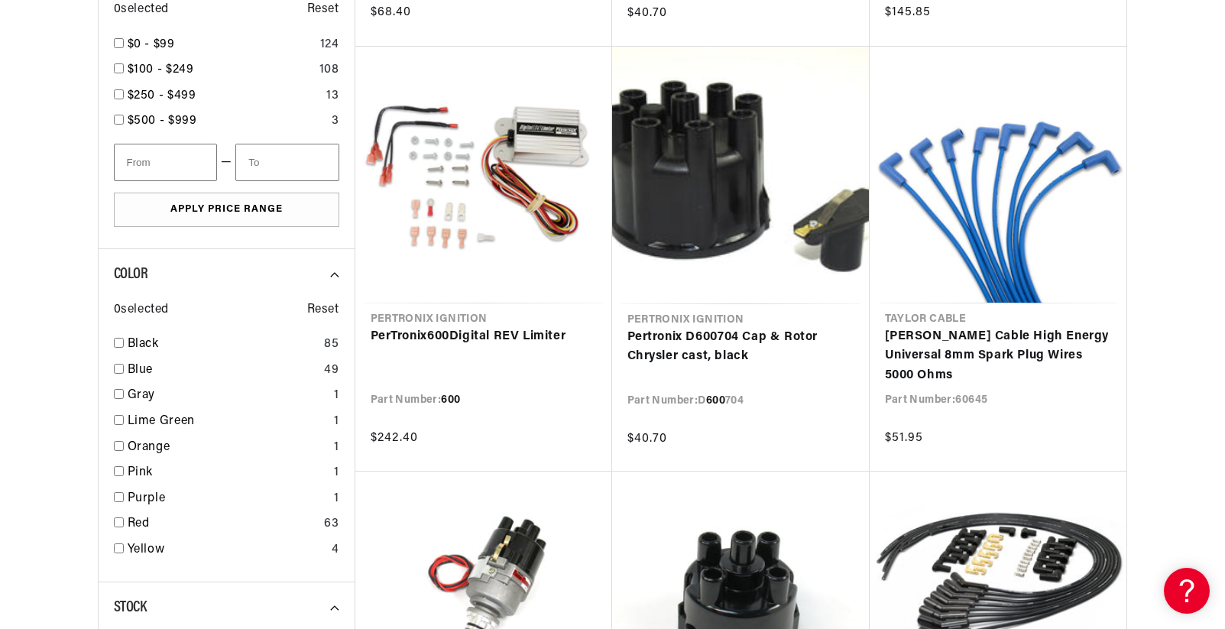
scroll to position [0, 463]
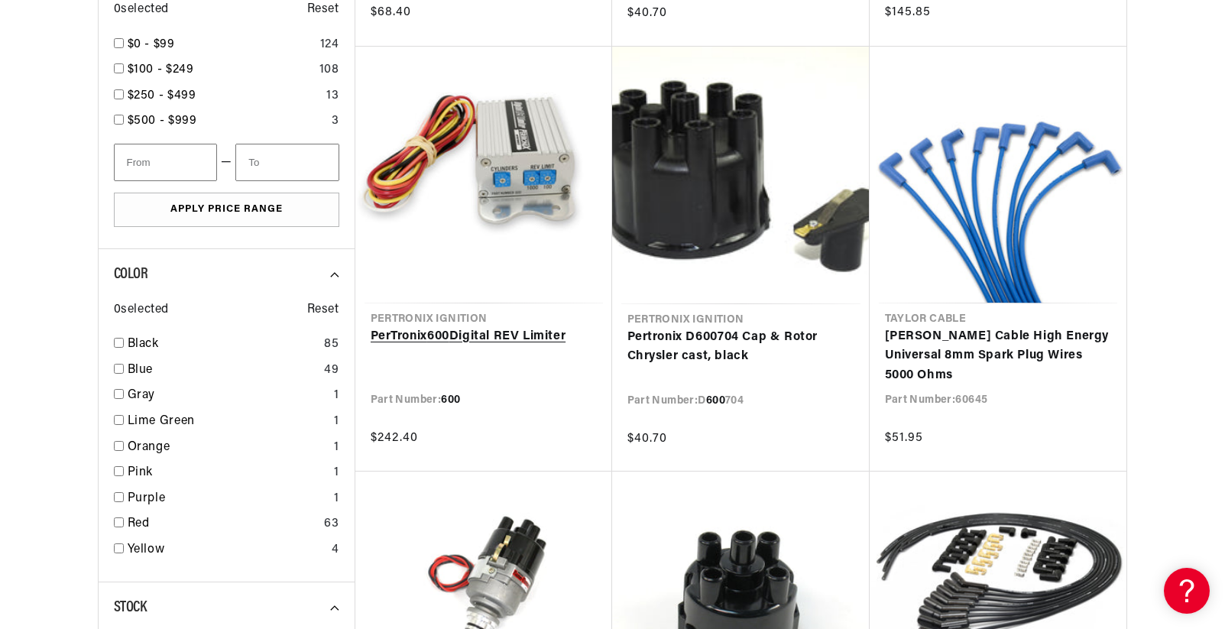
click at [510, 327] on link "PerTronix 600 Digital REV Limiter" at bounding box center [484, 337] width 226 height 20
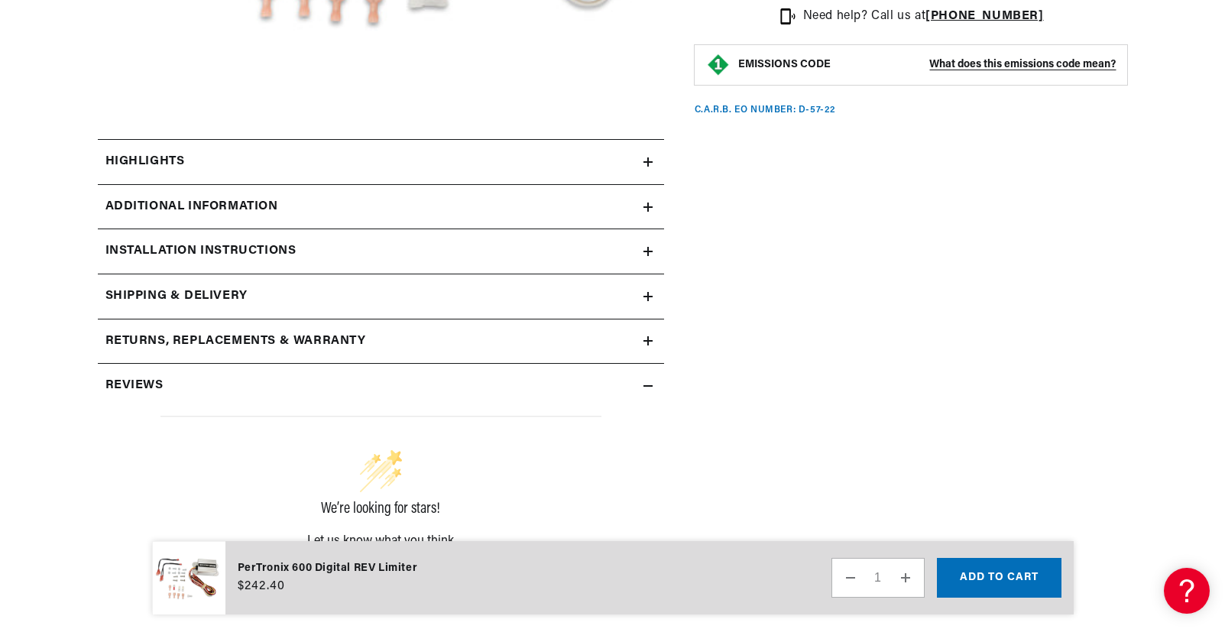
click at [450, 244] on div "Installation instructions" at bounding box center [371, 251] width 546 height 20
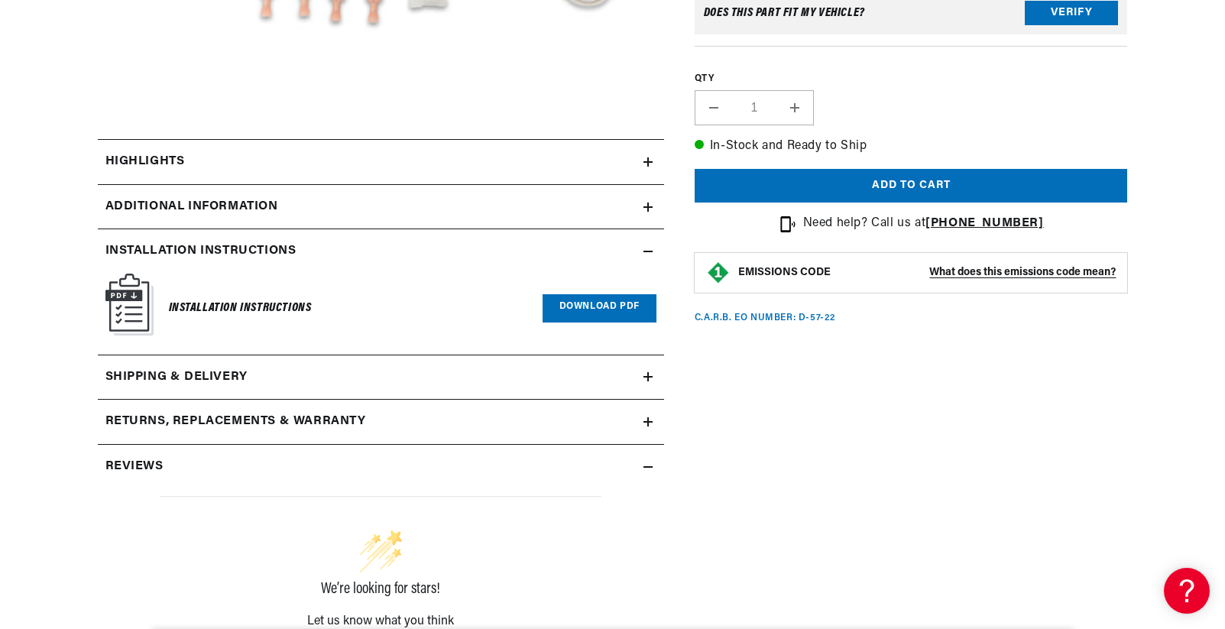
scroll to position [0, 463]
click at [626, 297] on link "Download PDF" at bounding box center [600, 308] width 114 height 28
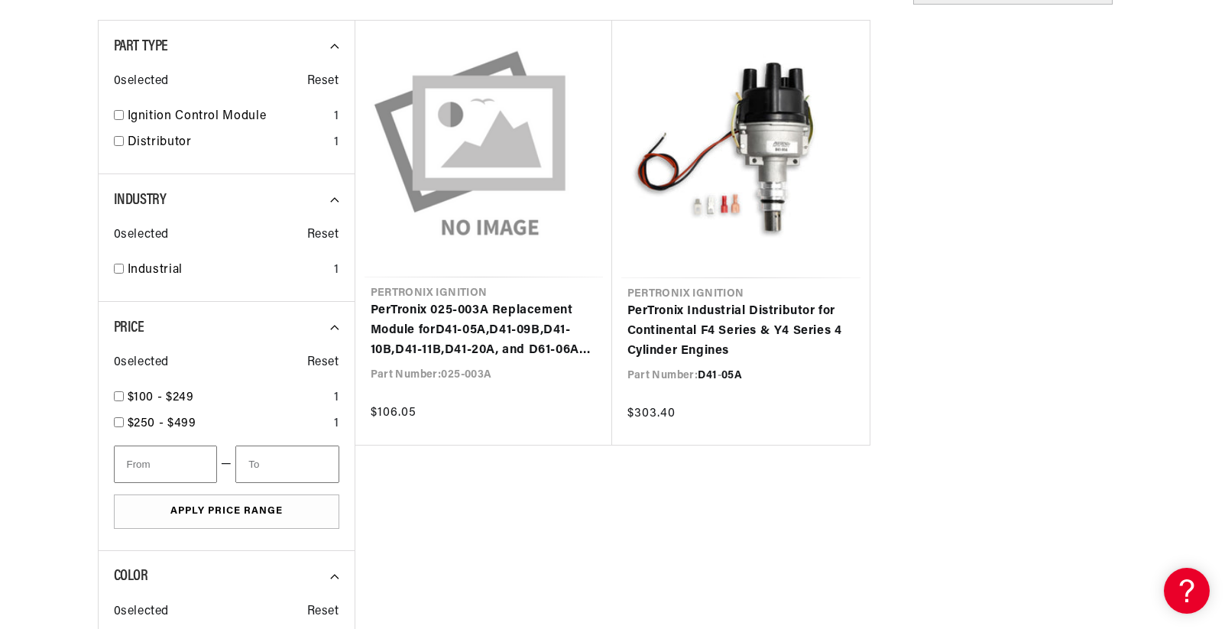
click at [991, 333] on ul "Pertronix Ignition PerTronix 025-003A Replacement Module for D41 - 05A , D41 -0…" at bounding box center [741, 233] width 773 height 426
click at [1051, 316] on ul "Pertronix Ignition PerTronix 025-003A Replacement Module for D41 - 05A , D41 -0…" at bounding box center [741, 233] width 773 height 426
click at [1119, 293] on ul "Pertronix Ignition PerTronix 025-003A Replacement Module for D41 - 05A , D41 -0…" at bounding box center [741, 233] width 773 height 426
click at [1107, 296] on ul "Pertronix Ignition PerTronix 025-003A Replacement Module for D41 - 05A , D41 -0…" at bounding box center [741, 233] width 773 height 426
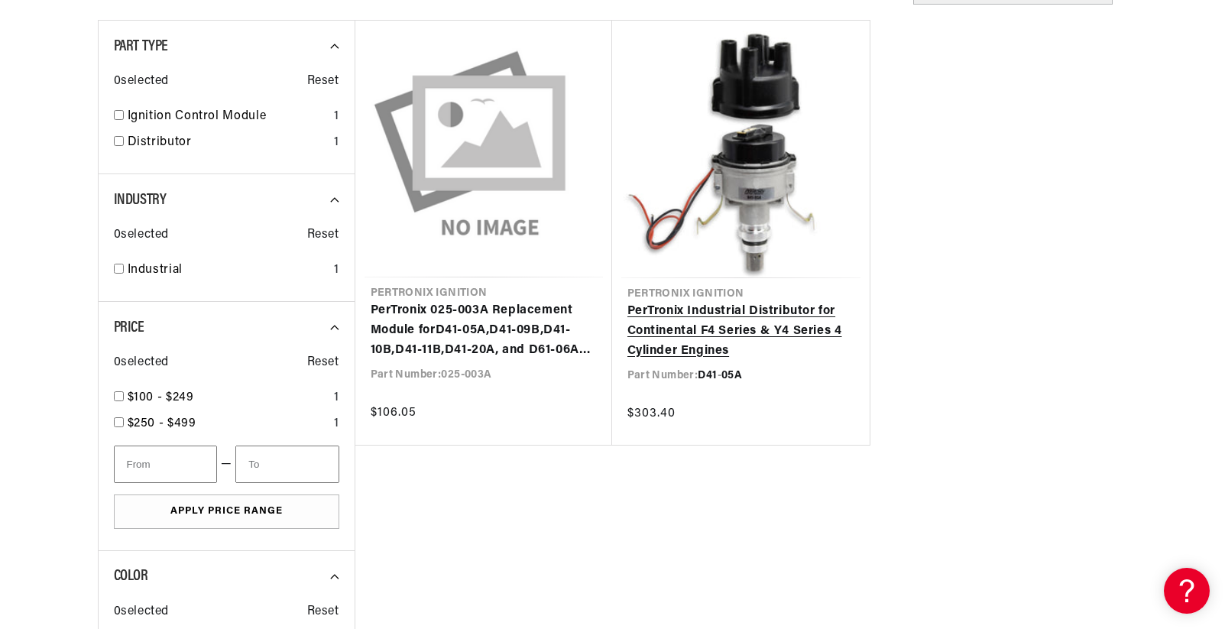
click at [750, 331] on link "PerTronix Industrial Distributor for Continental F4 Series & Y4 Series 4 Cylind…" at bounding box center [740, 331] width 227 height 59
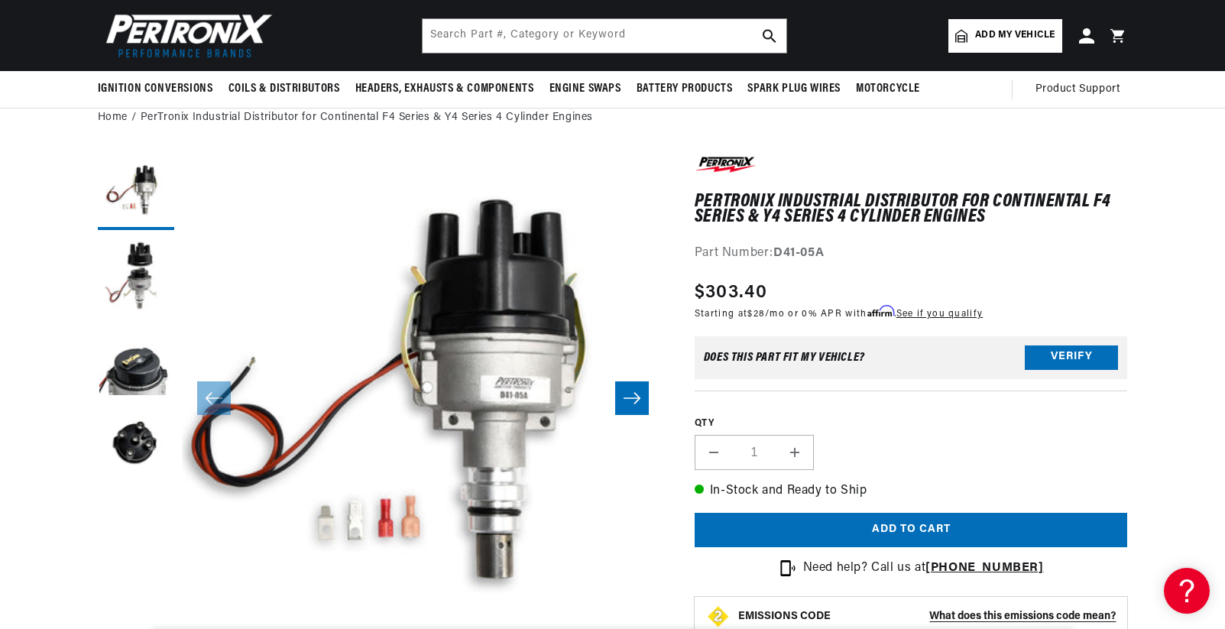
scroll to position [0, 0]
